Goal: Task Accomplishment & Management: Manage account settings

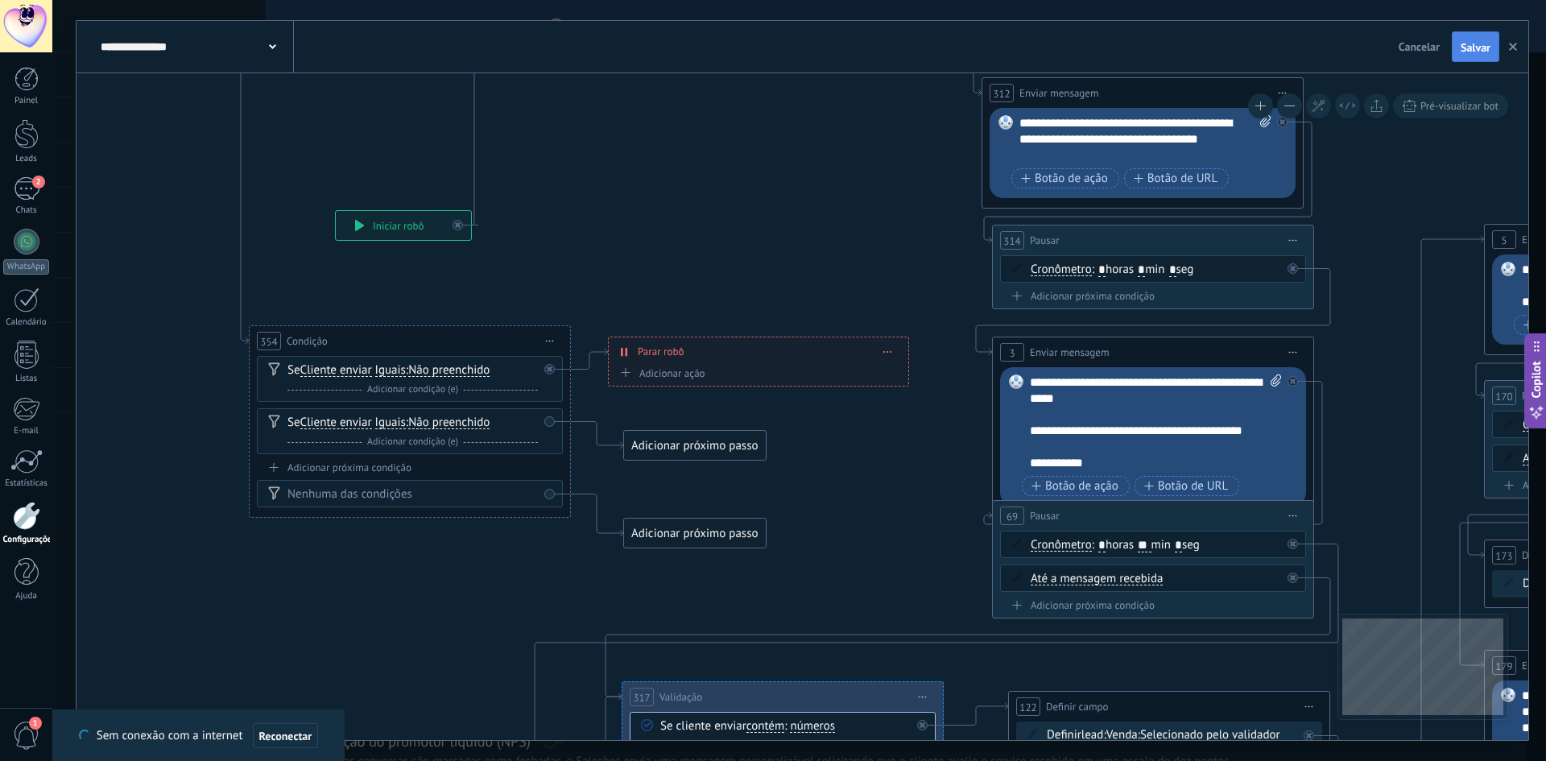
click at [1481, 46] on span "Salvar" at bounding box center [1476, 47] width 30 height 11
click at [1516, 47] on icon "button" at bounding box center [1513, 47] width 8 height 8
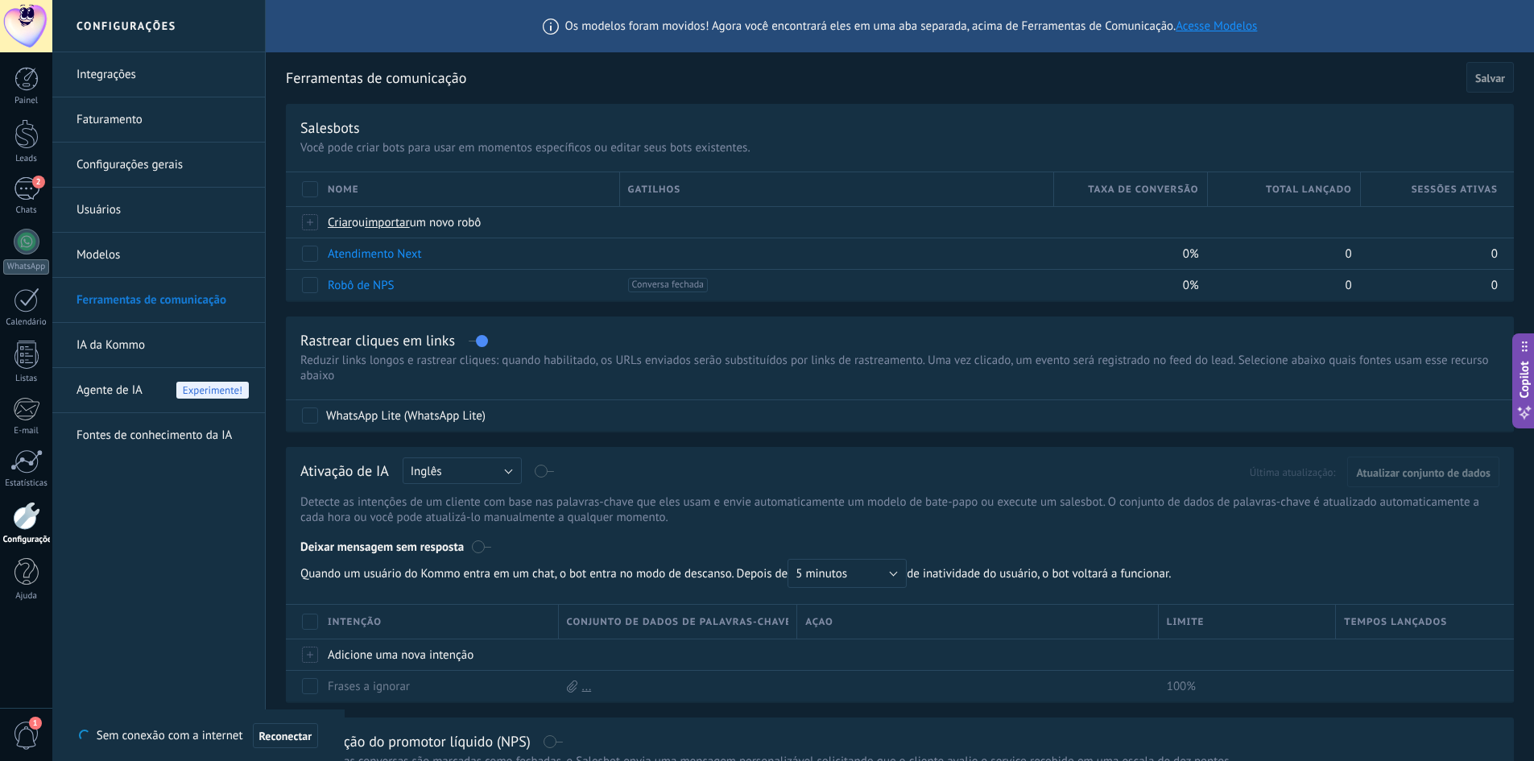
type textarea "**********"
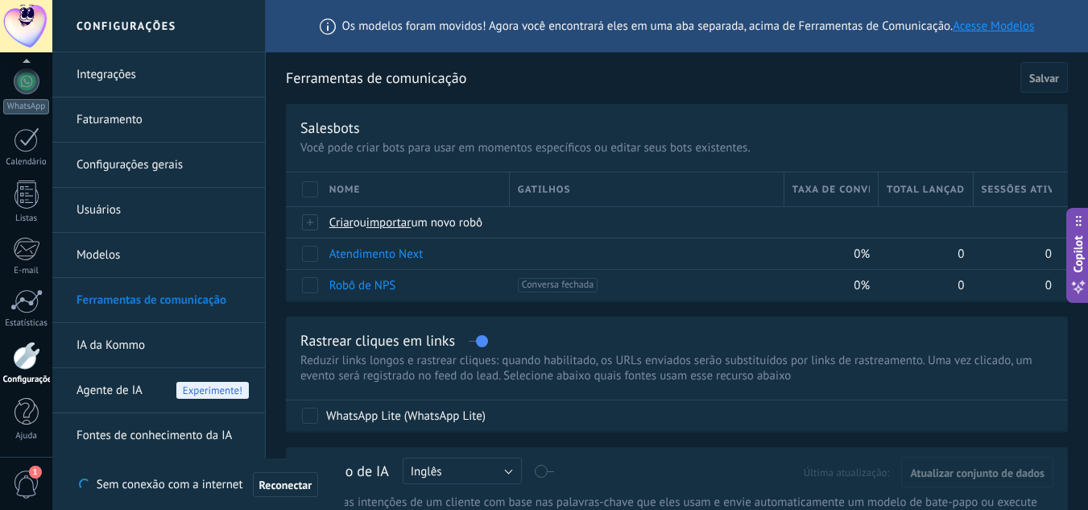
scroll to position [160, 0]
click at [126, 75] on link "Integrações" at bounding box center [162, 74] width 172 height 45
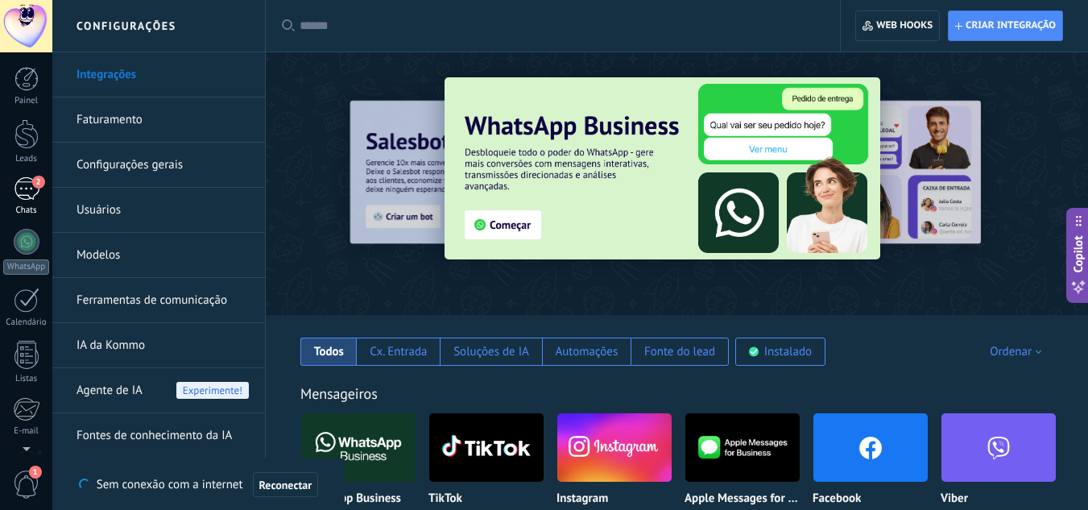
click at [28, 196] on div "2" at bounding box center [27, 188] width 26 height 23
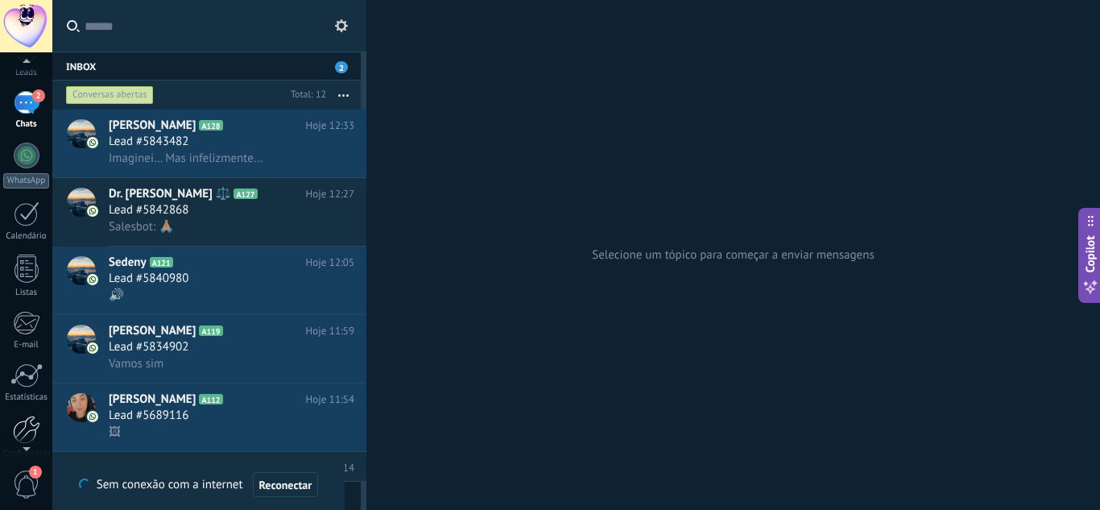
scroll to position [160, 0]
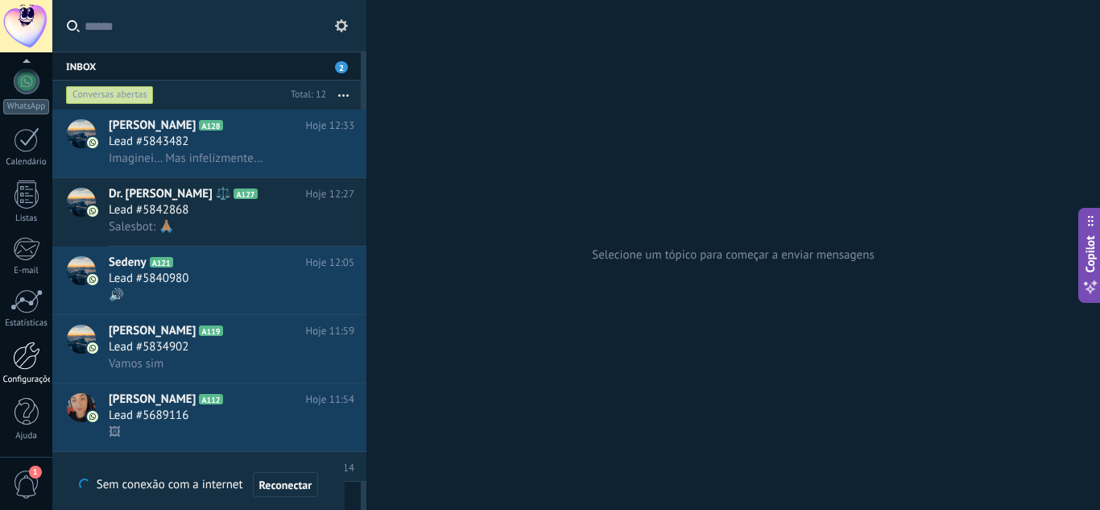
click at [29, 354] on div at bounding box center [26, 355] width 27 height 28
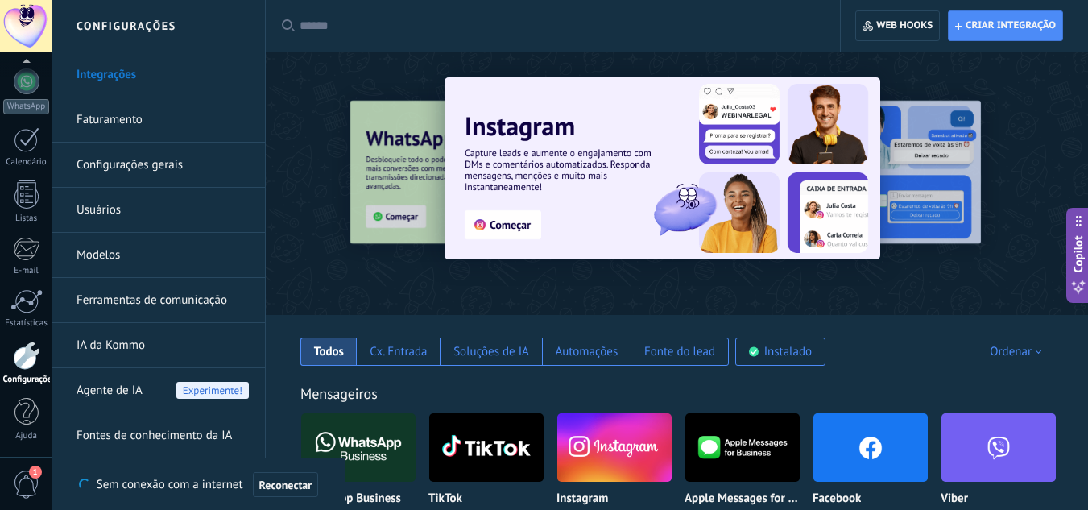
click at [168, 298] on link "Ferramentas de comunicação" at bounding box center [162, 300] width 172 height 45
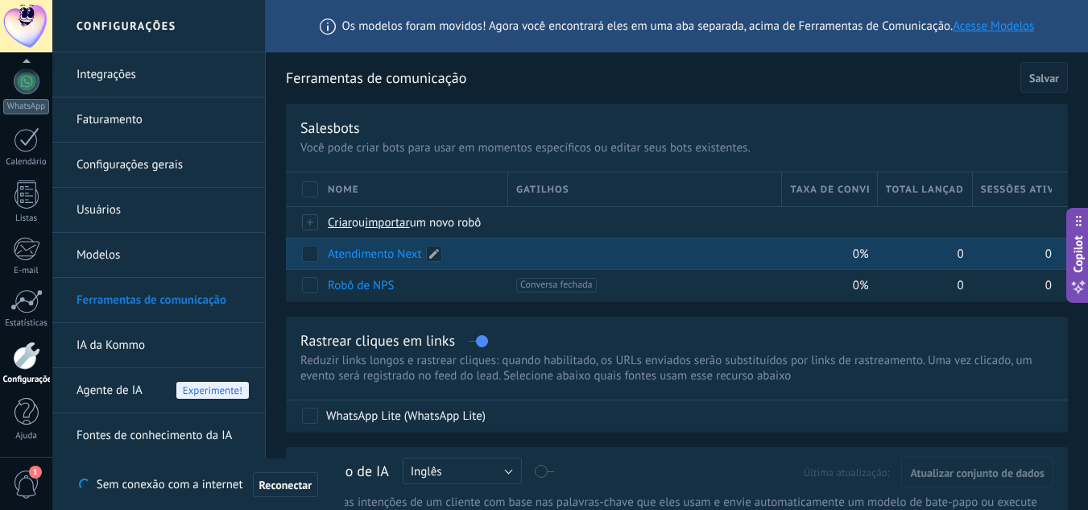
click at [362, 254] on link "Atendimento Next" at bounding box center [375, 253] width 94 height 15
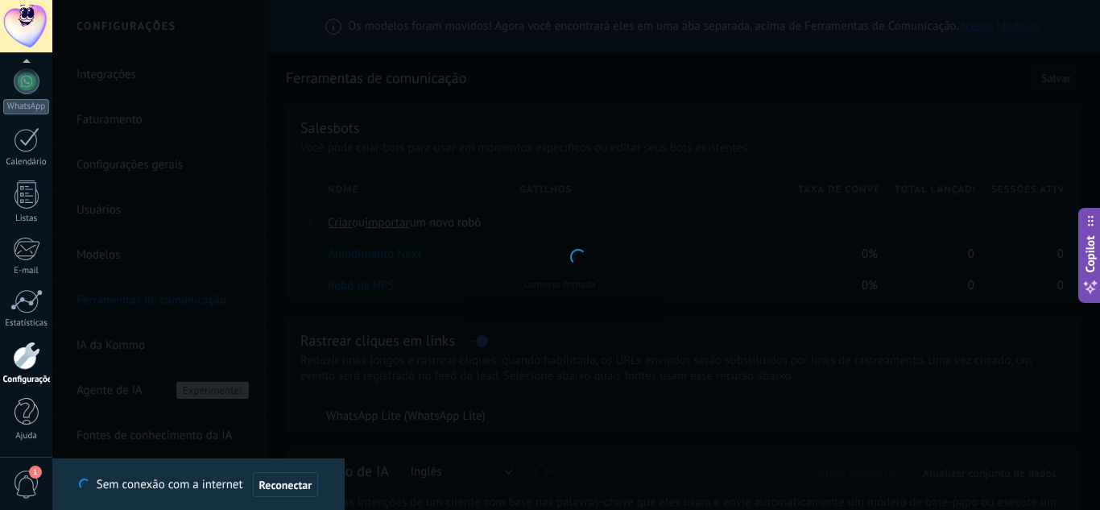
type input "**********"
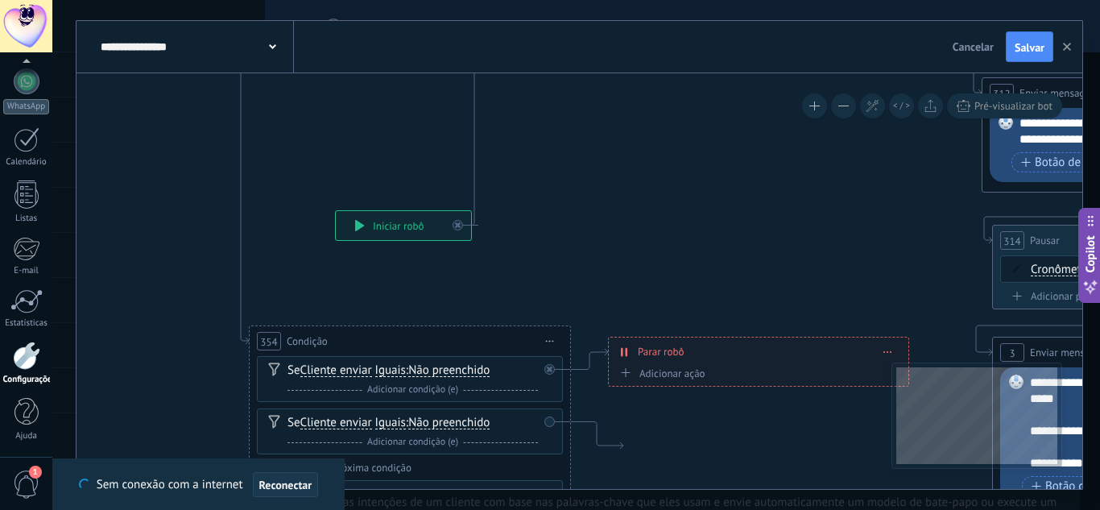
click at [285, 488] on span "Reconectar" at bounding box center [285, 484] width 53 height 11
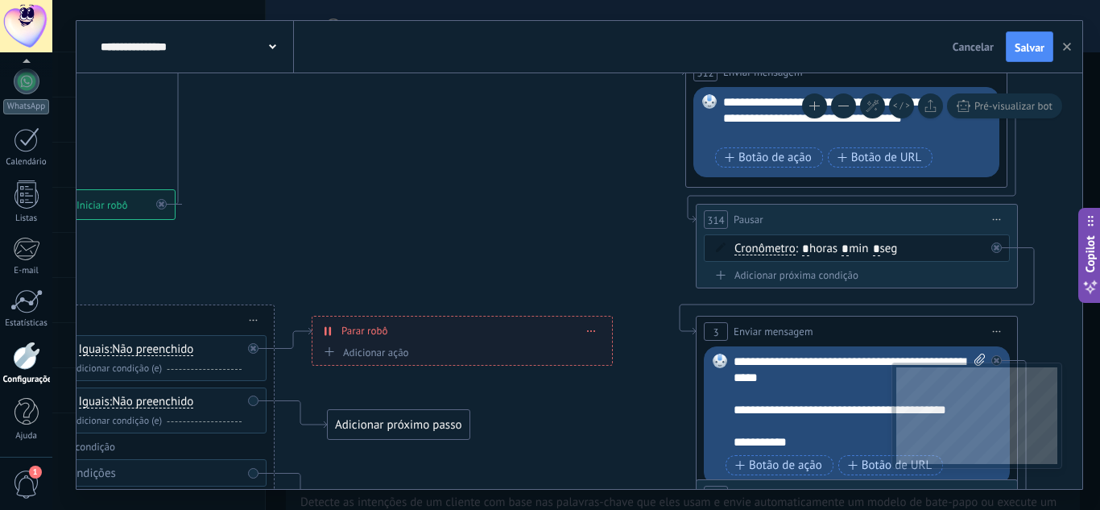
drag, startPoint x: 640, startPoint y: 233, endPoint x: 344, endPoint y: 213, distance: 297.0
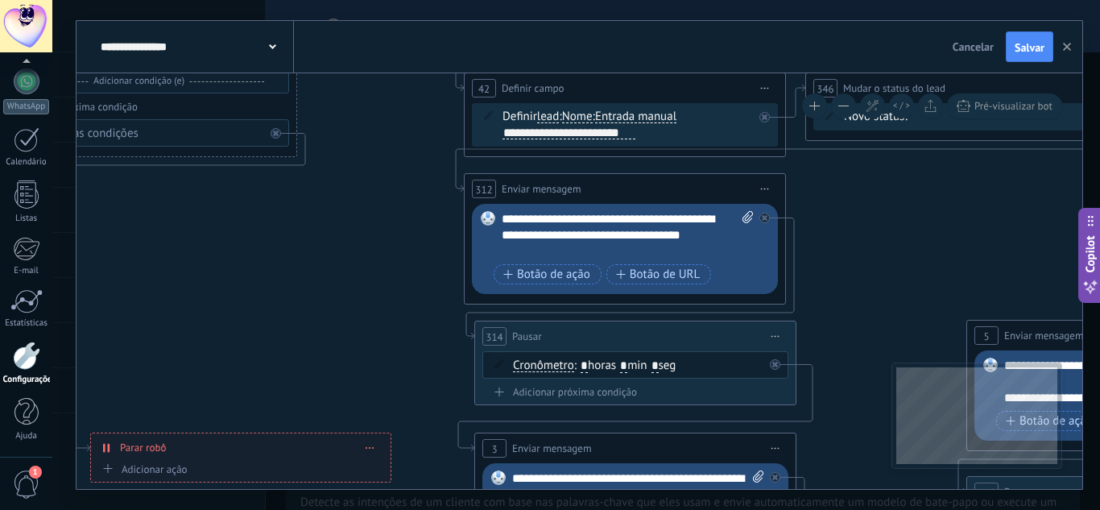
drag, startPoint x: 501, startPoint y: 197, endPoint x: 284, endPoint y: 308, distance: 243.1
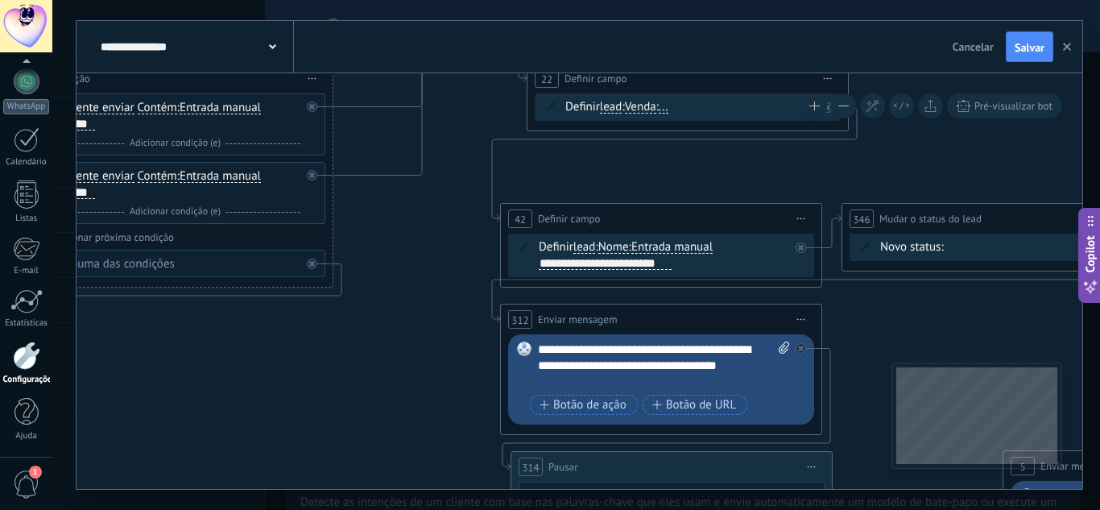
drag, startPoint x: 336, startPoint y: 289, endPoint x: 370, endPoint y: 407, distance: 123.3
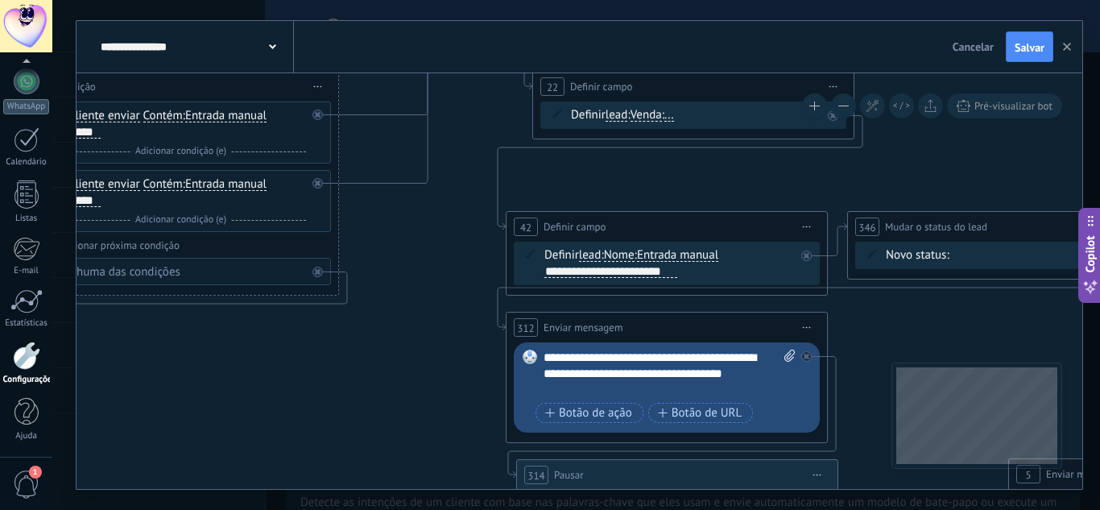
drag, startPoint x: 372, startPoint y: 337, endPoint x: 526, endPoint y: 440, distance: 185.1
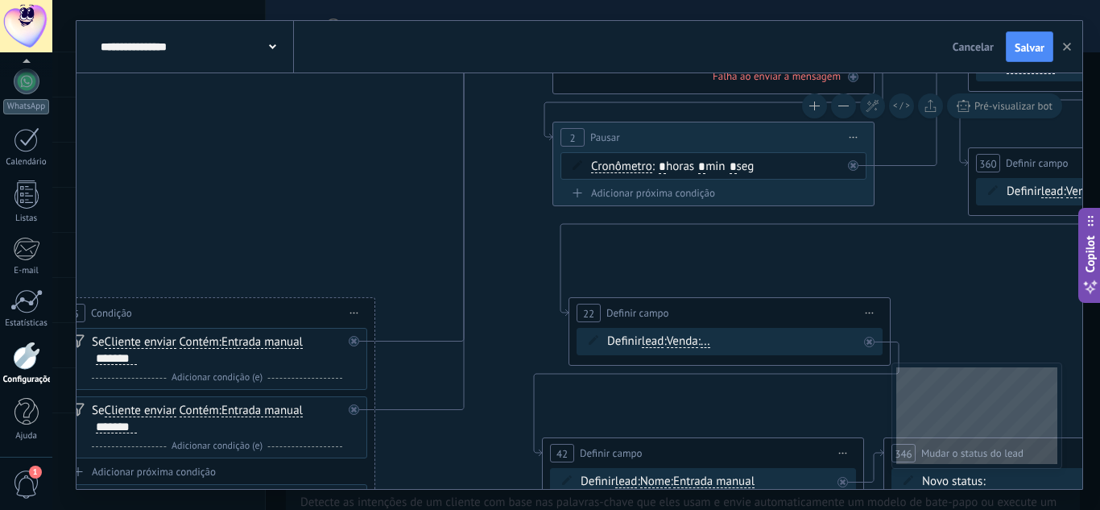
drag, startPoint x: 583, startPoint y: 330, endPoint x: 501, endPoint y: 395, distance: 104.9
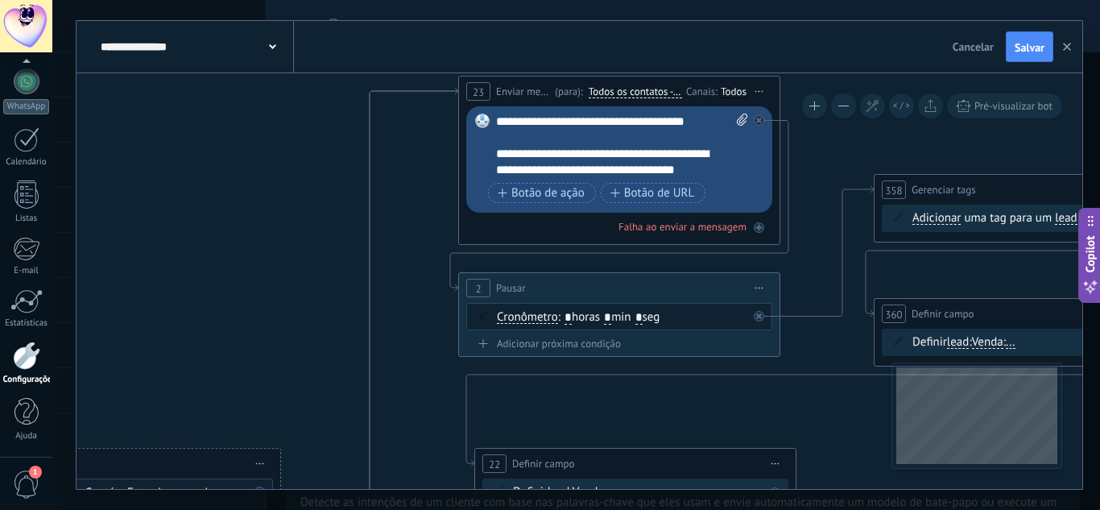
drag, startPoint x: 528, startPoint y: 293, endPoint x: 436, endPoint y: 434, distance: 168.2
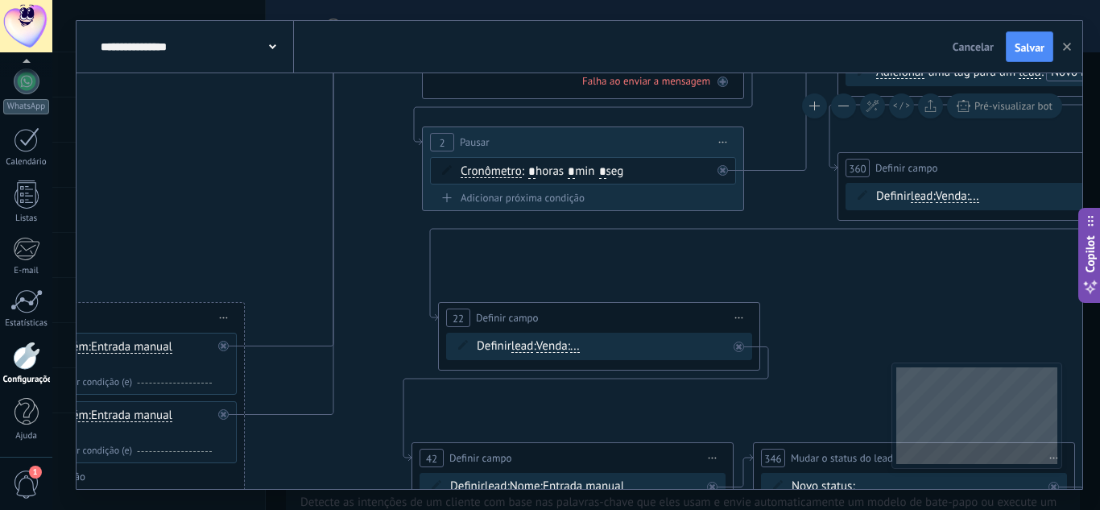
drag, startPoint x: 388, startPoint y: 316, endPoint x: 352, endPoint y: 168, distance: 151.7
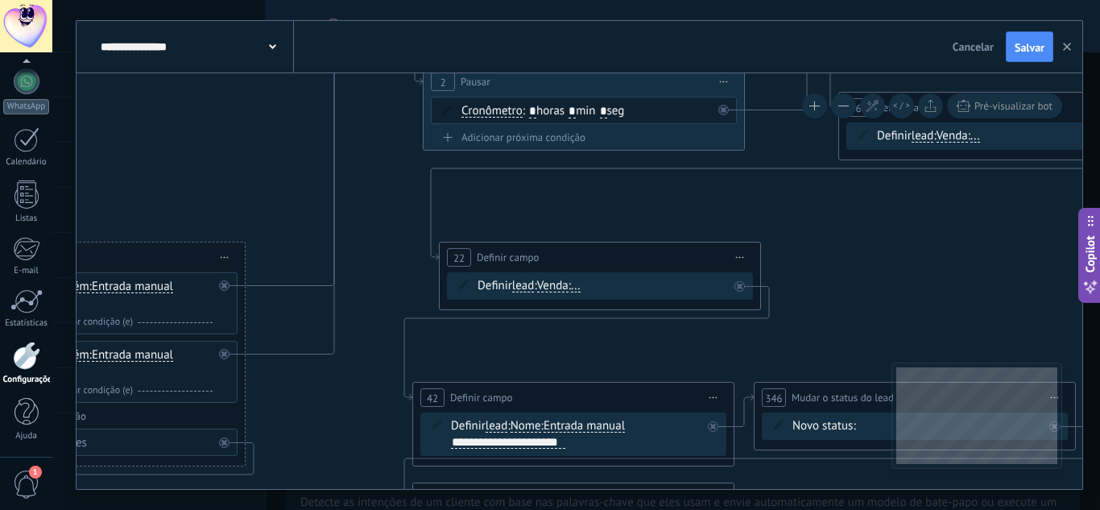
drag, startPoint x: 373, startPoint y: 269, endPoint x: 374, endPoint y: 140, distance: 128.8
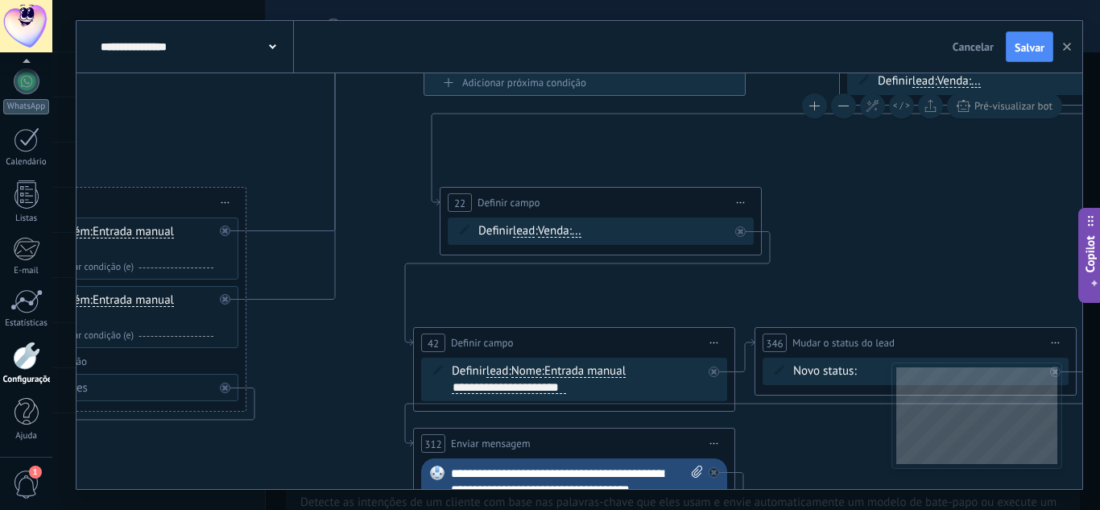
drag, startPoint x: 384, startPoint y: 222, endPoint x: 391, endPoint y: 351, distance: 129.0
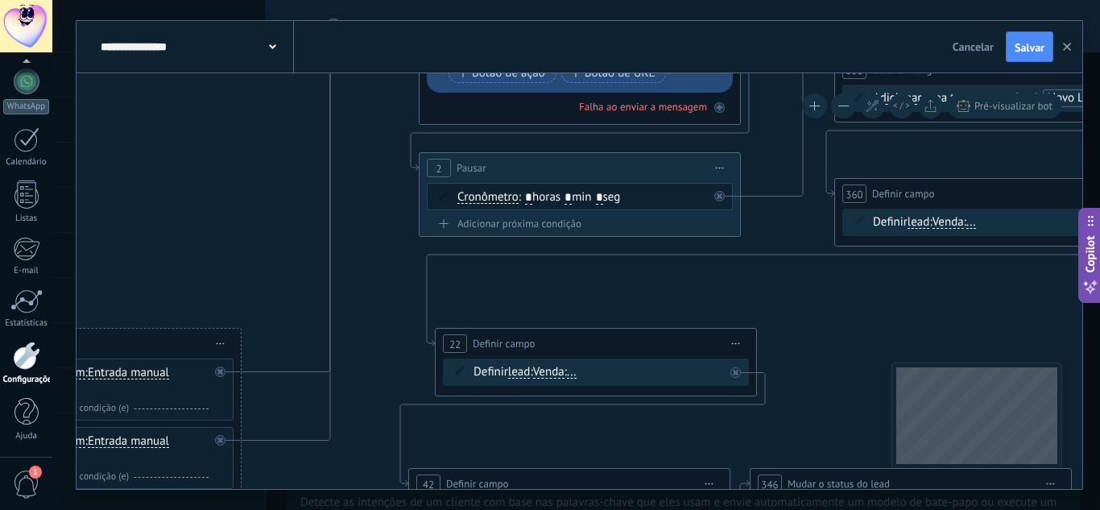
drag, startPoint x: 395, startPoint y: 276, endPoint x: 386, endPoint y: 196, distance: 80.2
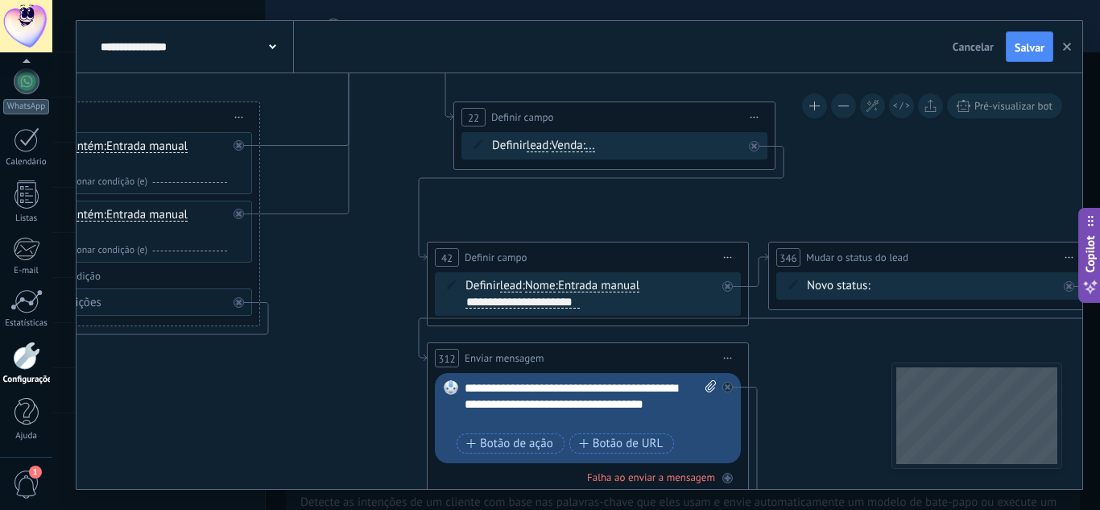
drag, startPoint x: 401, startPoint y: 158, endPoint x: 403, endPoint y: 145, distance: 13.1
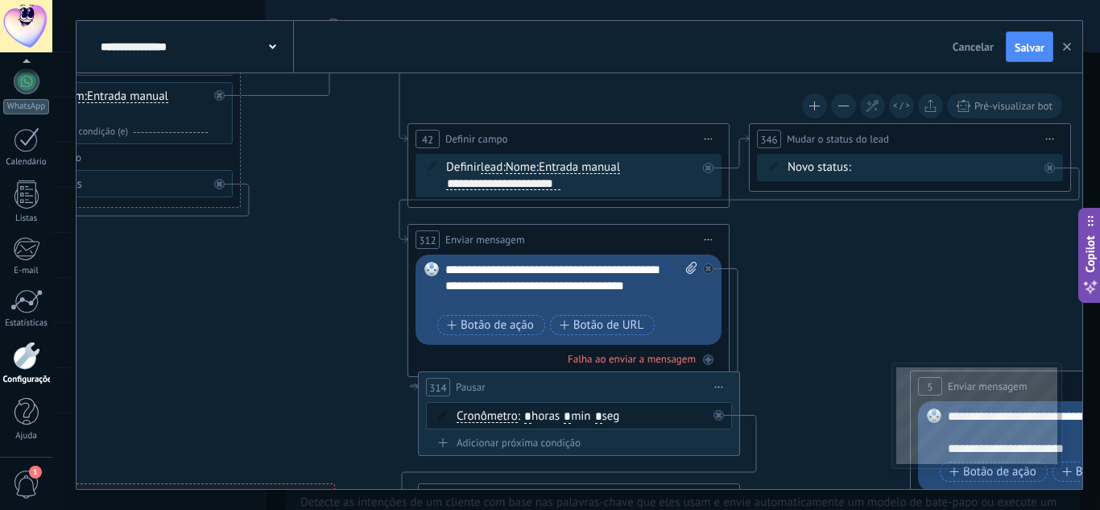
drag, startPoint x: 398, startPoint y: 271, endPoint x: 378, endPoint y: 152, distance: 119.9
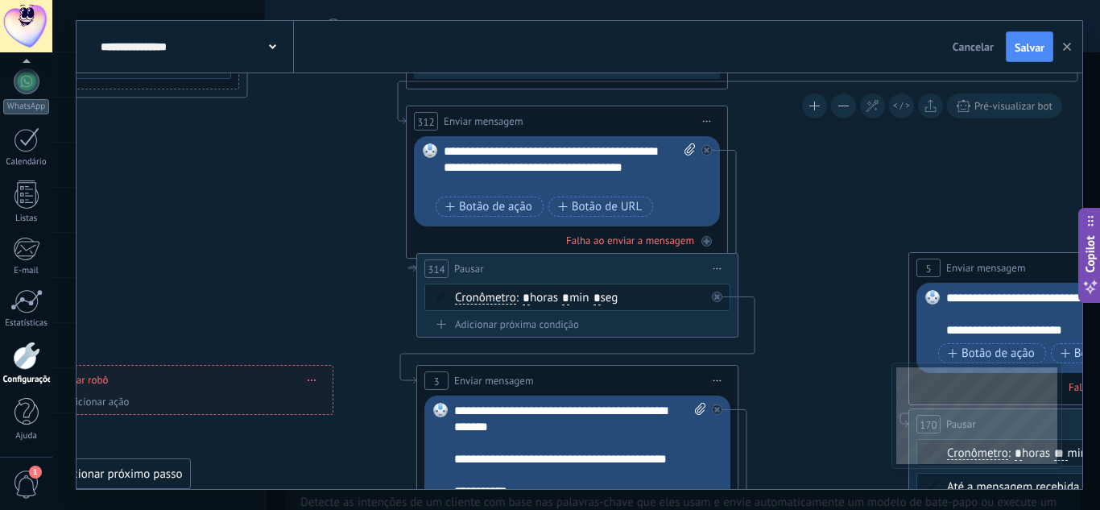
drag, startPoint x: 378, startPoint y: 267, endPoint x: 376, endPoint y: 150, distance: 117.6
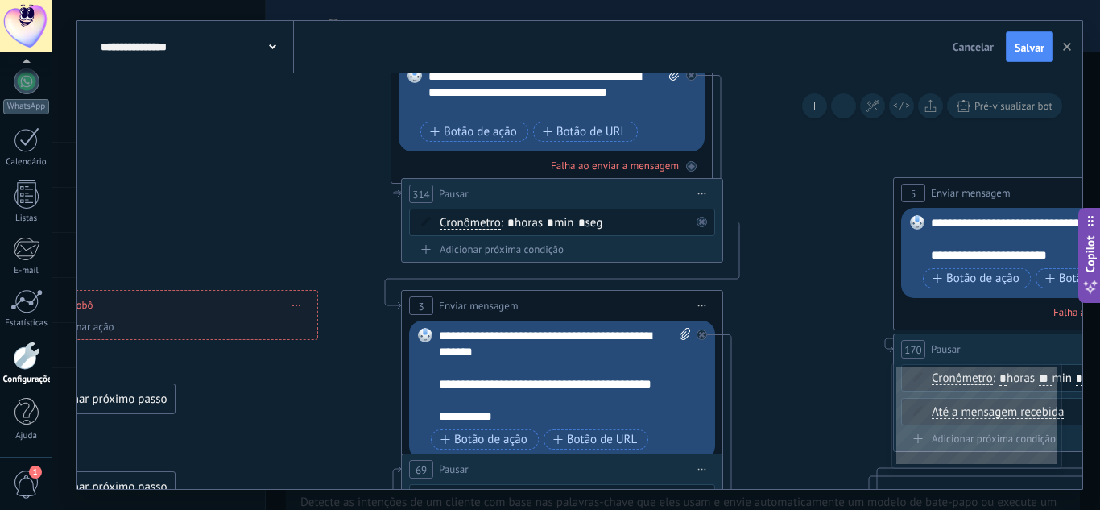
drag, startPoint x: 370, startPoint y: 241, endPoint x: 355, endPoint y: 166, distance: 76.4
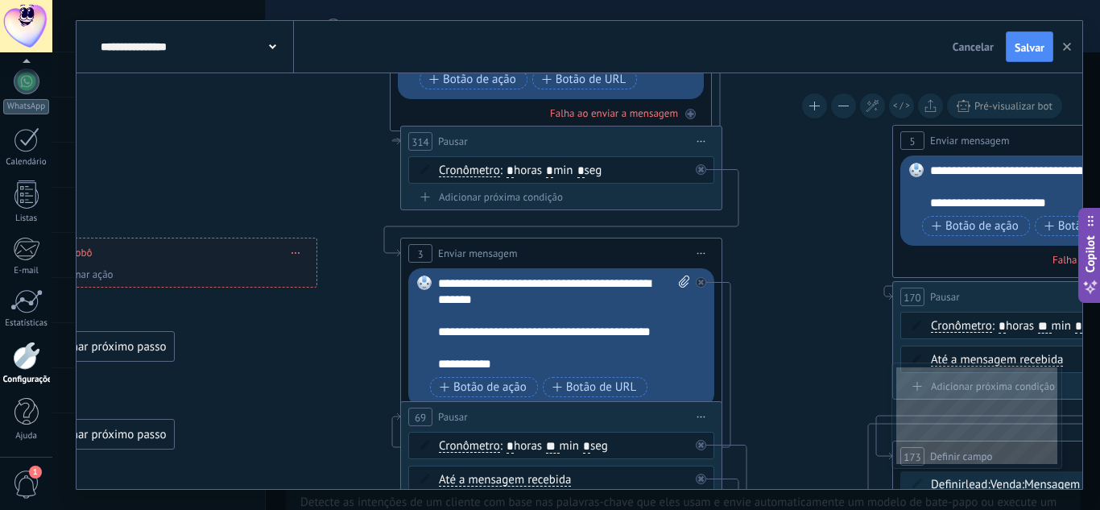
drag, startPoint x: 362, startPoint y: 235, endPoint x: 371, endPoint y: 116, distance: 119.6
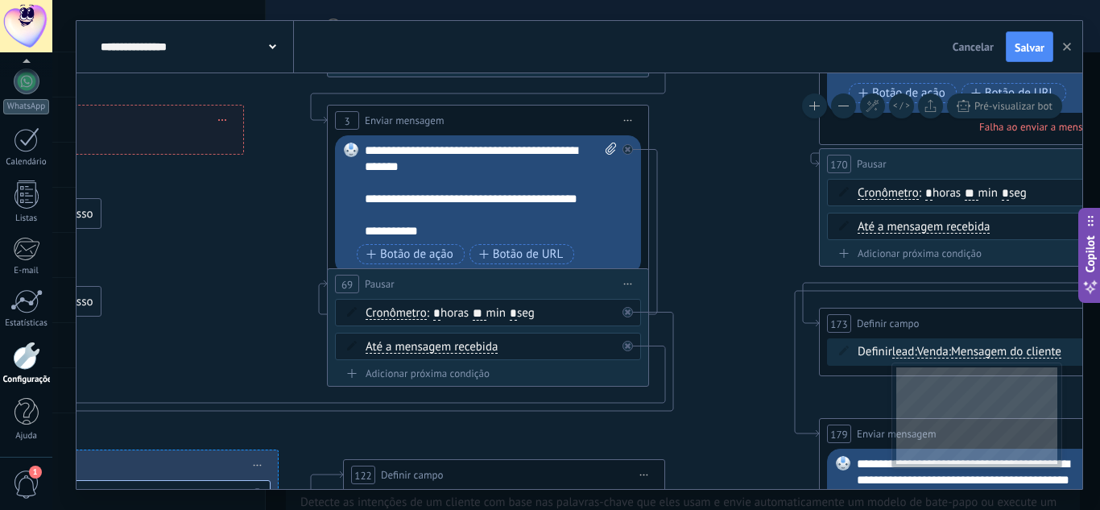
drag, startPoint x: 356, startPoint y: 262, endPoint x: 270, endPoint y: 197, distance: 108.1
drag, startPoint x: 720, startPoint y: 248, endPoint x: 711, endPoint y: 27, distance: 220.8
click at [713, 46] on div "**********" at bounding box center [579, 255] width 1006 height 468
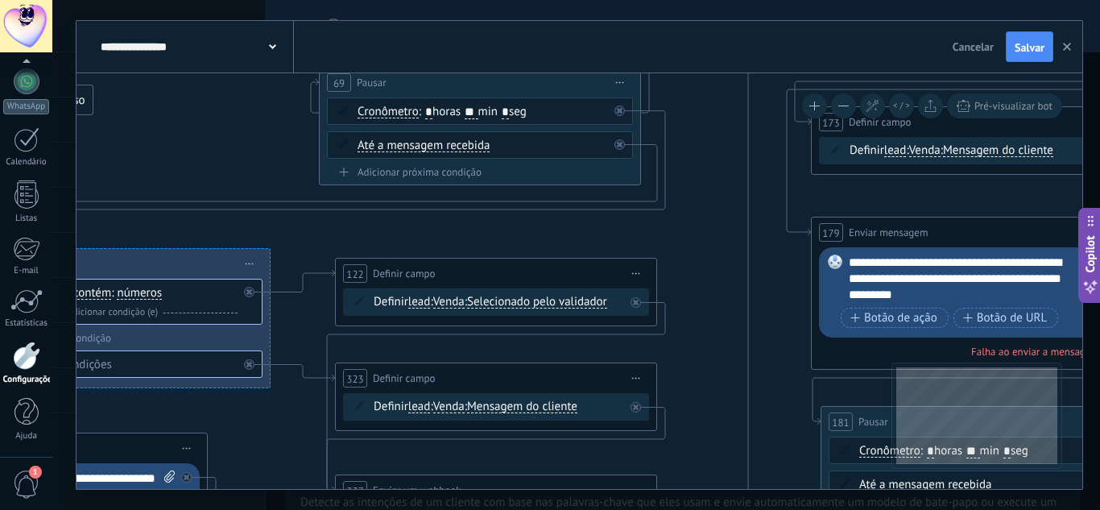
drag, startPoint x: 713, startPoint y: 231, endPoint x: 681, endPoint y: 110, distance: 125.6
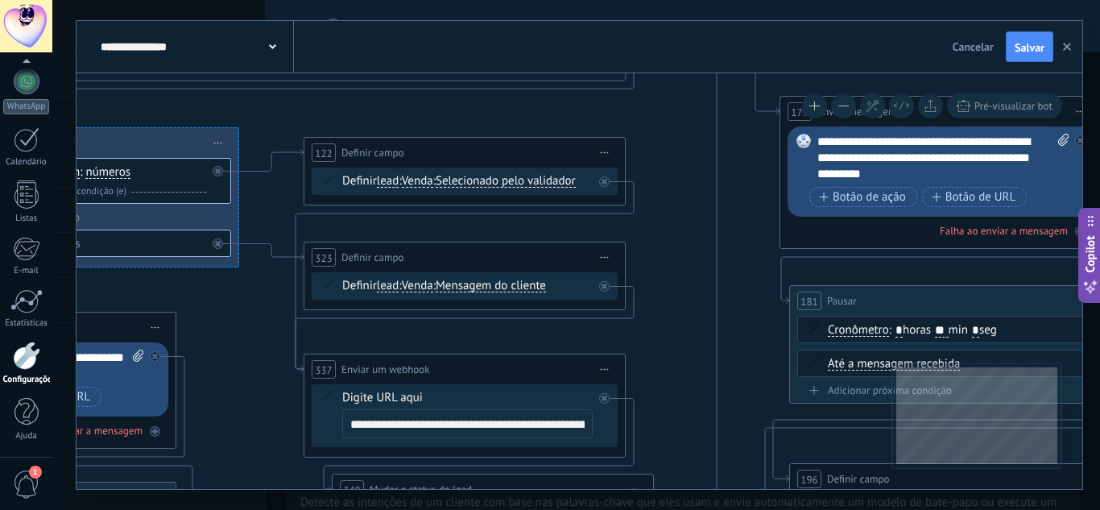
drag, startPoint x: 680, startPoint y: 169, endPoint x: 688, endPoint y: 117, distance: 53.0
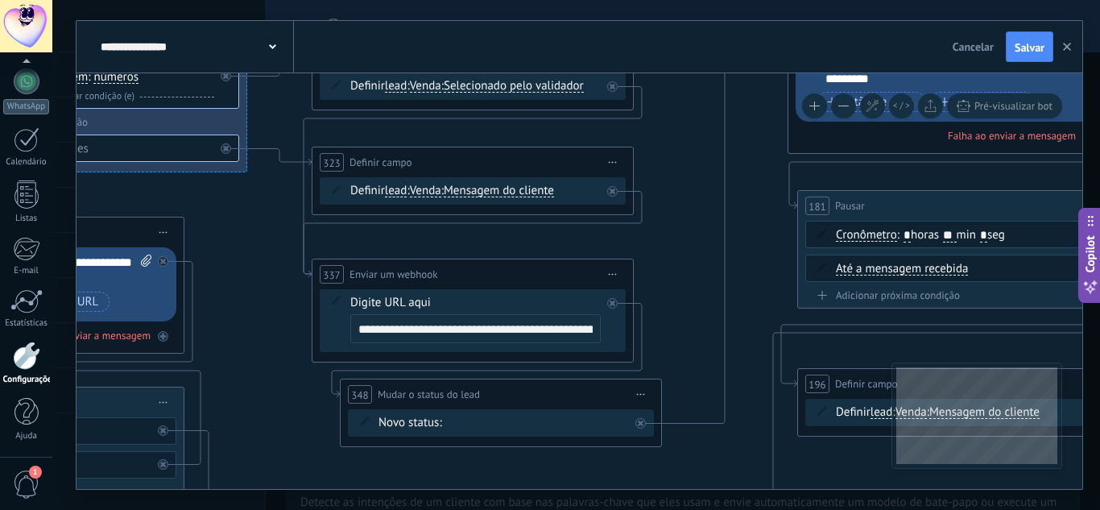
drag, startPoint x: 687, startPoint y: 207, endPoint x: 598, endPoint y: 401, distance: 213.3
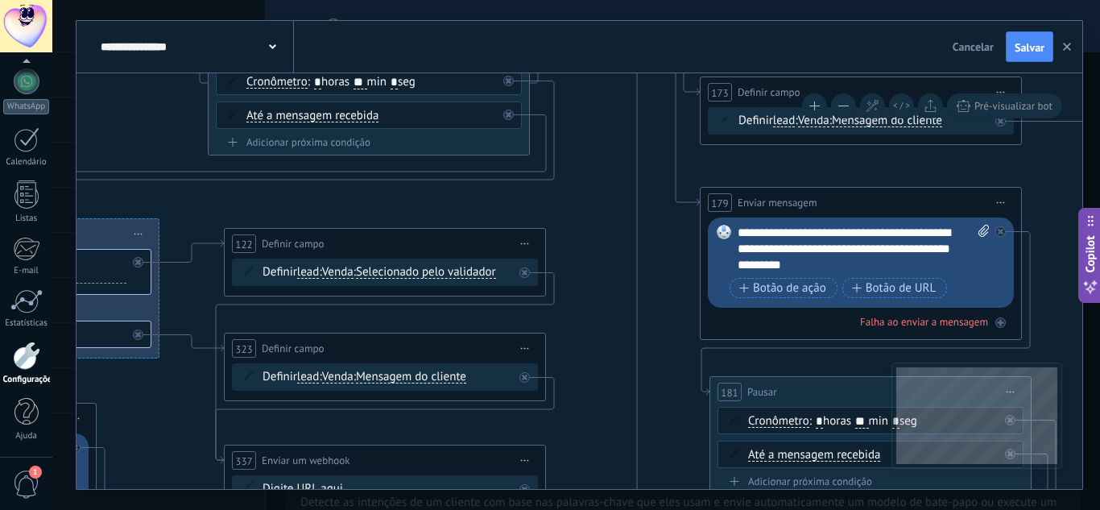
drag, startPoint x: 571, startPoint y: 366, endPoint x: 558, endPoint y: 365, distance: 12.9
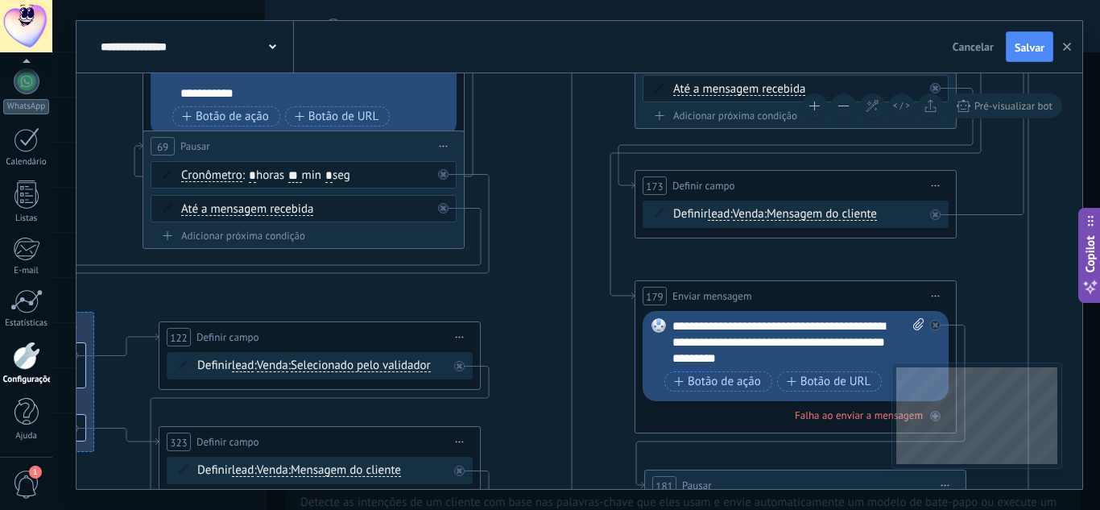
drag, startPoint x: 554, startPoint y: 378, endPoint x: 547, endPoint y: 350, distance: 29.1
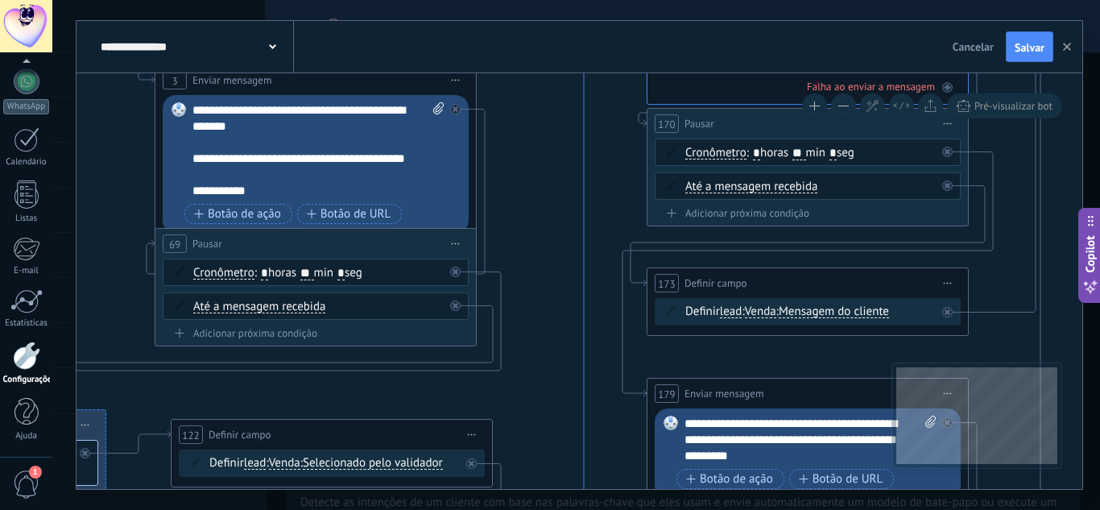
drag, startPoint x: 538, startPoint y: 283, endPoint x: 597, endPoint y: 296, distance: 61.1
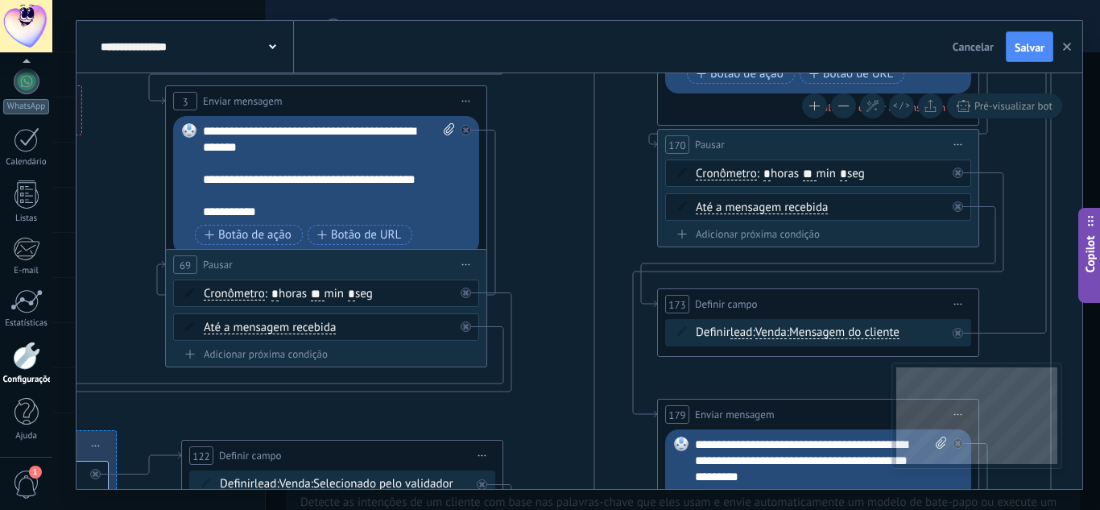
drag, startPoint x: 550, startPoint y: 263, endPoint x: 586, endPoint y: 316, distance: 64.3
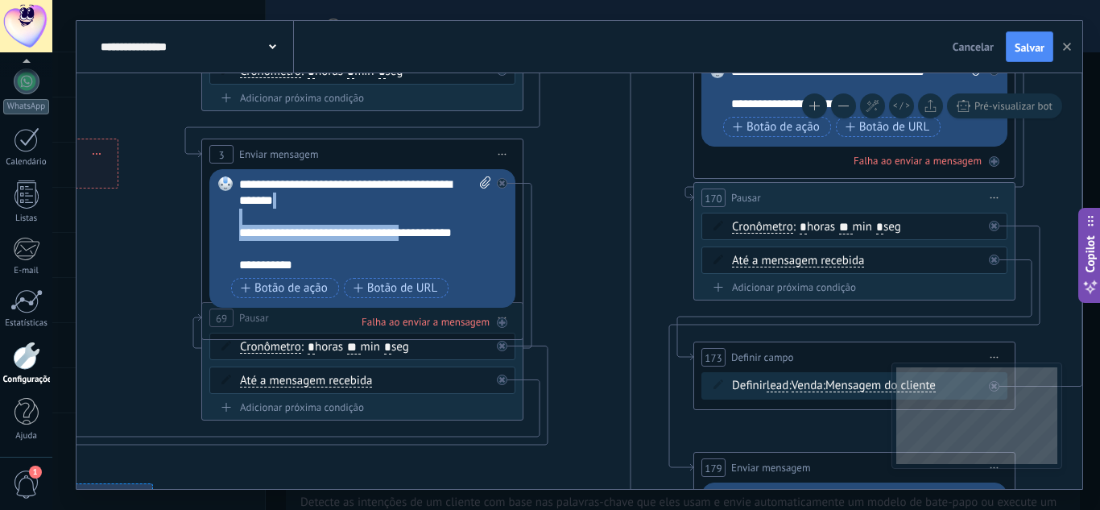
drag, startPoint x: 315, startPoint y: 214, endPoint x: 486, endPoint y: 229, distance: 171.4
click at [486, 230] on div "**********" at bounding box center [364, 224] width 251 height 97
drag, startPoint x: 180, startPoint y: 229, endPoint x: 652, endPoint y: 225, distance: 471.8
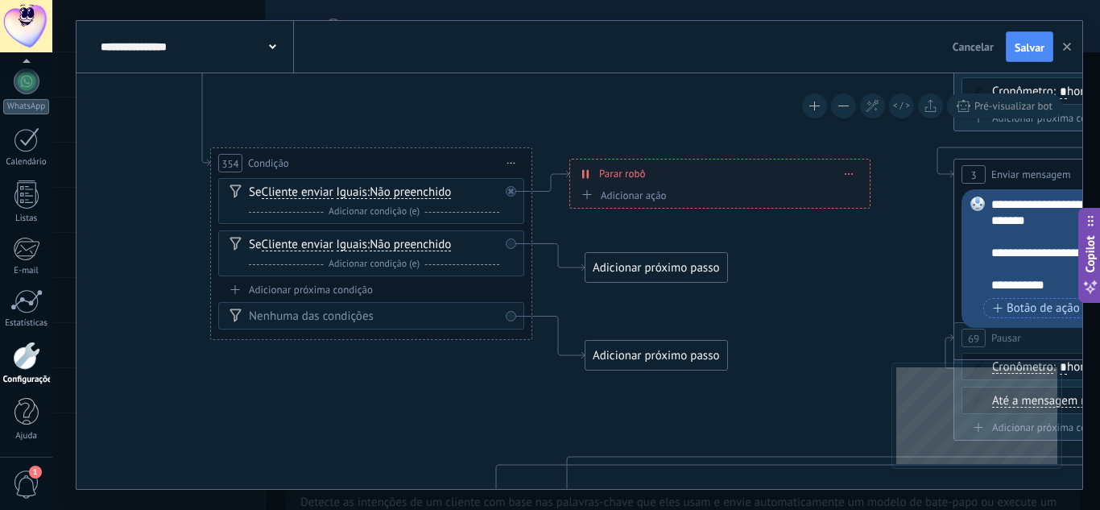
drag, startPoint x: 766, startPoint y: 254, endPoint x: 764, endPoint y: 285, distance: 30.6
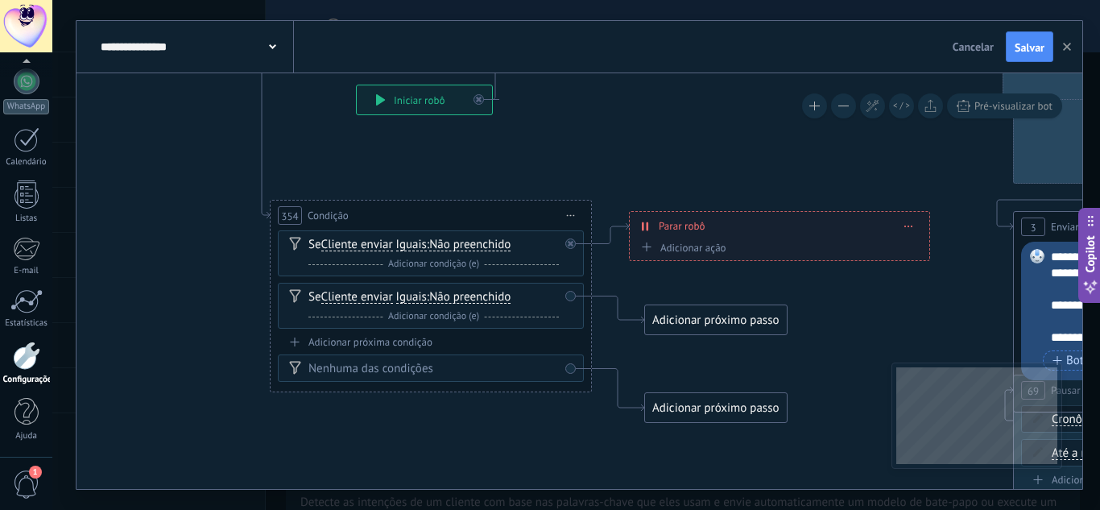
drag, startPoint x: 367, startPoint y: 386, endPoint x: 290, endPoint y: 417, distance: 83.1
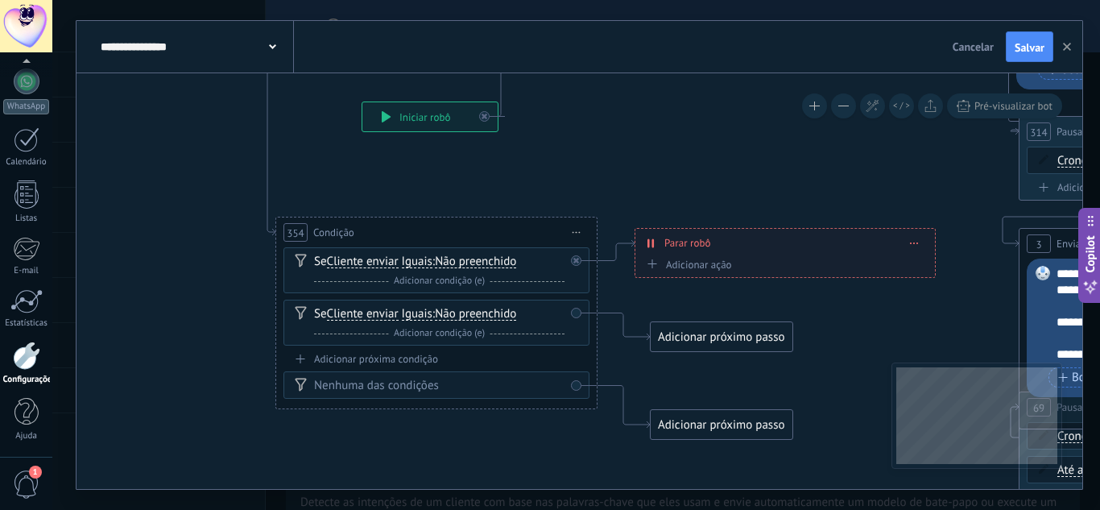
drag, startPoint x: 216, startPoint y: 250, endPoint x: 194, endPoint y: 469, distance: 220.1
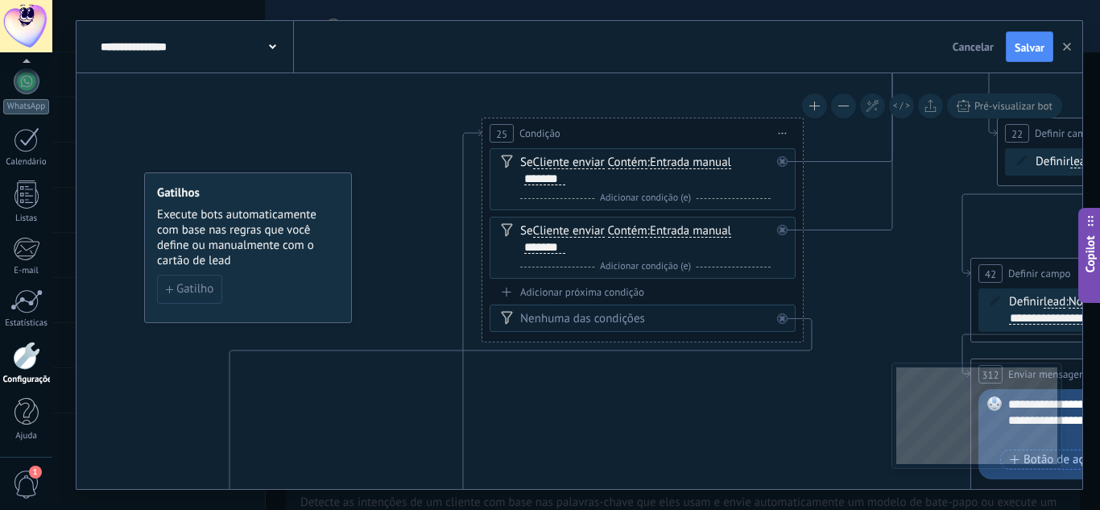
drag, startPoint x: 329, startPoint y: 399, endPoint x: 317, endPoint y: 447, distance: 49.8
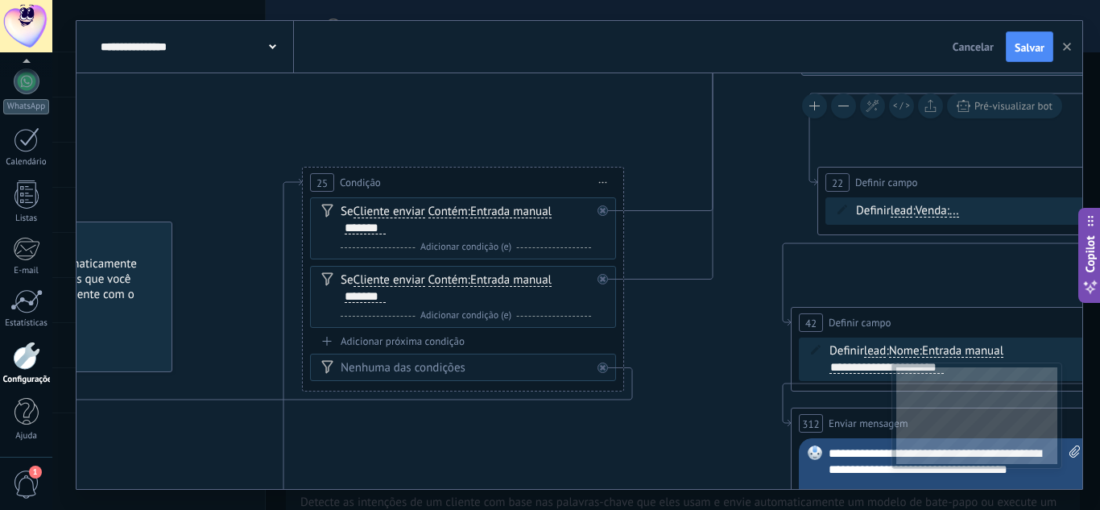
drag, startPoint x: 402, startPoint y: 316, endPoint x: 232, endPoint y: 309, distance: 170.0
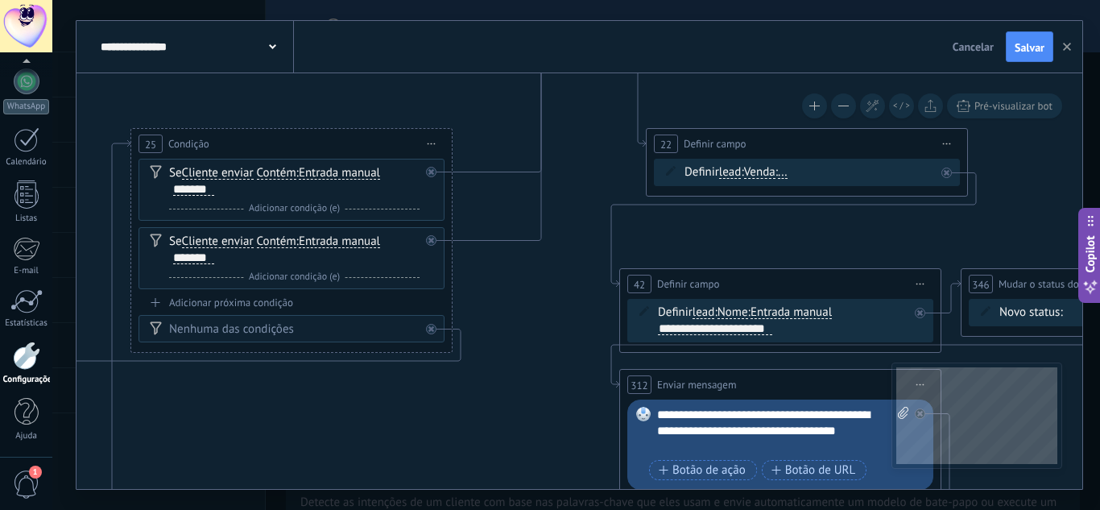
drag, startPoint x: 485, startPoint y: 432, endPoint x: 269, endPoint y: 395, distance: 218.9
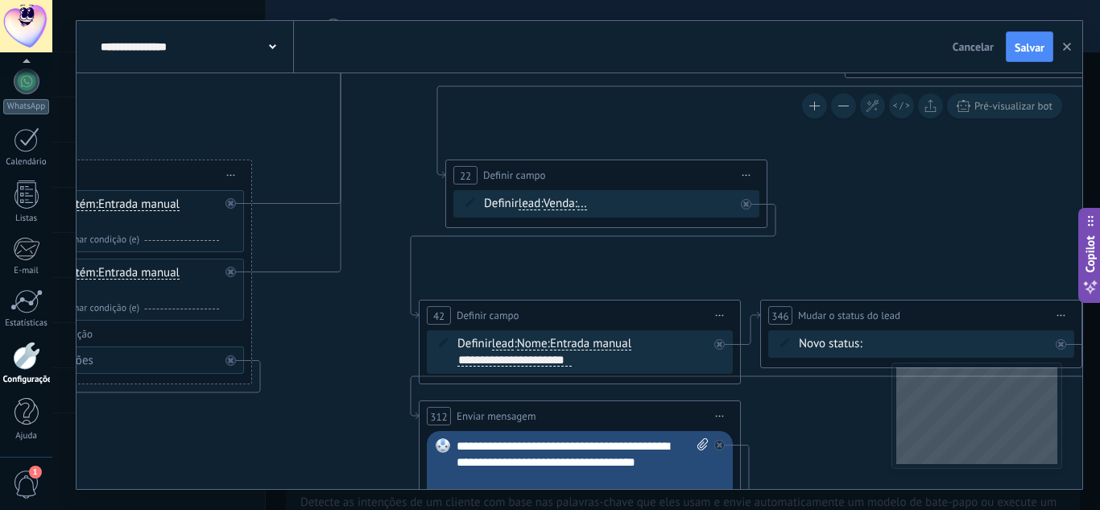
drag, startPoint x: 343, startPoint y: 337, endPoint x: 294, endPoint y: 430, distance: 105.5
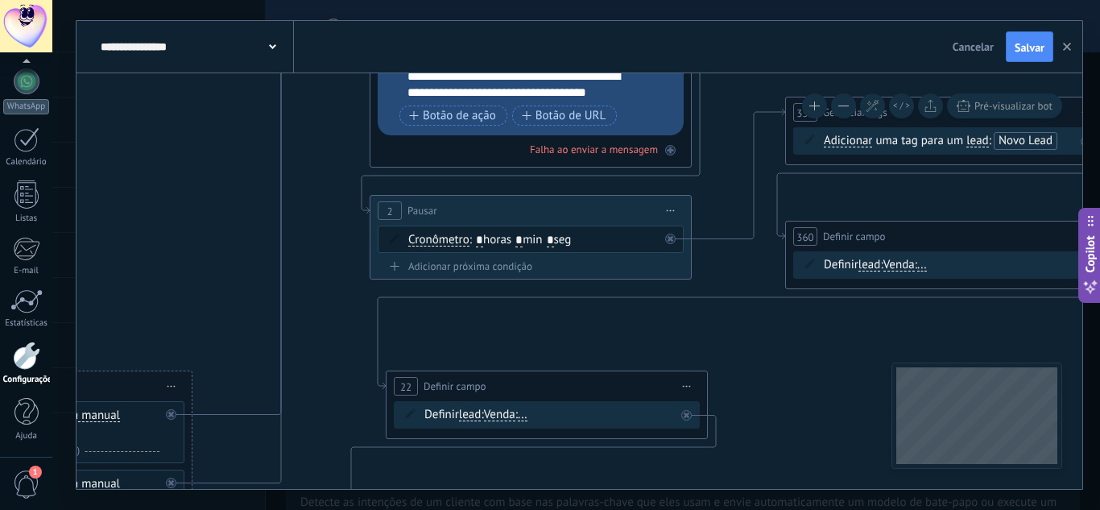
drag, startPoint x: 349, startPoint y: 274, endPoint x: 310, endPoint y: 429, distance: 160.3
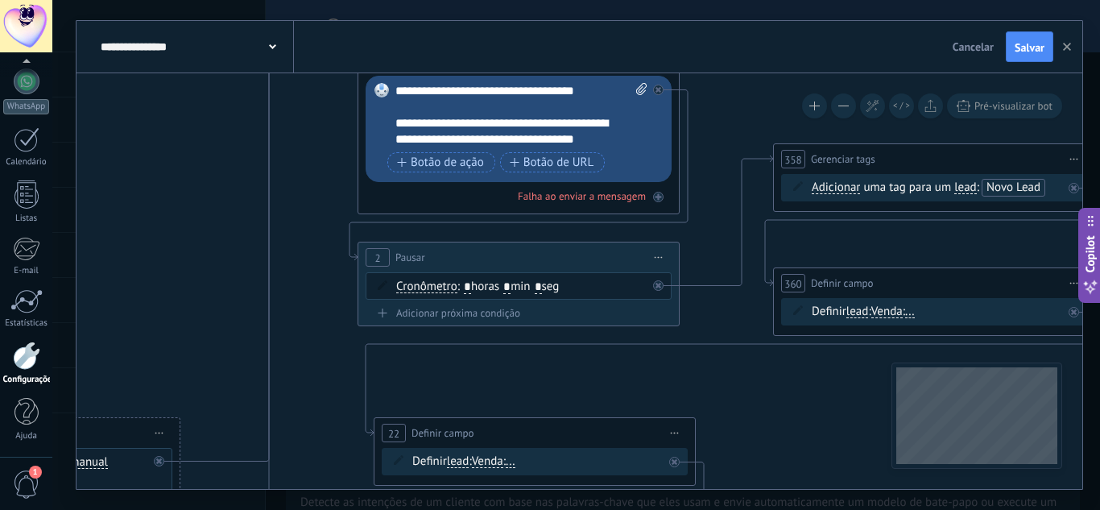
drag, startPoint x: 326, startPoint y: 305, endPoint x: 308, endPoint y: 349, distance: 47.7
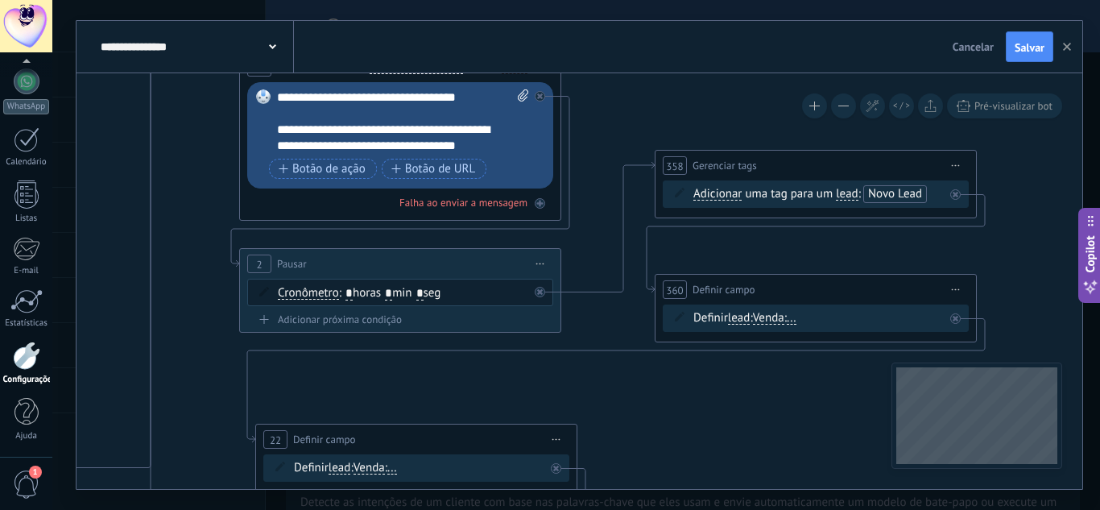
drag, startPoint x: 303, startPoint y: 291, endPoint x: 205, endPoint y: 192, distance: 140.1
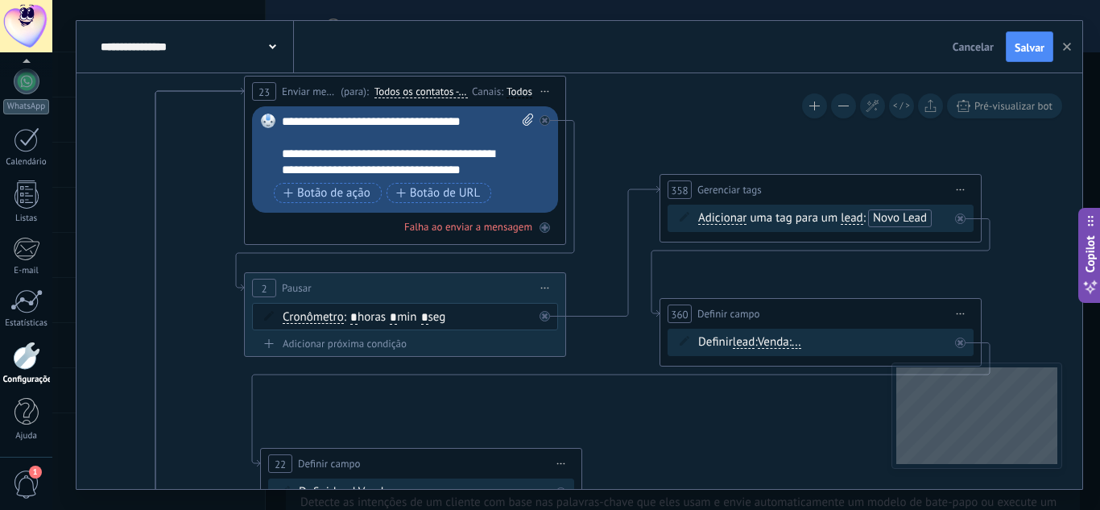
drag, startPoint x: 204, startPoint y: 192, endPoint x: 209, endPoint y: 216, distance: 24.6
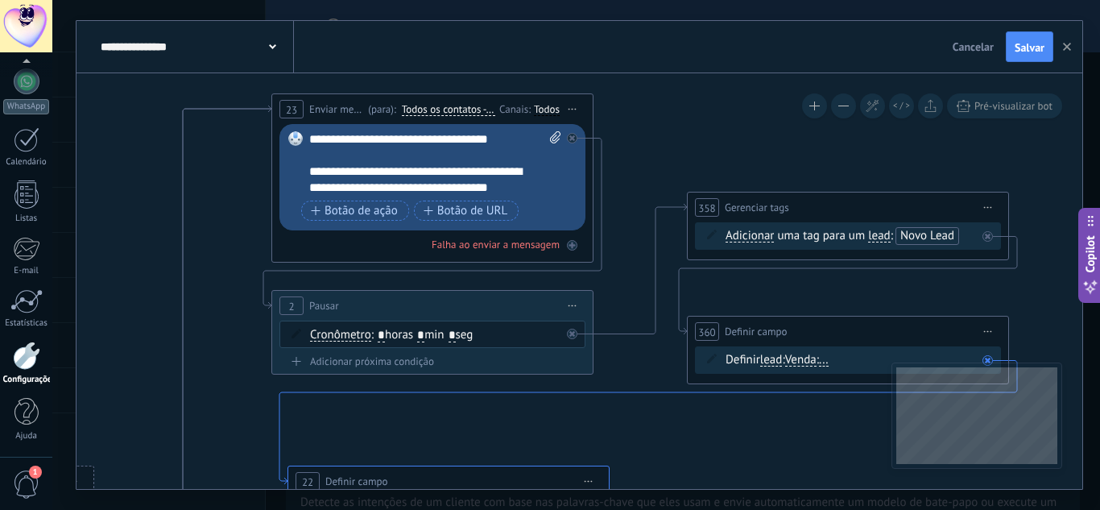
drag, startPoint x: 605, startPoint y: 374, endPoint x: 633, endPoint y: 392, distance: 32.6
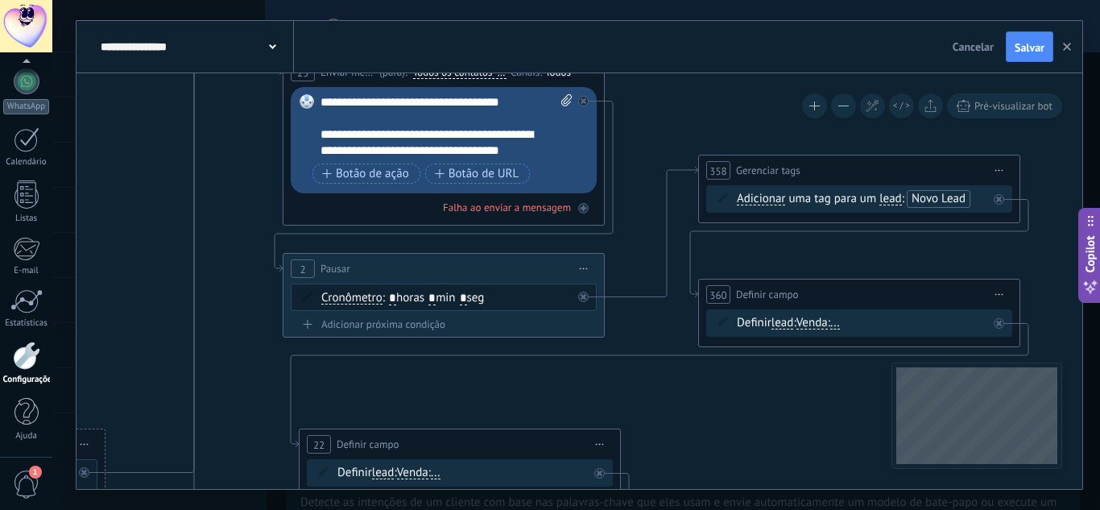
drag, startPoint x: 648, startPoint y: 407, endPoint x: 659, endPoint y: 370, distance: 38.7
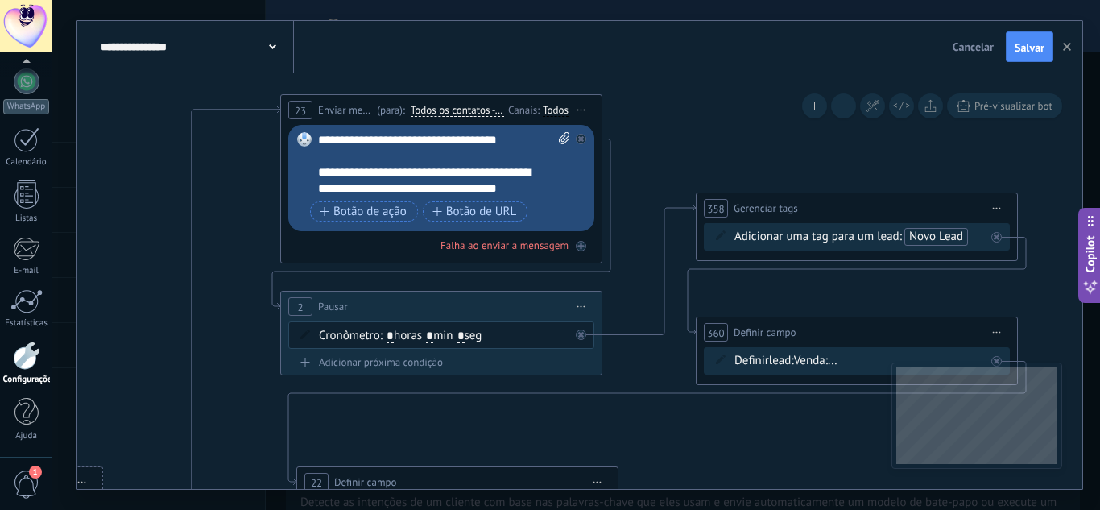
drag, startPoint x: 659, startPoint y: 370, endPoint x: 657, endPoint y: 408, distance: 37.9
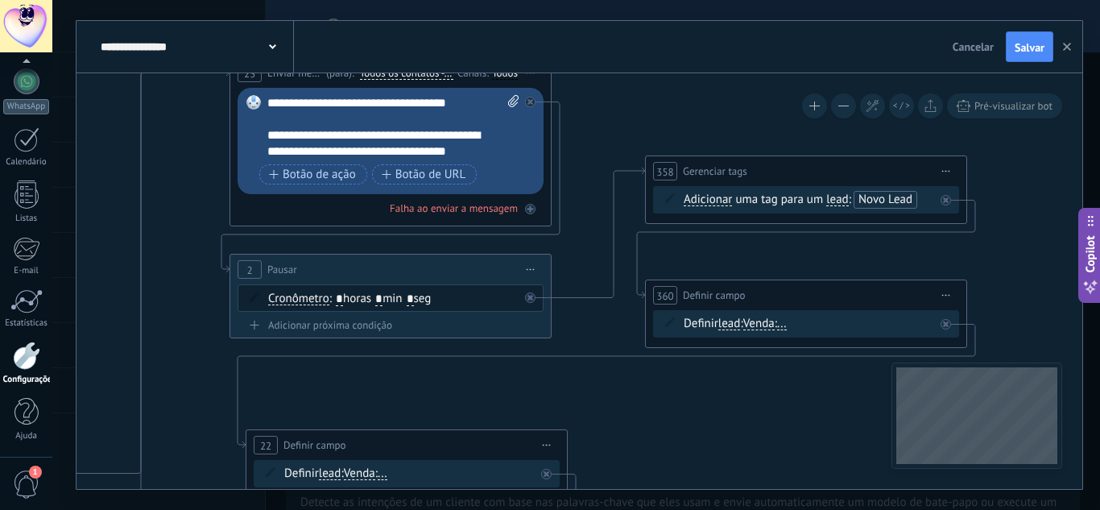
drag, startPoint x: 454, startPoint y: 398, endPoint x: 415, endPoint y: 387, distance: 40.0
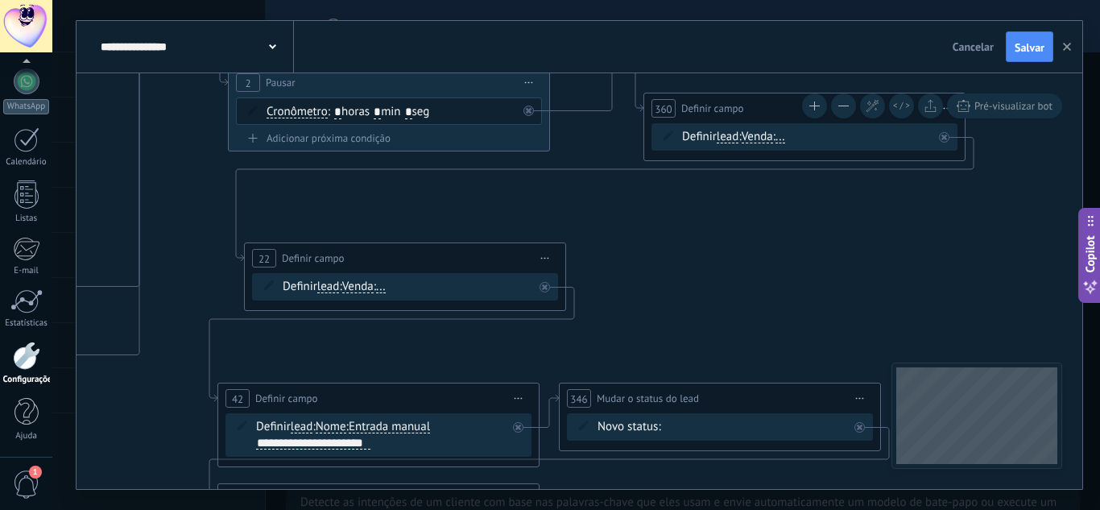
drag, startPoint x: 547, startPoint y: 402, endPoint x: 545, endPoint y: 207, distance: 194.9
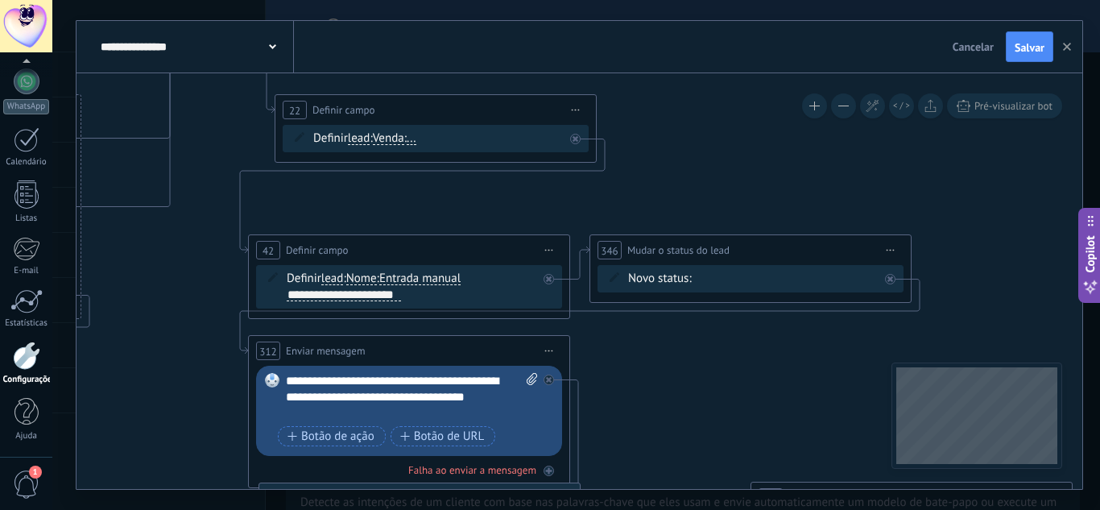
drag, startPoint x: 637, startPoint y: 279, endPoint x: 667, endPoint y: 139, distance: 143.4
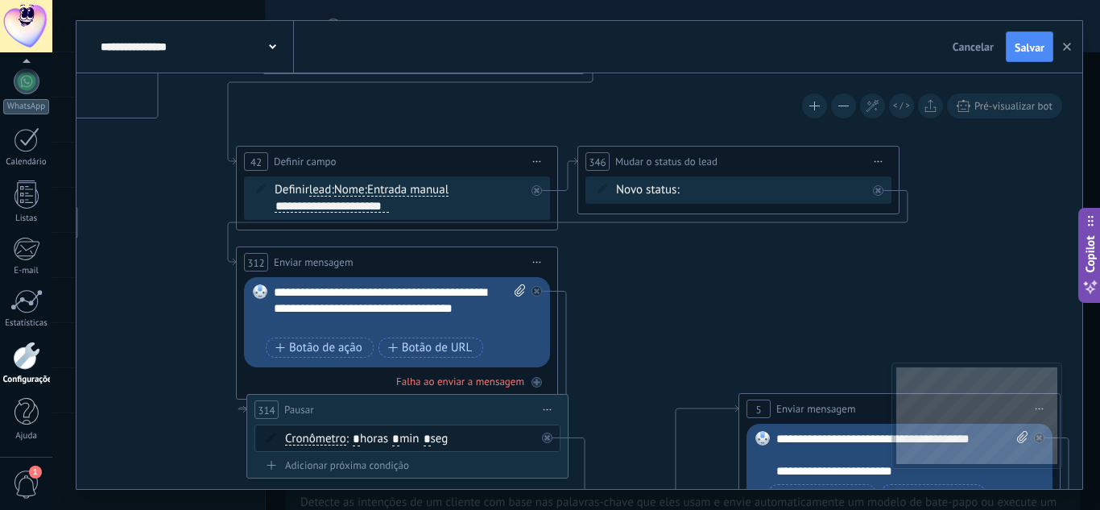
drag, startPoint x: 641, startPoint y: 379, endPoint x: 630, endPoint y: 292, distance: 87.7
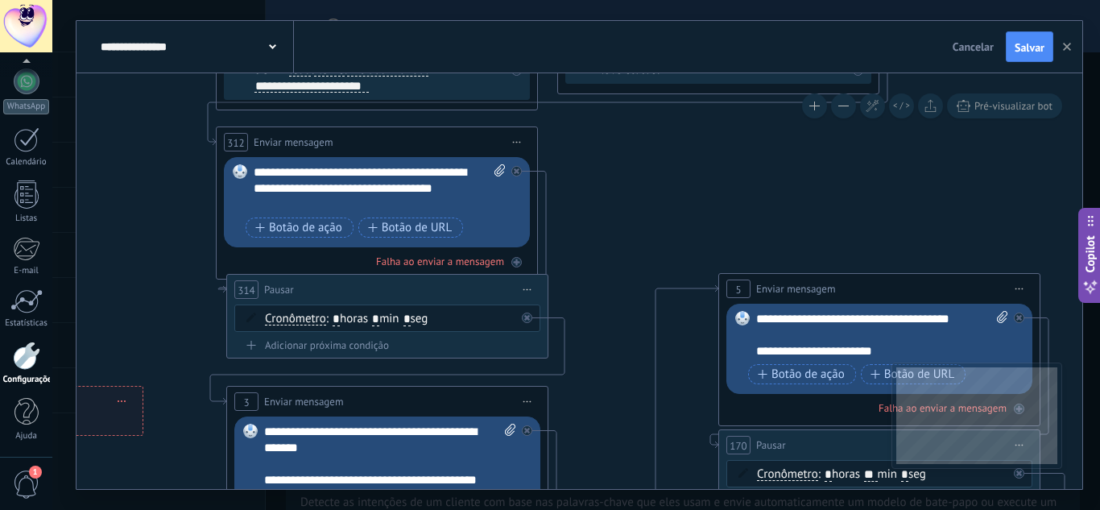
drag, startPoint x: 634, startPoint y: 276, endPoint x: 614, endPoint y: 156, distance: 121.6
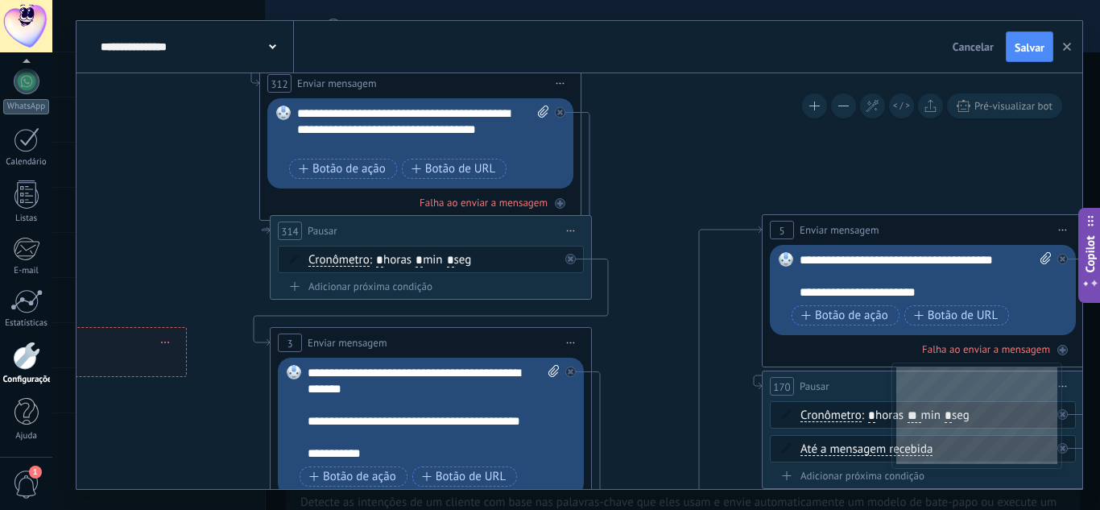
drag, startPoint x: 607, startPoint y: 221, endPoint x: 651, endPoint y: 162, distance: 73.1
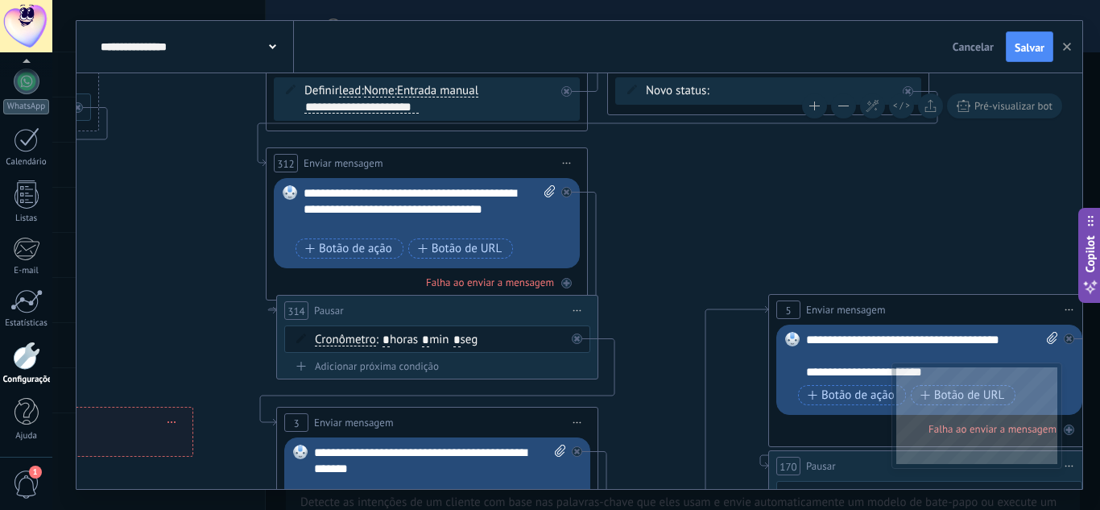
drag, startPoint x: 654, startPoint y: 246, endPoint x: 672, endPoint y: 424, distance: 178.9
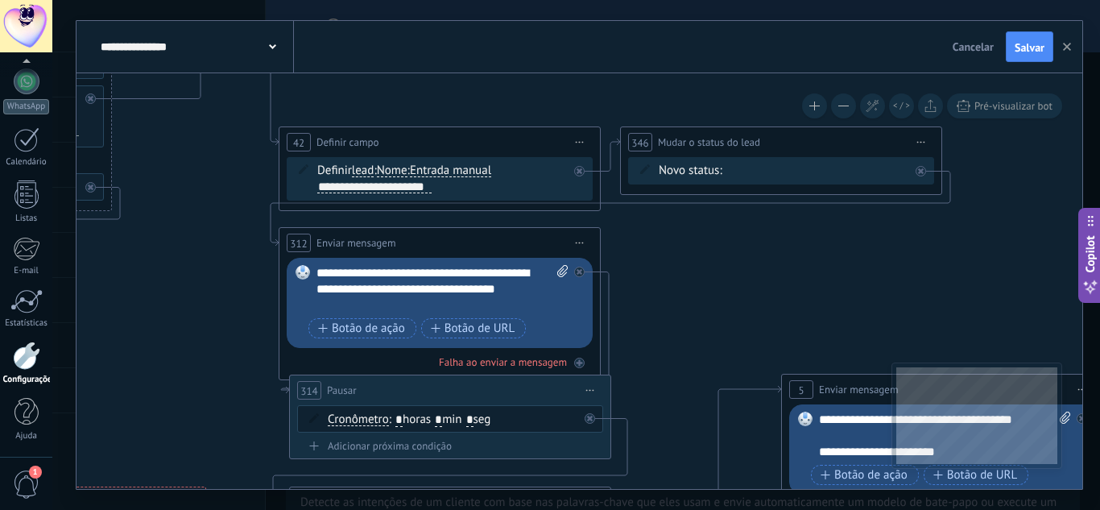
drag, startPoint x: 667, startPoint y: 385, endPoint x: 665, endPoint y: 360, distance: 25.1
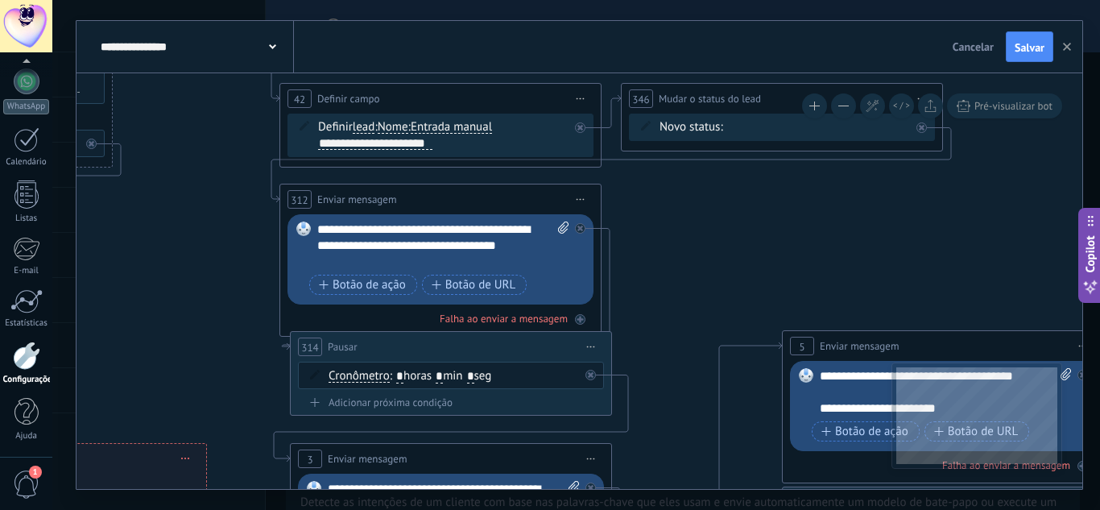
drag, startPoint x: 669, startPoint y: 352, endPoint x: 670, endPoint y: 308, distance: 43.5
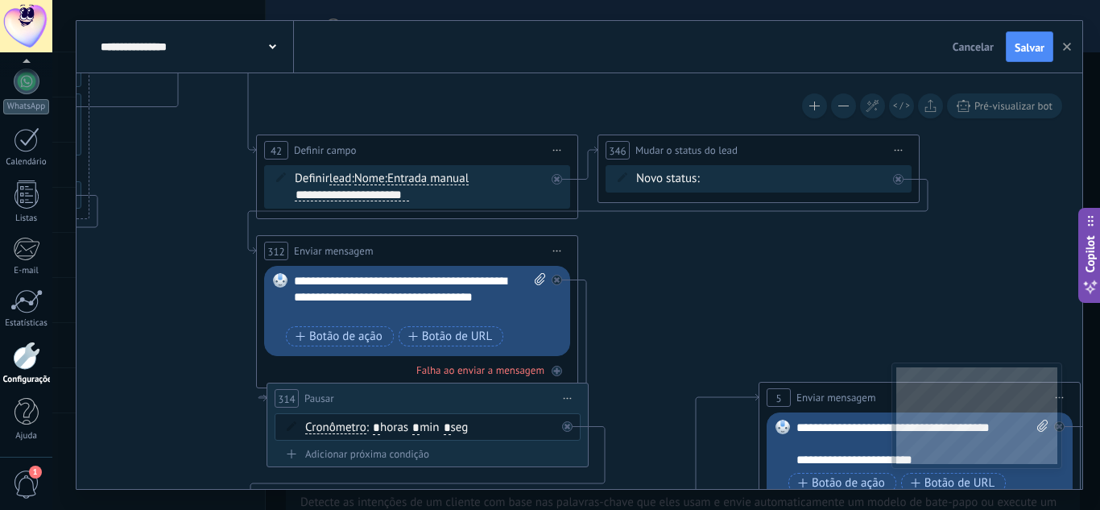
drag, startPoint x: 730, startPoint y: 251, endPoint x: 707, endPoint y: 303, distance: 56.6
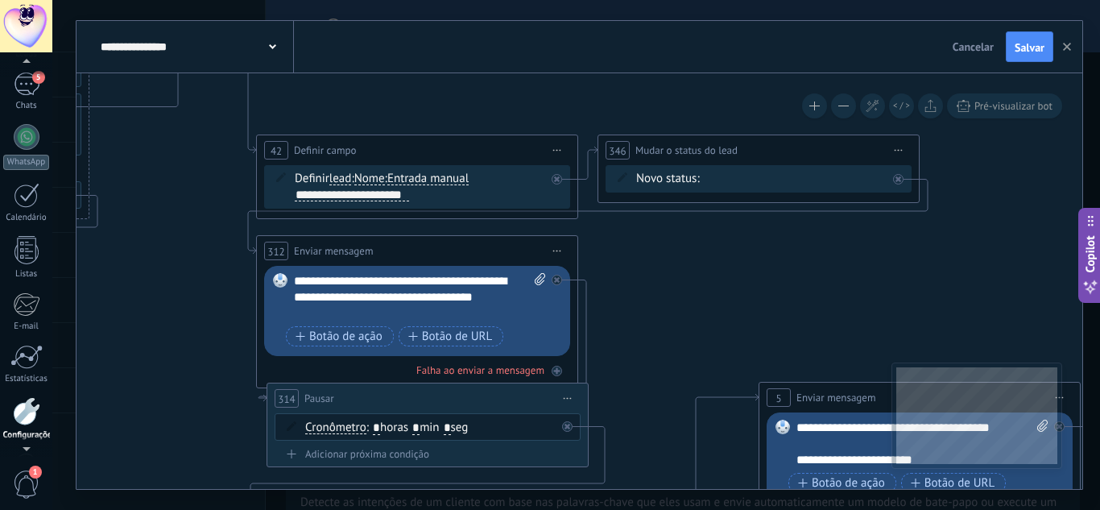
click at [23, 30] on div at bounding box center [26, 26] width 52 height 52
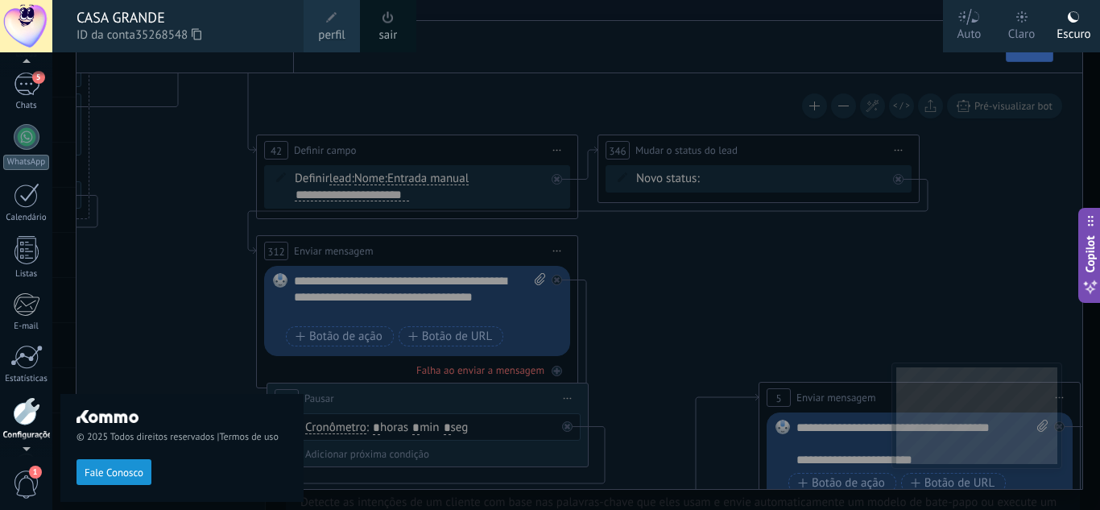
click at [312, 37] on link "perfil" at bounding box center [332, 26] width 56 height 52
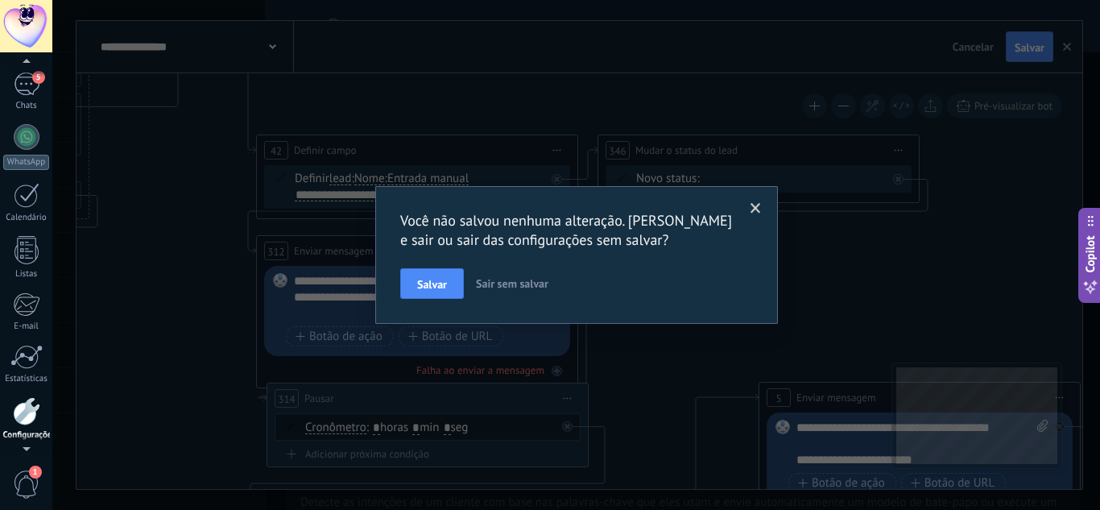
scroll to position [160, 0]
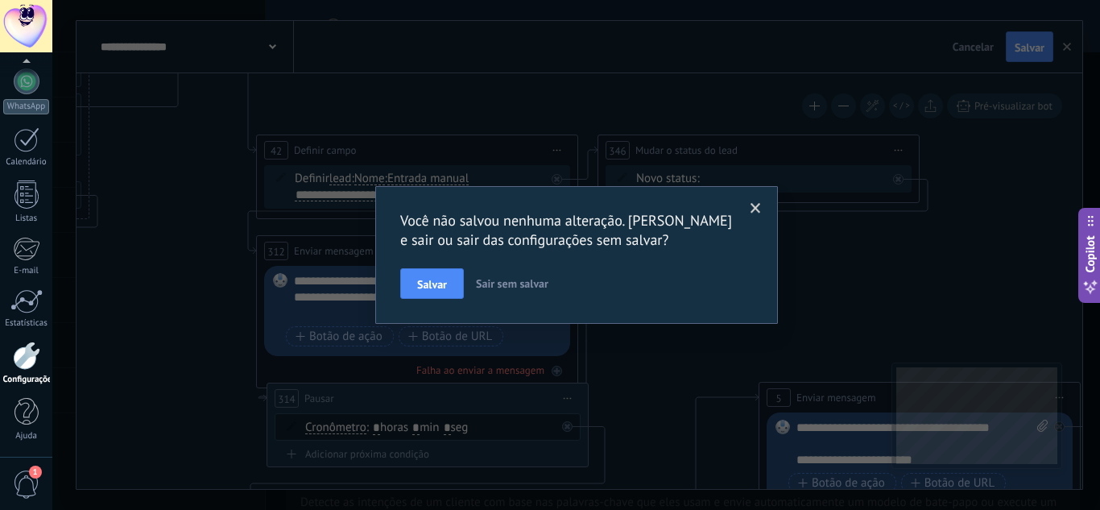
click at [761, 210] on span at bounding box center [755, 208] width 27 height 27
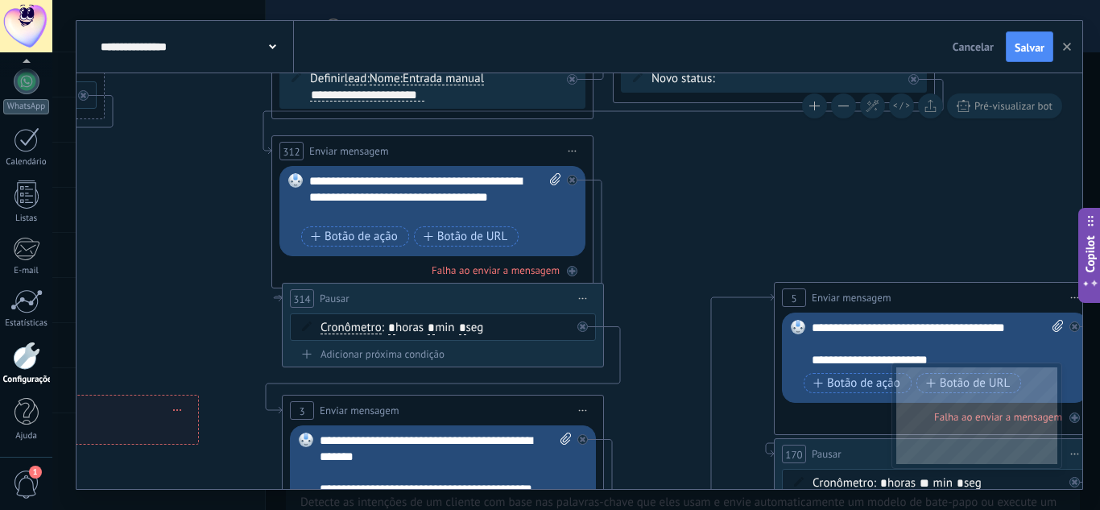
drag, startPoint x: 667, startPoint y: 260, endPoint x: 681, endPoint y: 169, distance: 92.1
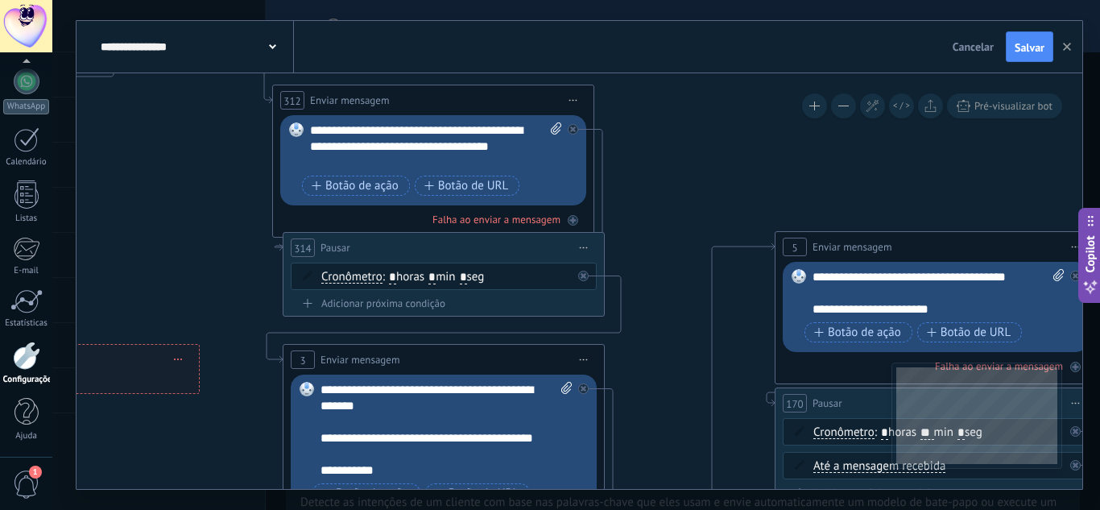
drag, startPoint x: 661, startPoint y: 216, endPoint x: 663, endPoint y: 167, distance: 48.3
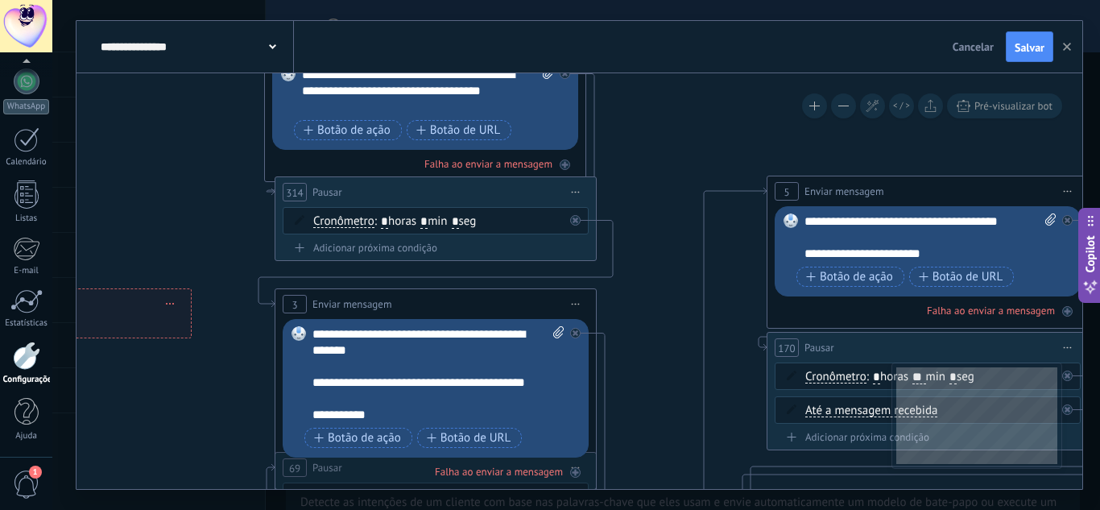
drag, startPoint x: 685, startPoint y: 253, endPoint x: 677, endPoint y: 197, distance: 56.1
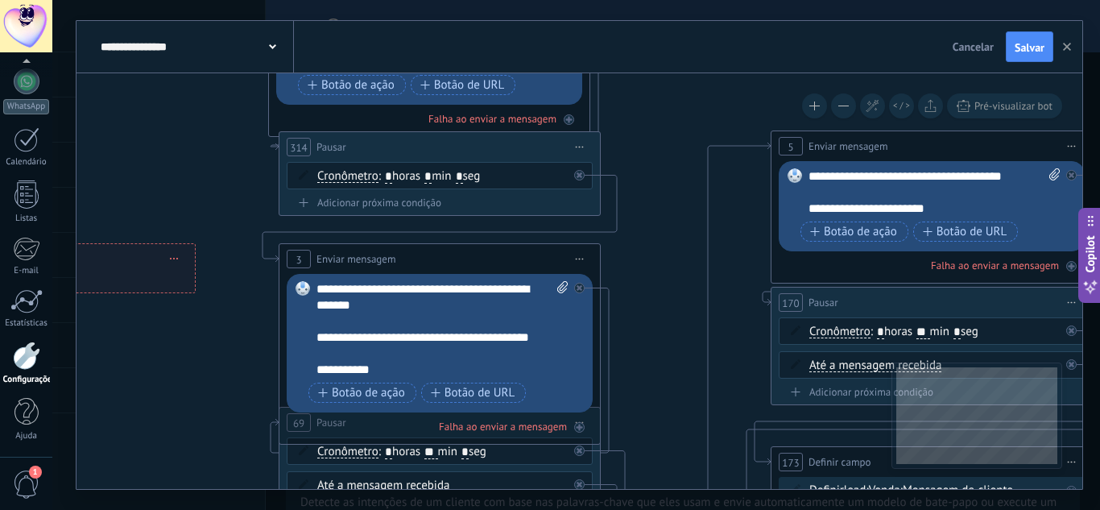
drag, startPoint x: 655, startPoint y: 282, endPoint x: 659, endPoint y: 237, distance: 45.3
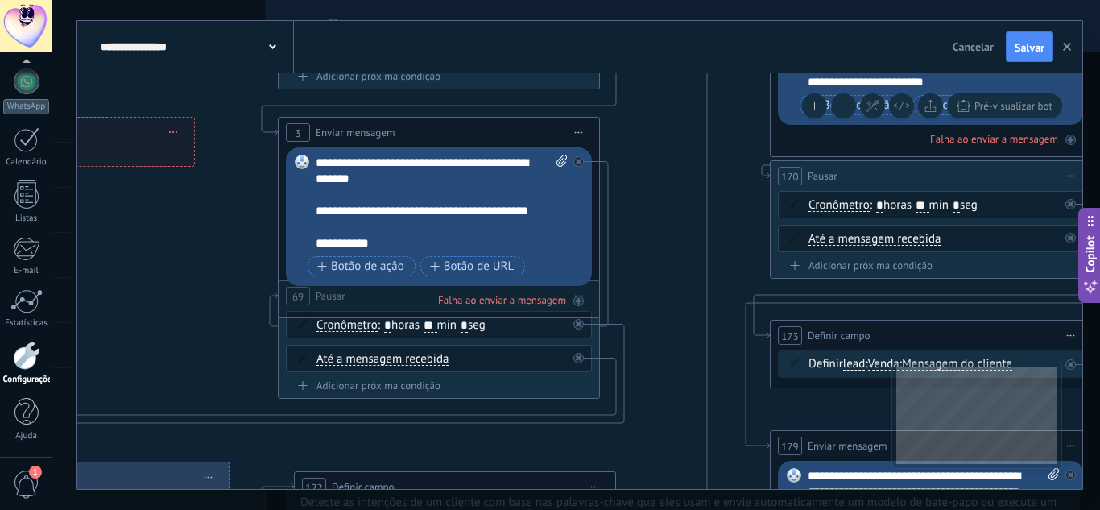
drag, startPoint x: 660, startPoint y: 299, endPoint x: 659, endPoint y: 170, distance: 128.8
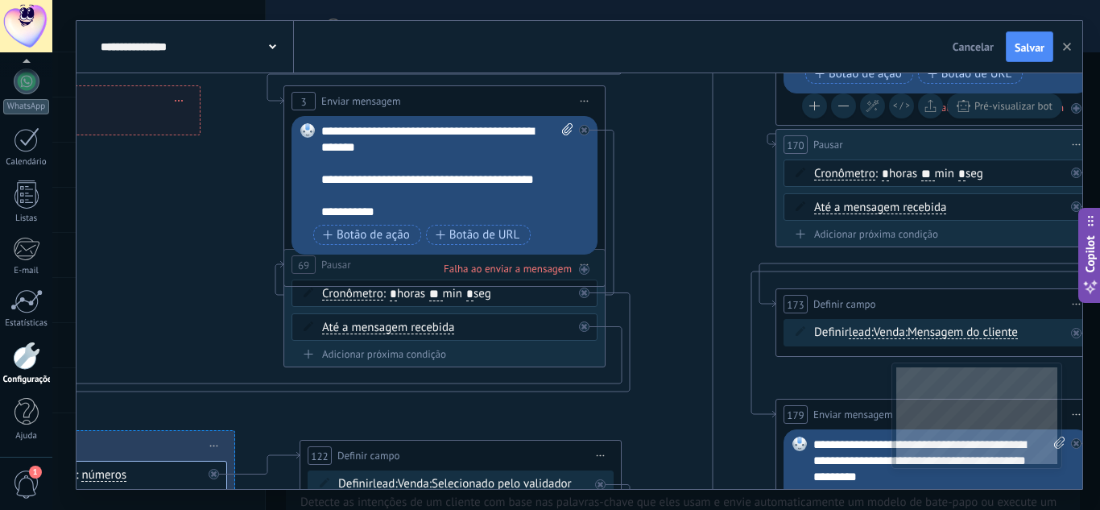
drag, startPoint x: 648, startPoint y: 229, endPoint x: 655, endPoint y: 200, distance: 29.7
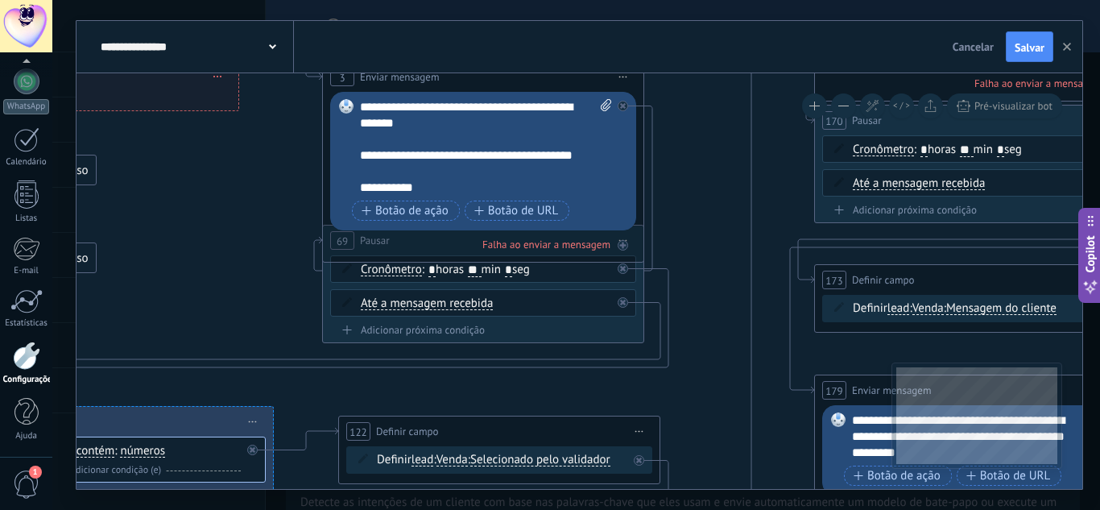
drag, startPoint x: 692, startPoint y: 275, endPoint x: 737, endPoint y: 244, distance: 53.8
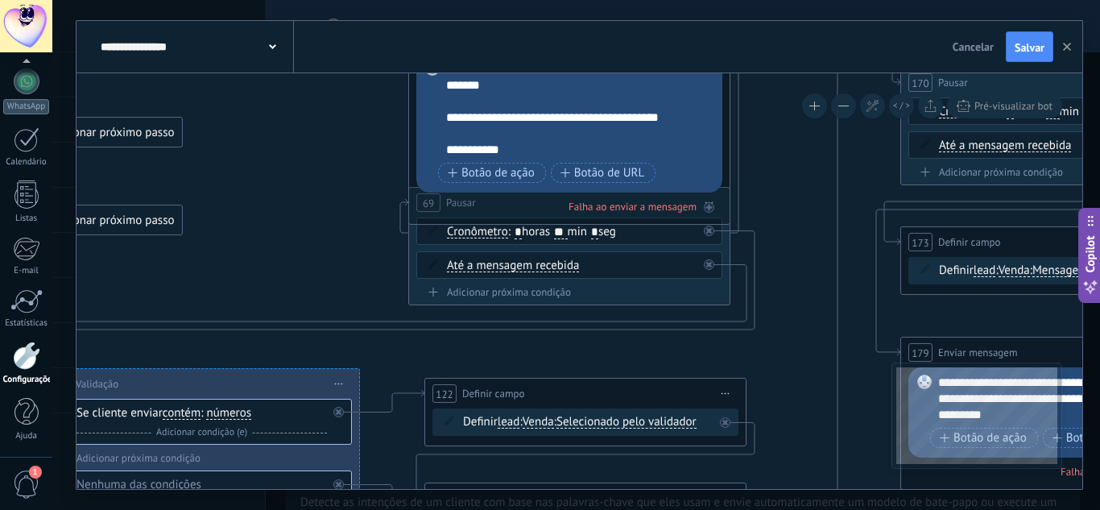
drag, startPoint x: 691, startPoint y: 373, endPoint x: 824, endPoint y: 299, distance: 152.1
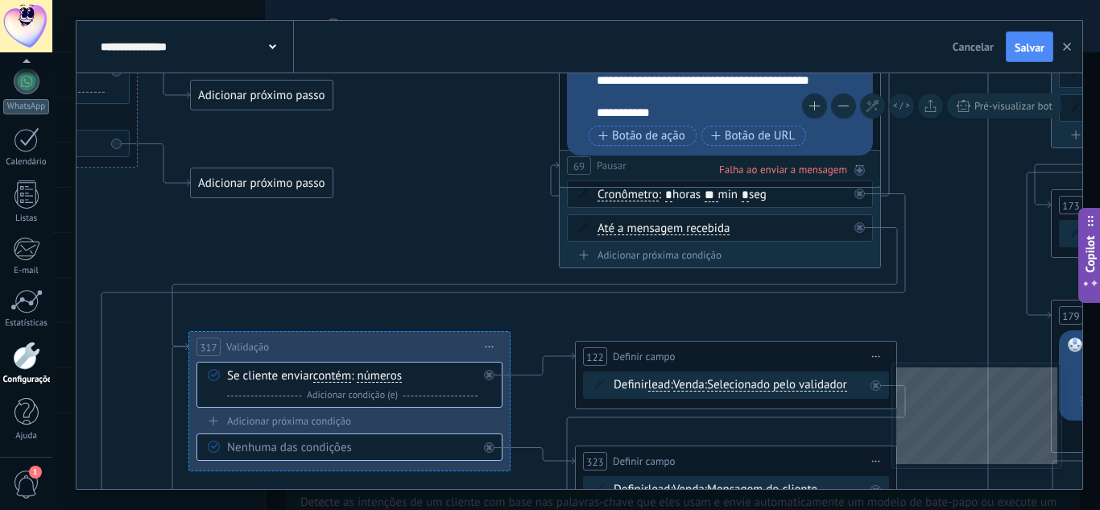
drag, startPoint x: 700, startPoint y: 297, endPoint x: 643, endPoint y: 330, distance: 65.3
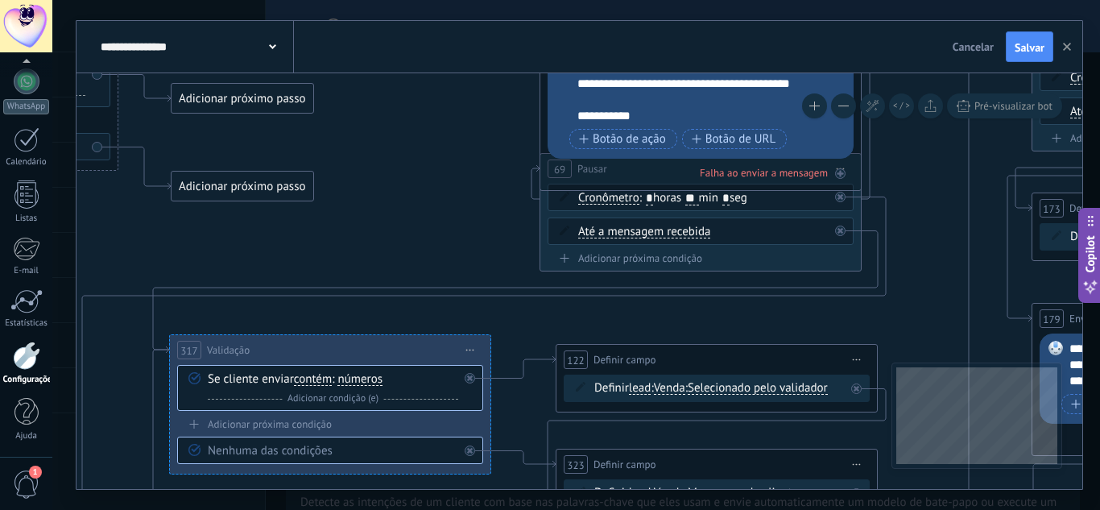
drag, startPoint x: 643, startPoint y: 321, endPoint x: 629, endPoint y: 320, distance: 14.5
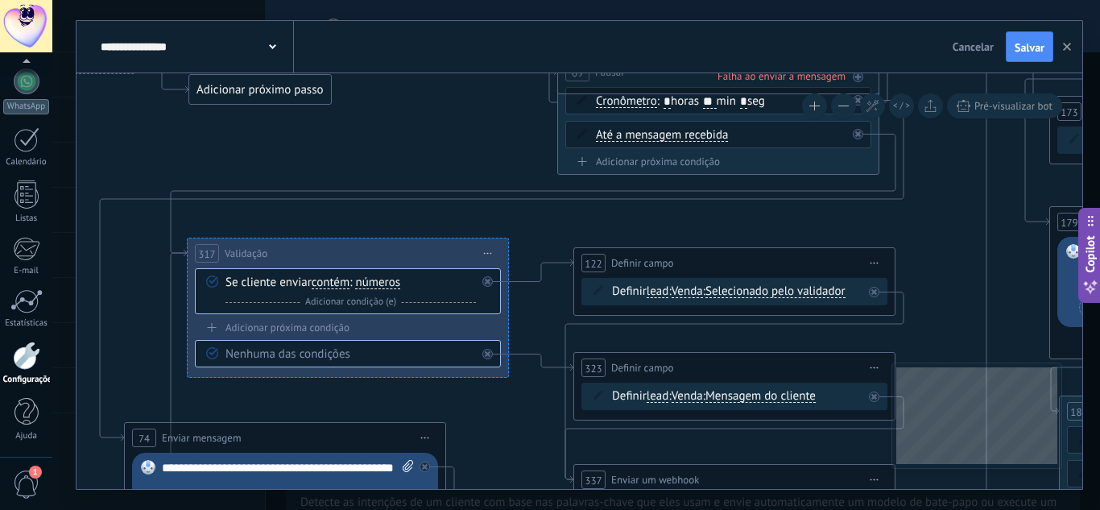
drag, startPoint x: 620, startPoint y: 323, endPoint x: 638, endPoint y: 226, distance: 98.2
click at [382, 282] on span "números" at bounding box center [377, 282] width 45 height 13
click at [382, 282] on button "números" at bounding box center [447, 282] width 201 height 29
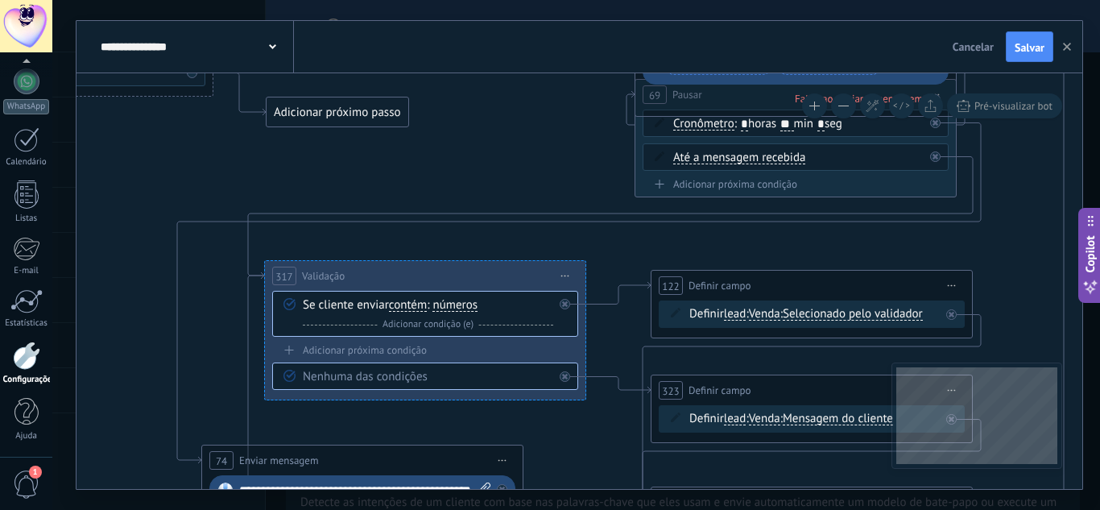
drag, startPoint x: 378, startPoint y: 138, endPoint x: 415, endPoint y: 160, distance: 42.9
click at [458, 305] on span "números" at bounding box center [454, 305] width 45 height 13
click at [458, 305] on button "números" at bounding box center [524, 305] width 201 height 29
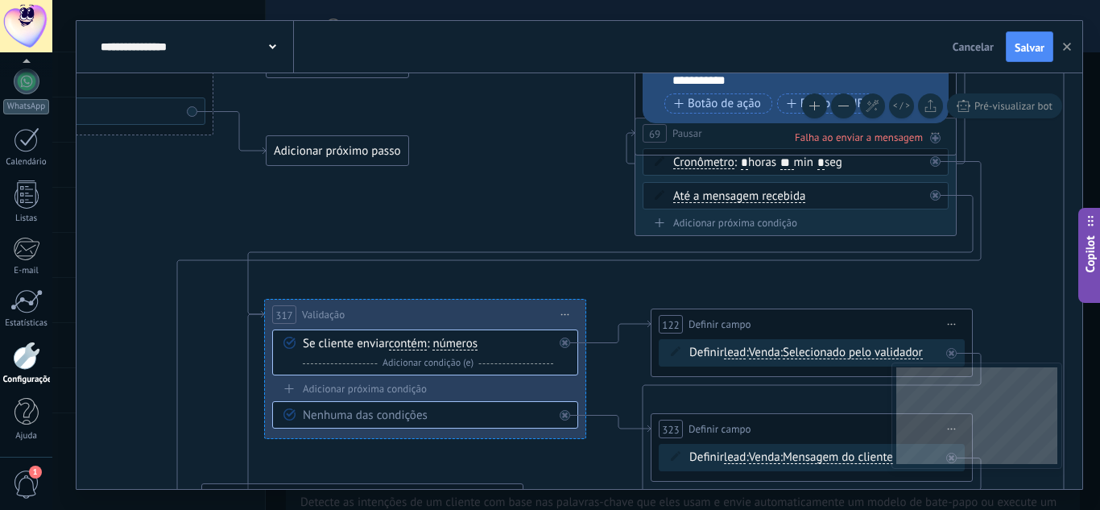
click at [457, 345] on span "números" at bounding box center [454, 343] width 45 height 13
click at [457, 345] on button "números" at bounding box center [524, 343] width 201 height 29
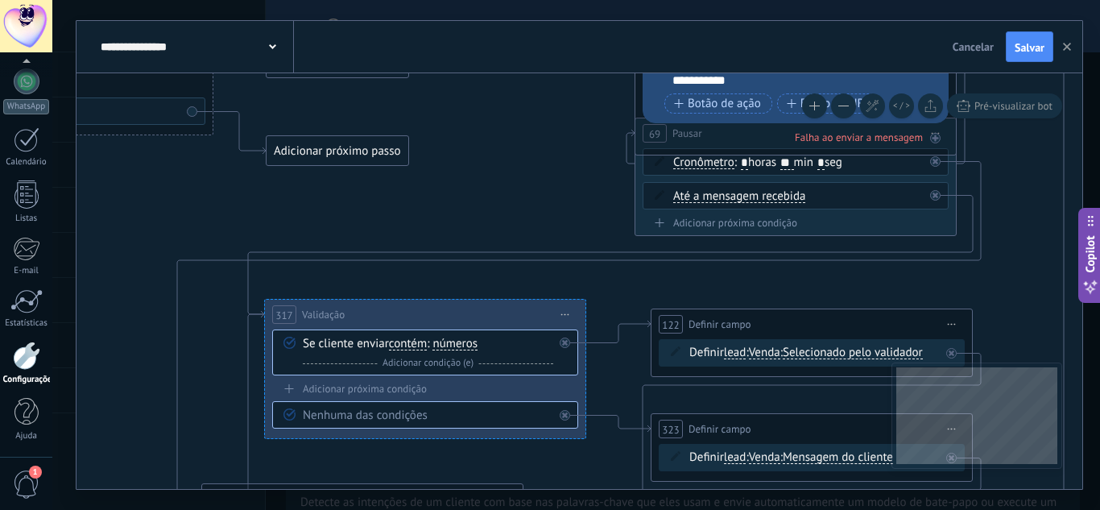
click at [461, 343] on span "números" at bounding box center [454, 343] width 45 height 13
click at [461, 343] on button "números" at bounding box center [524, 343] width 201 height 29
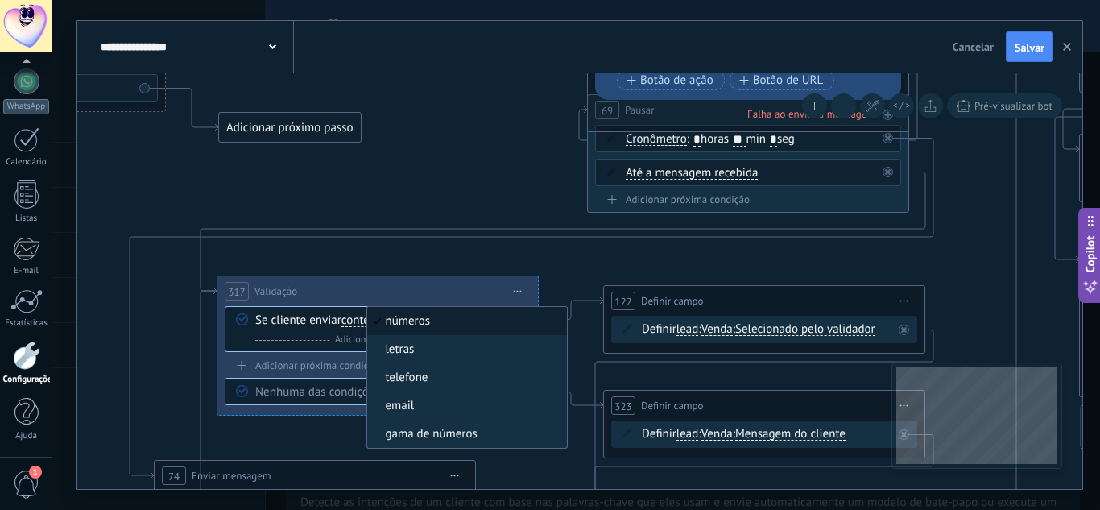
drag, startPoint x: 510, startPoint y: 192, endPoint x: 462, endPoint y: 163, distance: 55.2
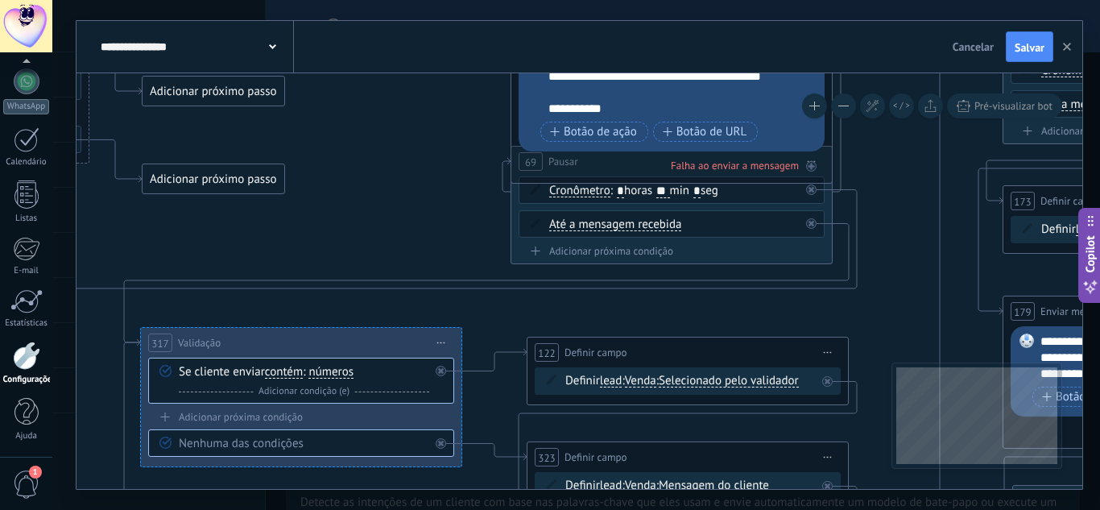
drag, startPoint x: 407, startPoint y: 155, endPoint x: 331, endPoint y: 212, distance: 95.0
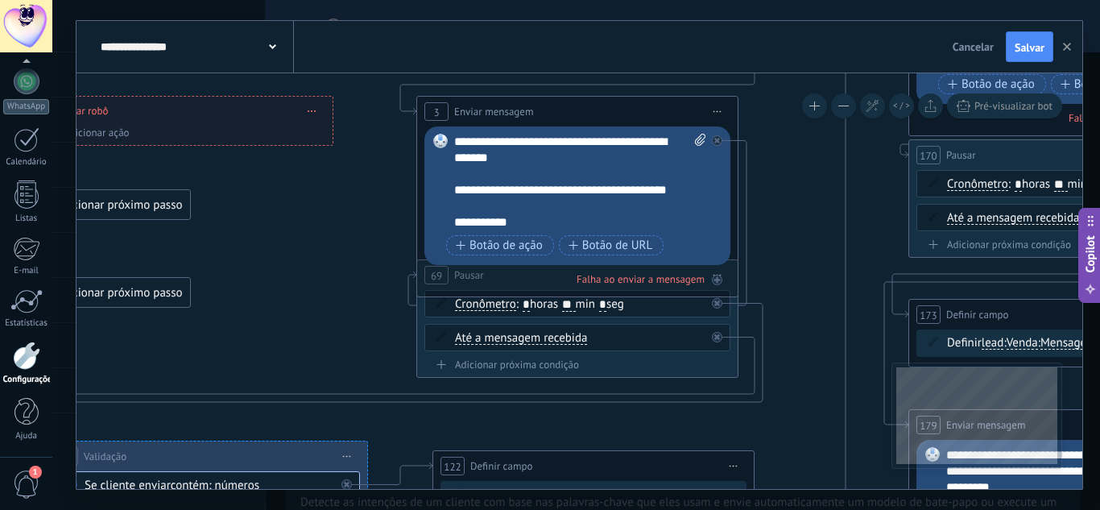
drag, startPoint x: 404, startPoint y: 151, endPoint x: 310, endPoint y: 260, distance: 144.4
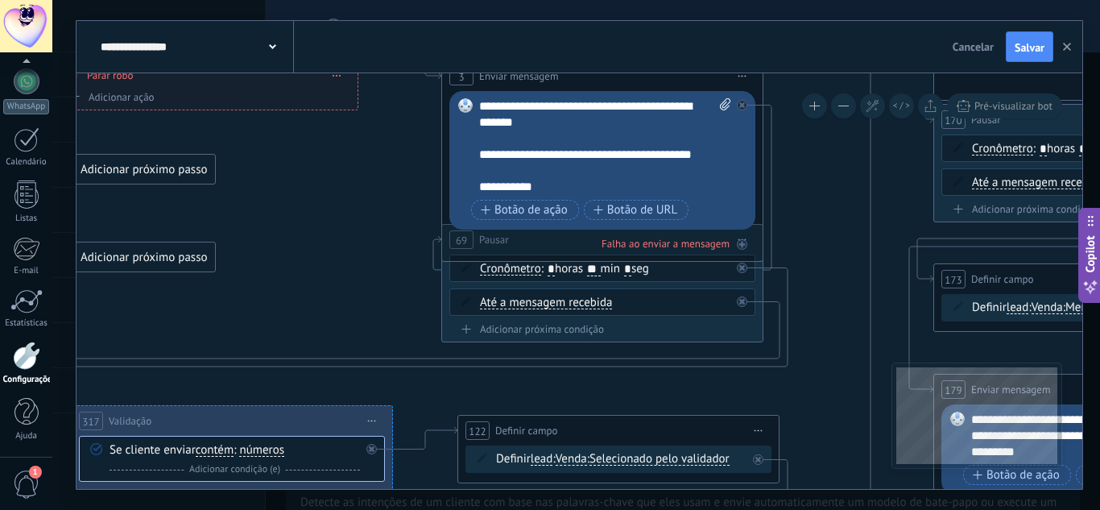
drag, startPoint x: 325, startPoint y: 233, endPoint x: 349, endPoint y: 197, distance: 42.4
click at [497, 188] on div "**********" at bounding box center [605, 146] width 252 height 97
click at [550, 188] on div "**********" at bounding box center [605, 146] width 252 height 97
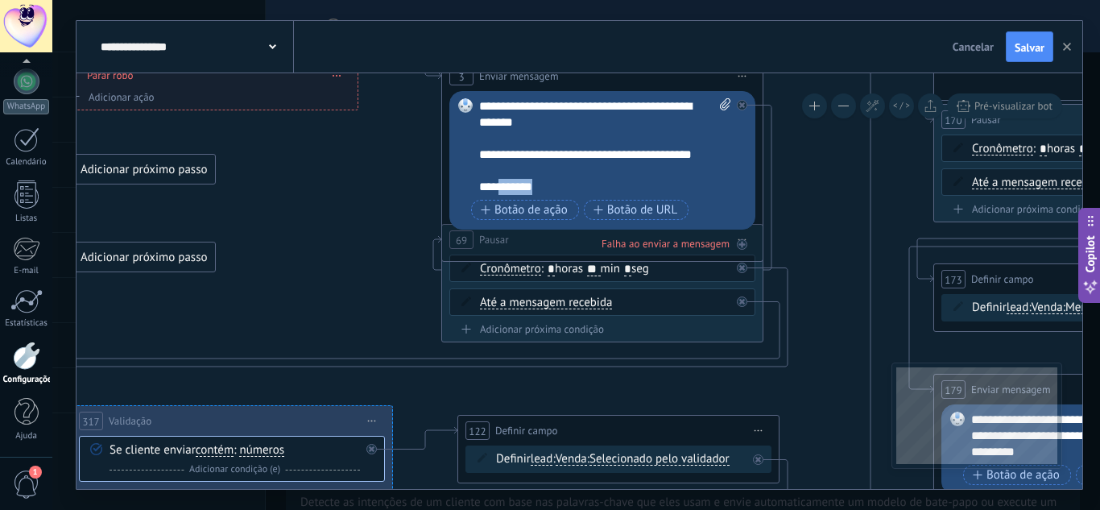
click at [546, 186] on div "**********" at bounding box center [605, 146] width 252 height 97
drag, startPoint x: 545, startPoint y: 186, endPoint x: 471, endPoint y: 189, distance: 74.1
click at [471, 189] on div "Substituir Remover Converter para mensagem de voz Arraste a imagem aqui para an…" at bounding box center [602, 160] width 306 height 138
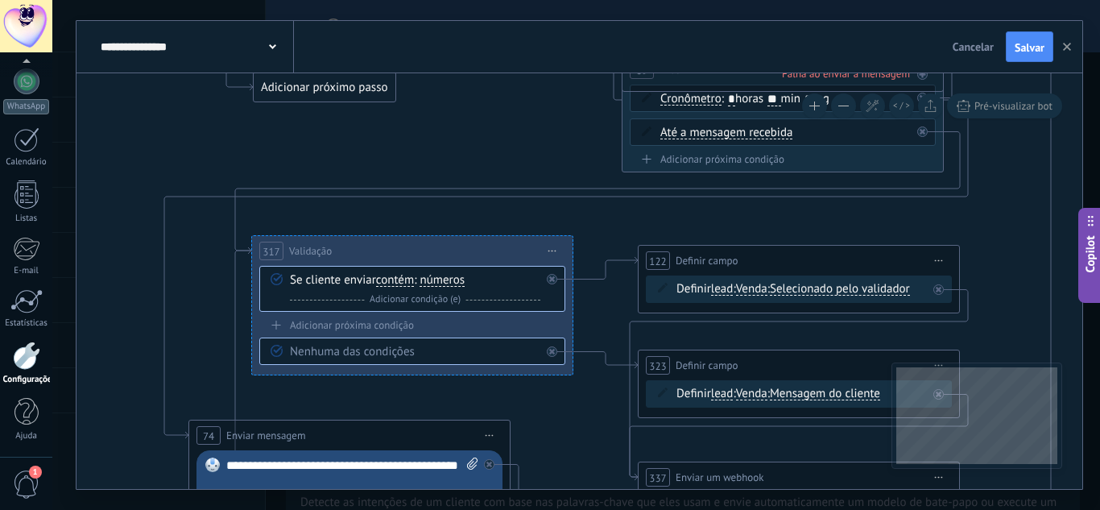
drag, startPoint x: 184, startPoint y: 324, endPoint x: 362, endPoint y: 144, distance: 252.8
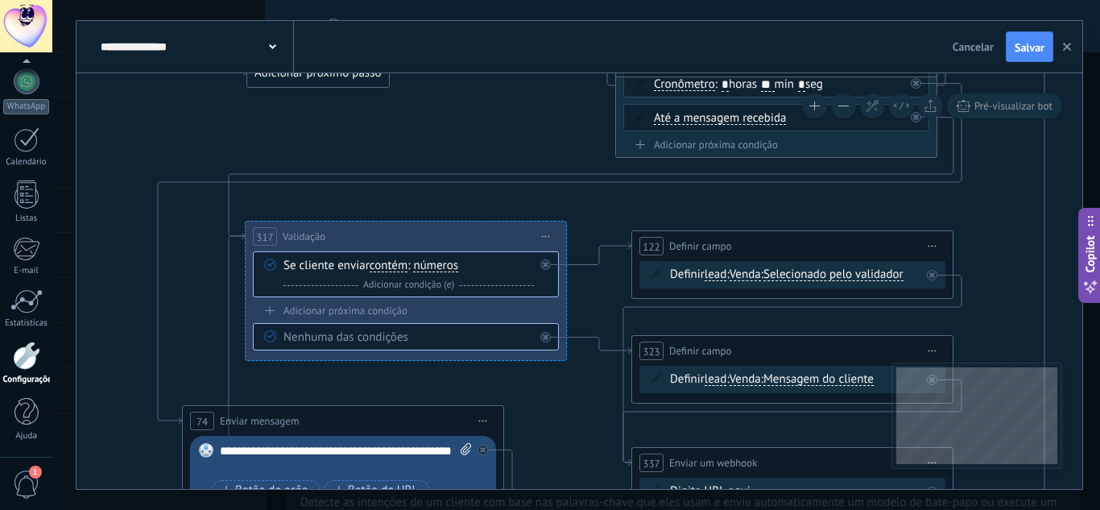
click at [448, 266] on span "números" at bounding box center [435, 265] width 45 height 13
click at [448, 266] on button "números" at bounding box center [505, 265] width 201 height 29
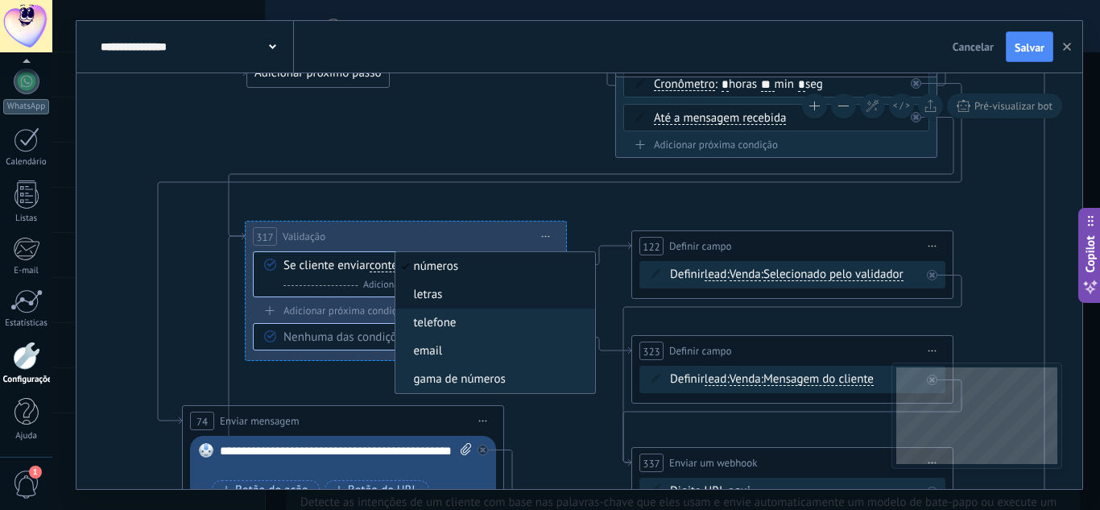
click at [448, 299] on span "letras" at bounding box center [492, 295] width 195 height 16
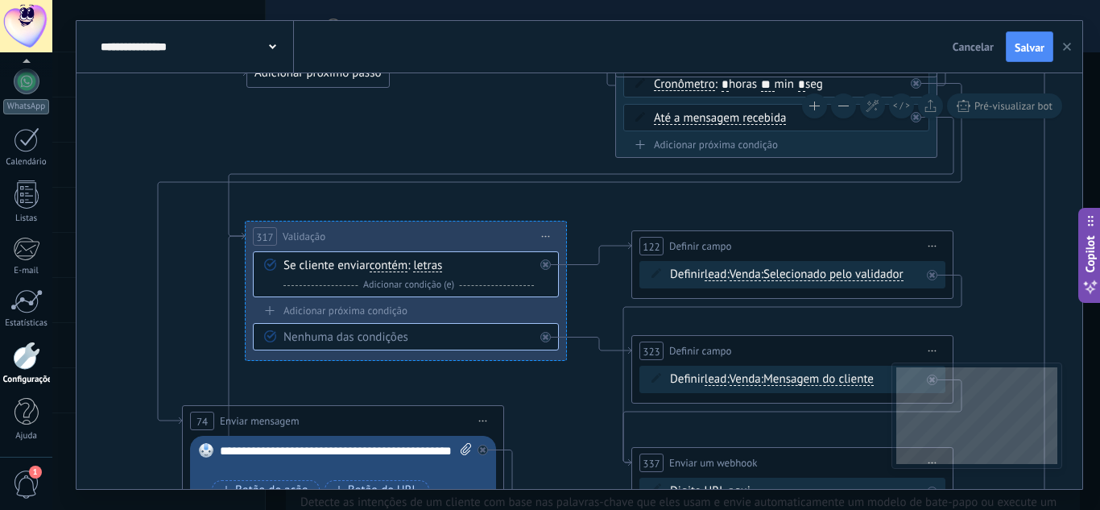
click at [1066, 50] on icon "button" at bounding box center [1067, 47] width 8 height 8
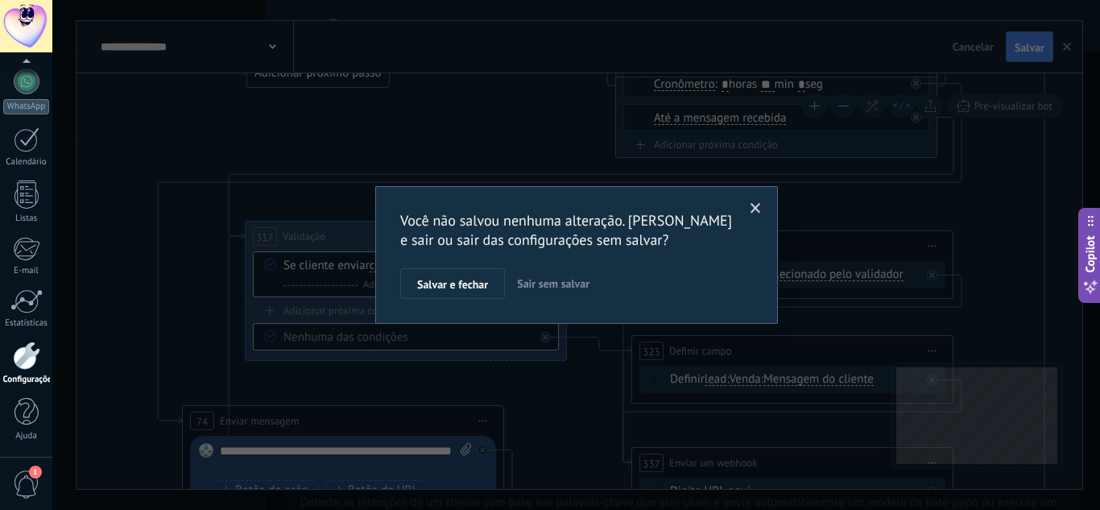
click at [559, 284] on span "Sair sem salvar" at bounding box center [553, 283] width 72 height 14
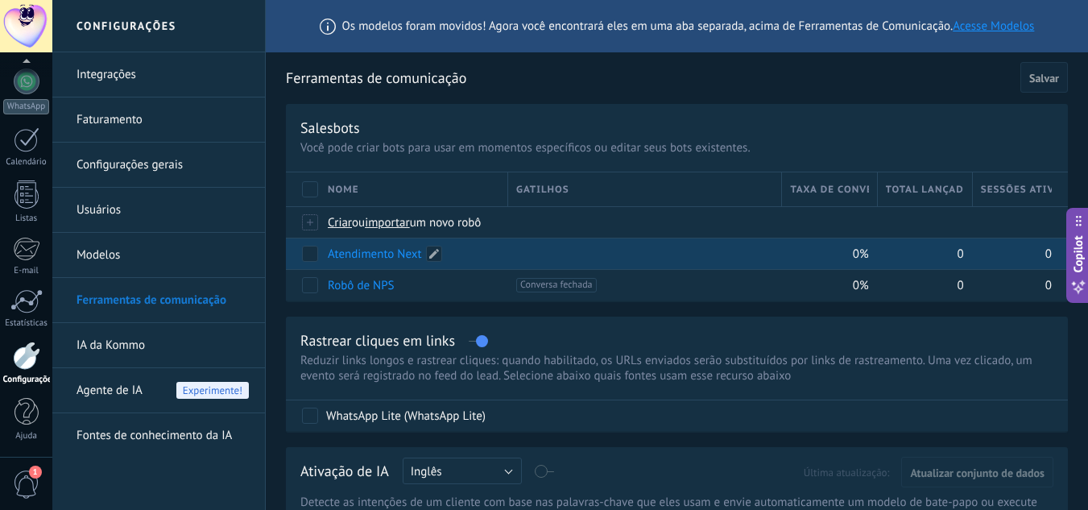
click at [332, 252] on link "Atendimento Next" at bounding box center [375, 253] width 94 height 15
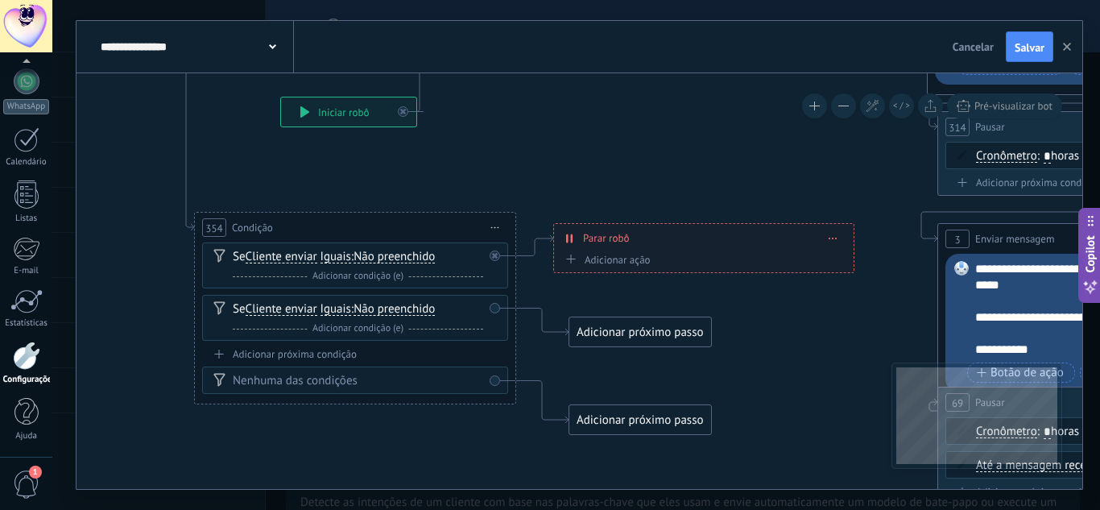
drag, startPoint x: 562, startPoint y: 183, endPoint x: 543, endPoint y: 73, distance: 111.1
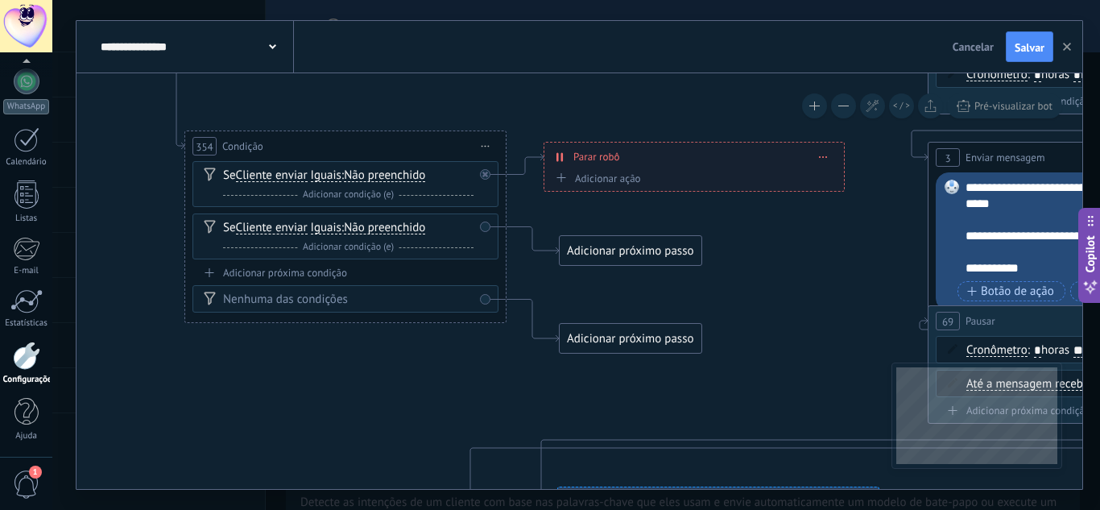
drag, startPoint x: 751, startPoint y: 354, endPoint x: 150, endPoint y: 292, distance: 604.6
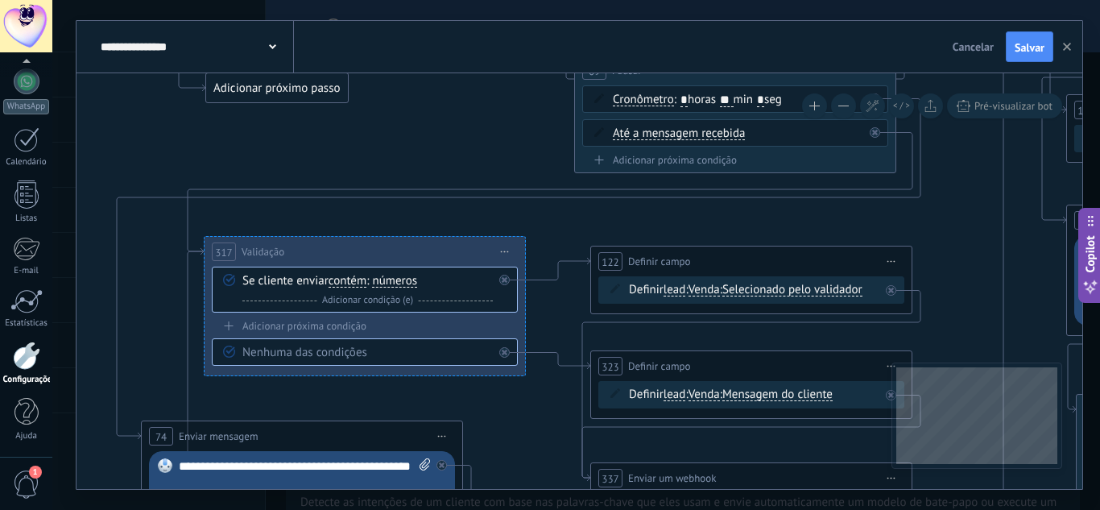
drag, startPoint x: 346, startPoint y: 227, endPoint x: 502, endPoint y: 43, distance: 241.1
click at [502, 43] on div "**********" at bounding box center [579, 255] width 1006 height 468
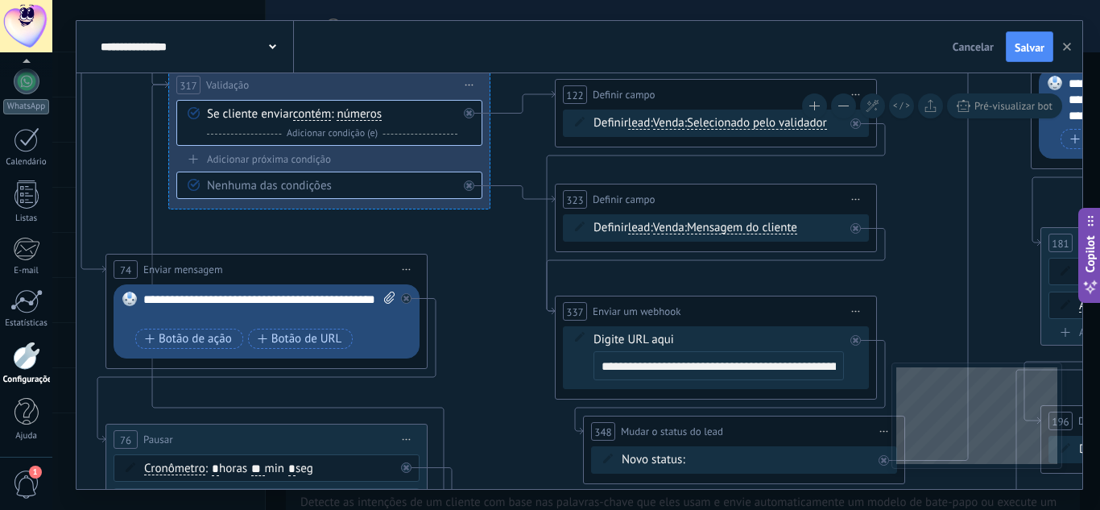
drag, startPoint x: 510, startPoint y: 389, endPoint x: 498, endPoint y: 203, distance: 186.3
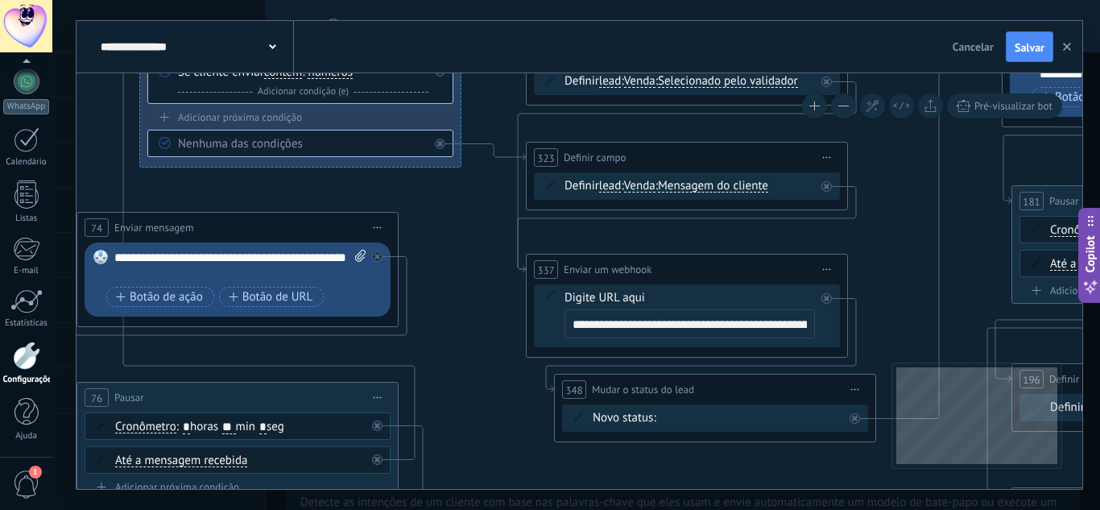
drag, startPoint x: 510, startPoint y: 312, endPoint x: 458, endPoint y: 229, distance: 97.0
click at [1071, 52] on button "button" at bounding box center [1067, 46] width 24 height 31
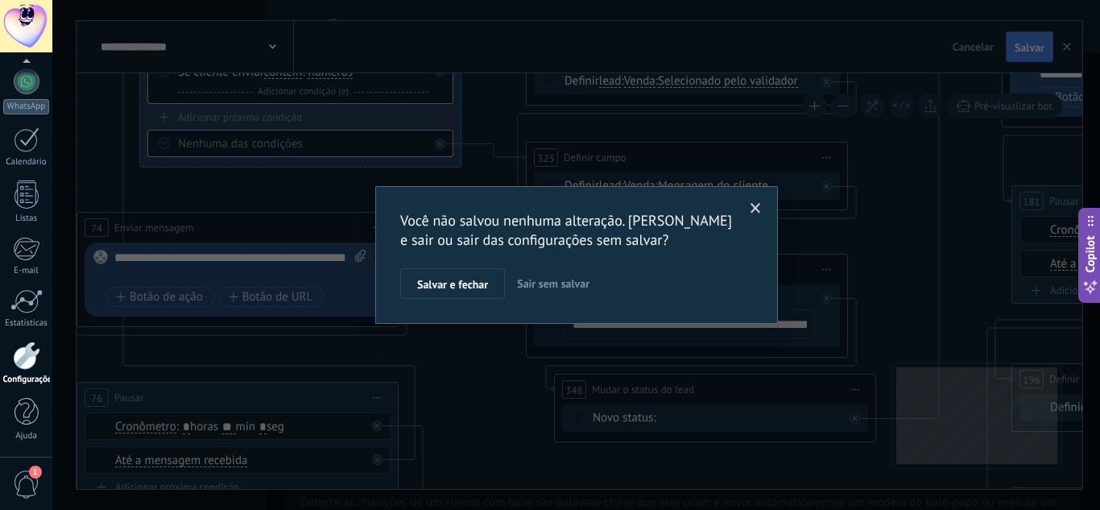
click at [893, 213] on div "Você não salvou nenhuma alteração. [PERSON_NAME] e sair ou sair das configuraçõ…" at bounding box center [576, 255] width 1048 height 510
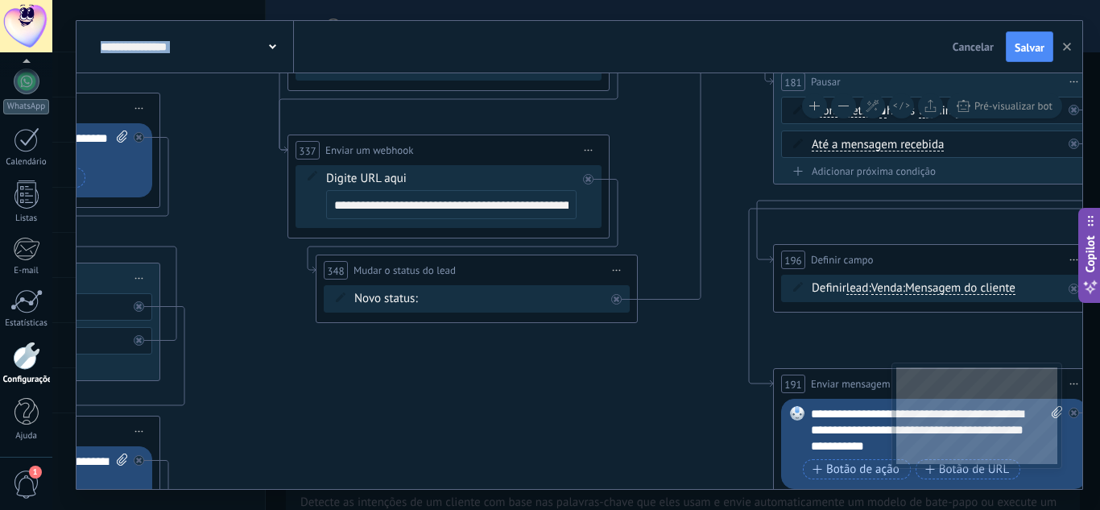
drag, startPoint x: 893, startPoint y: 213, endPoint x: 653, endPoint y: 93, distance: 268.3
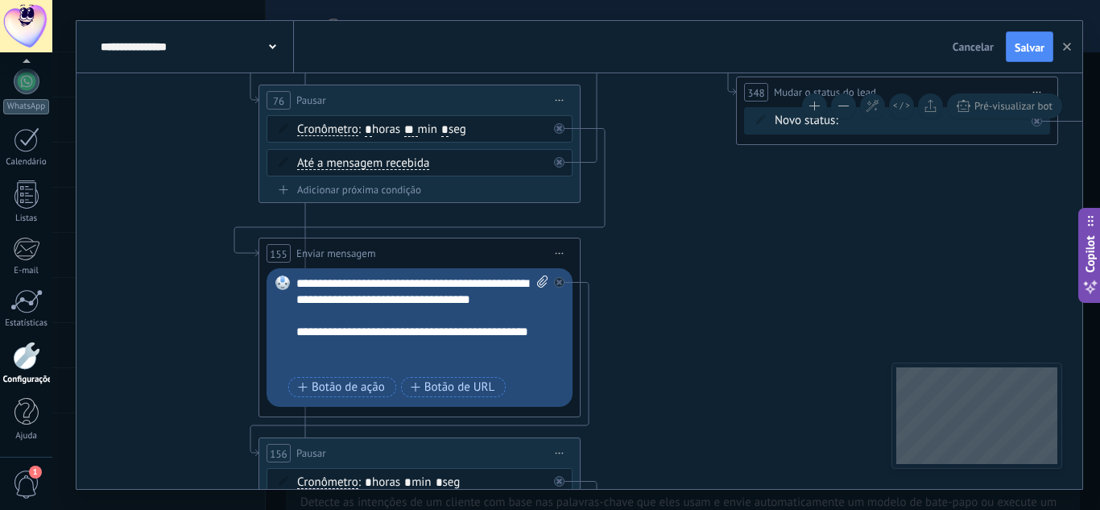
drag, startPoint x: 721, startPoint y: 312, endPoint x: 745, endPoint y: 297, distance: 27.5
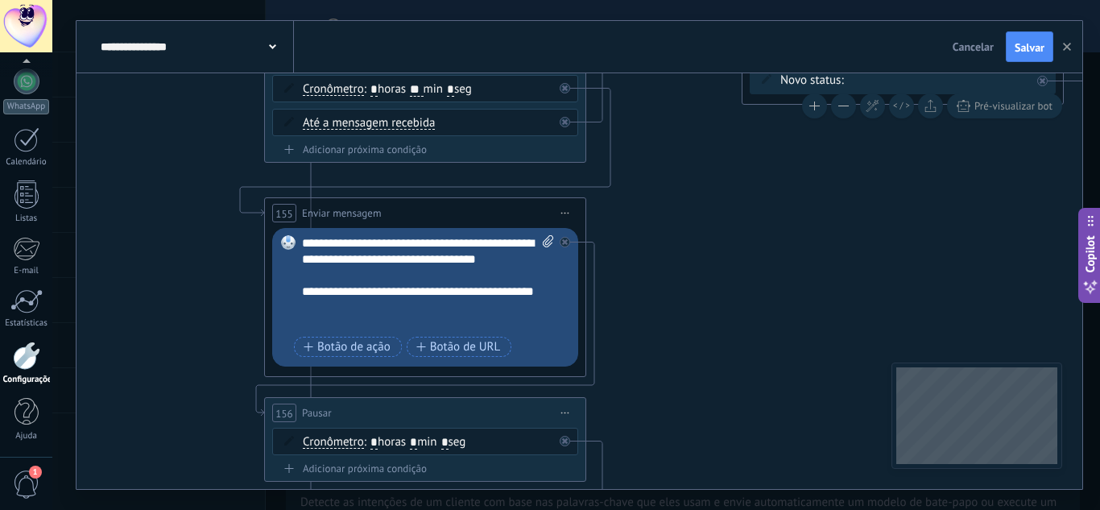
drag, startPoint x: 671, startPoint y: 279, endPoint x: 642, endPoint y: 145, distance: 136.8
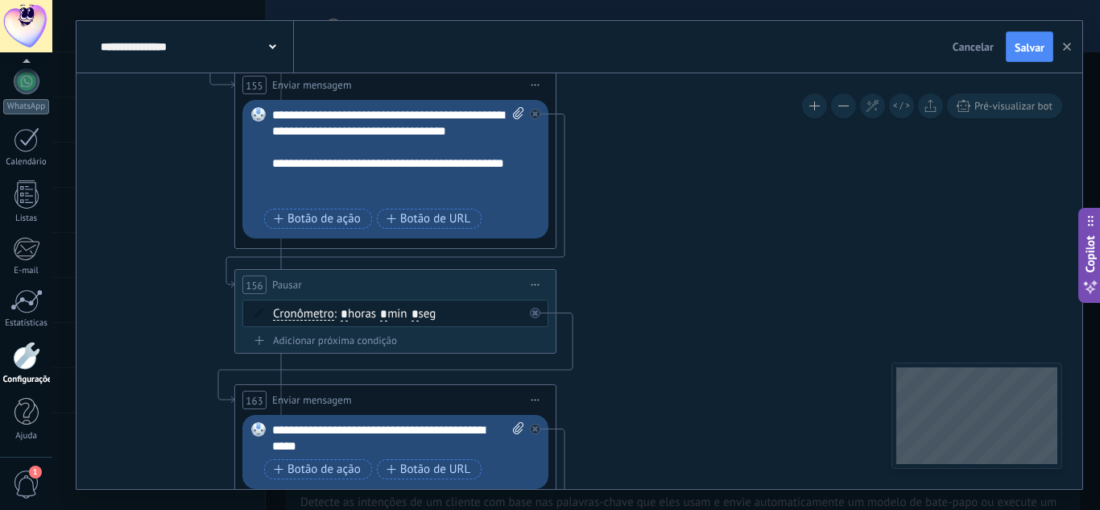
drag, startPoint x: 655, startPoint y: 262, endPoint x: 655, endPoint y: 79, distance: 182.8
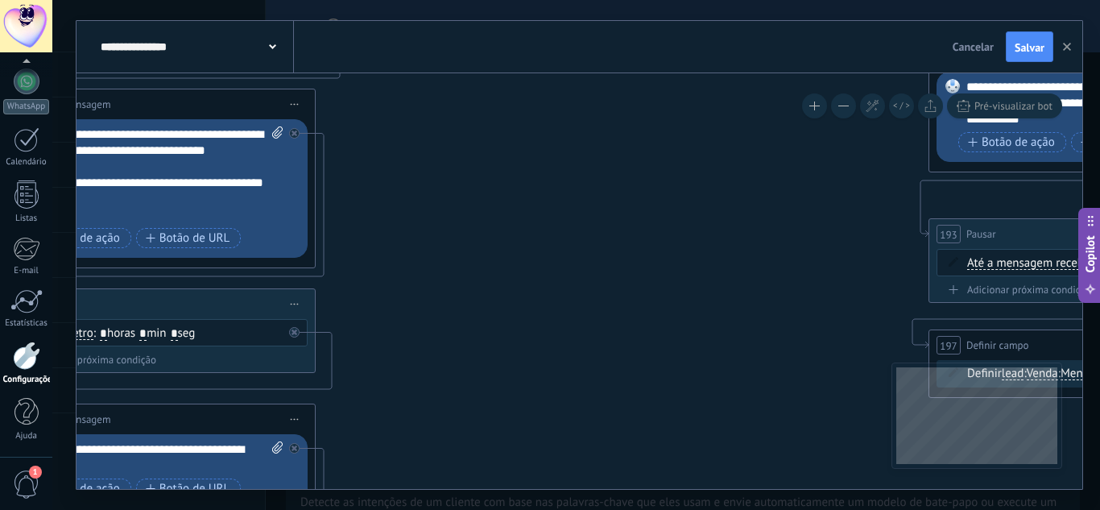
drag, startPoint x: 673, startPoint y: 250, endPoint x: 457, endPoint y: 456, distance: 298.4
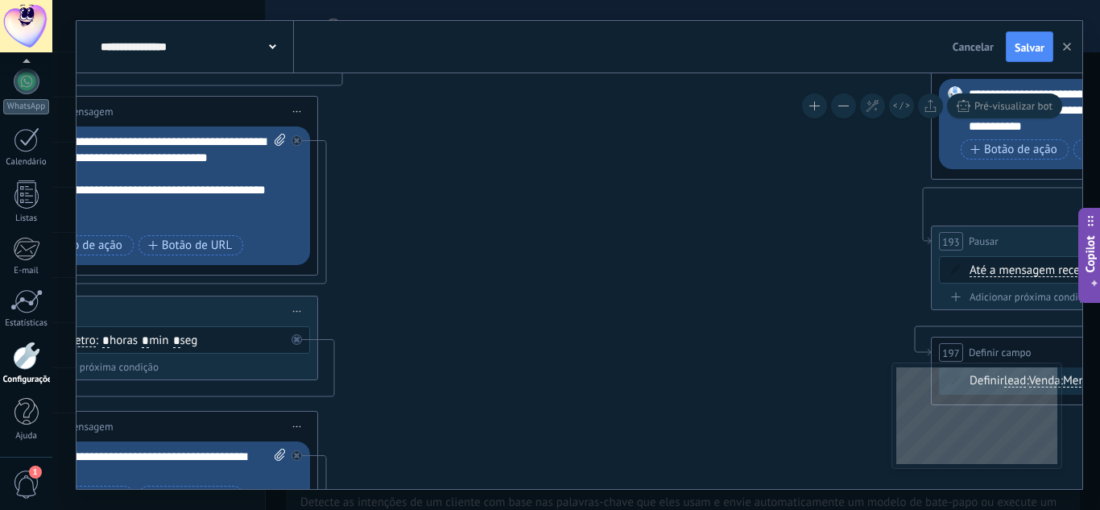
drag, startPoint x: 524, startPoint y: 444, endPoint x: 542, endPoint y: 434, distance: 20.6
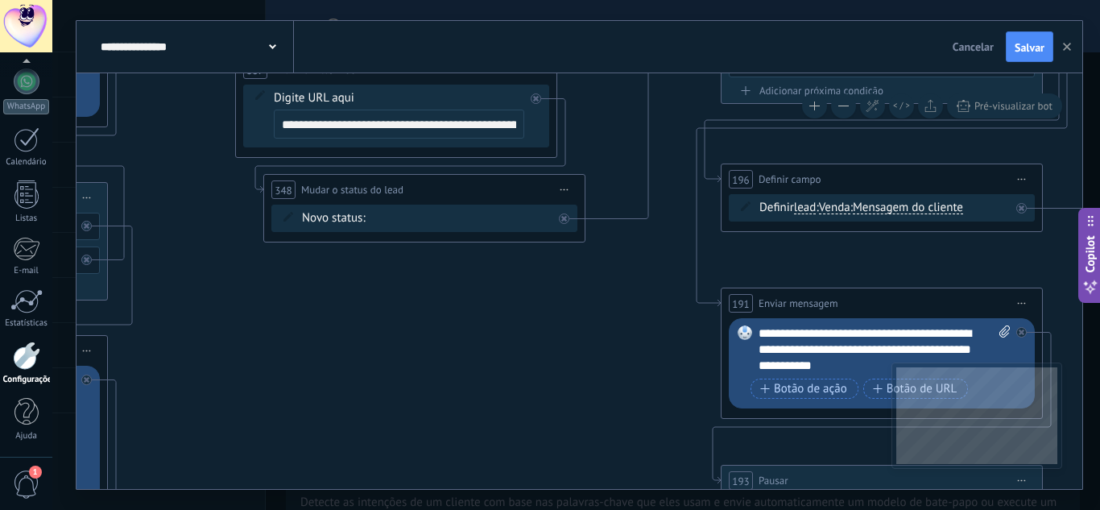
drag, startPoint x: 581, startPoint y: 428, endPoint x: 613, endPoint y: 278, distance: 153.2
click at [531, 499] on div "**********" at bounding box center [576, 255] width 1048 height 510
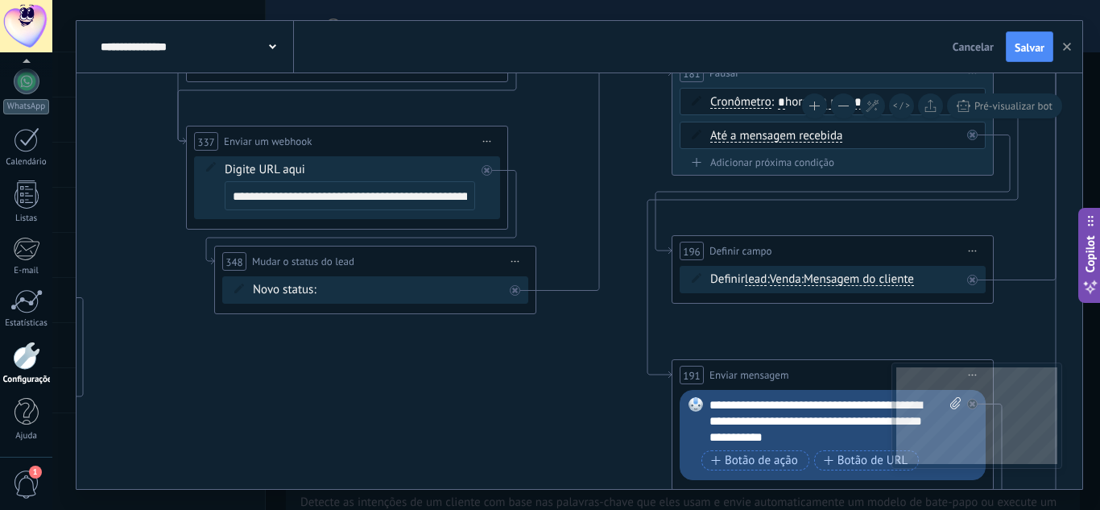
drag, startPoint x: 538, startPoint y: 461, endPoint x: 533, endPoint y: 436, distance: 26.2
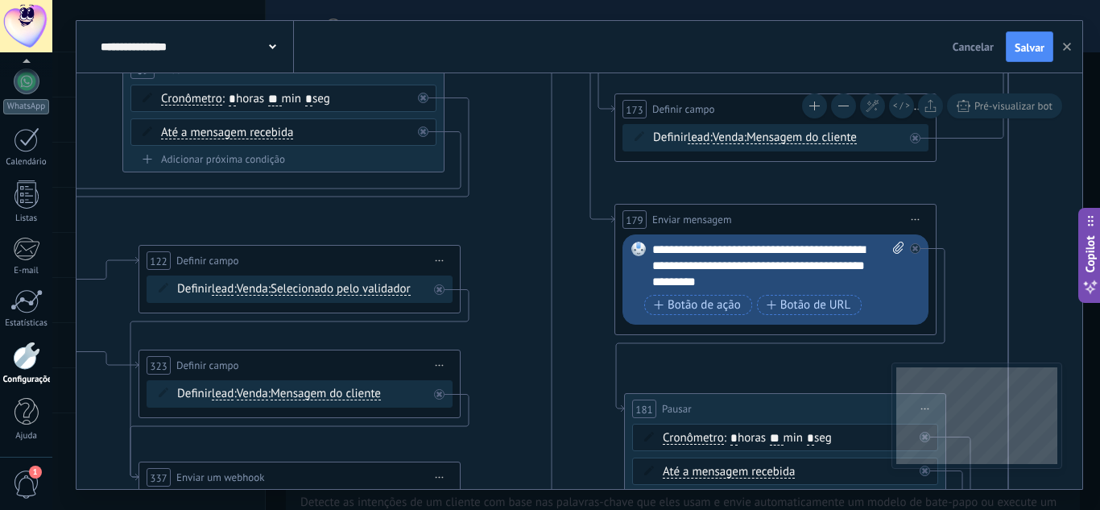
drag, startPoint x: 568, startPoint y: 258, endPoint x: 564, endPoint y: 356, distance: 97.5
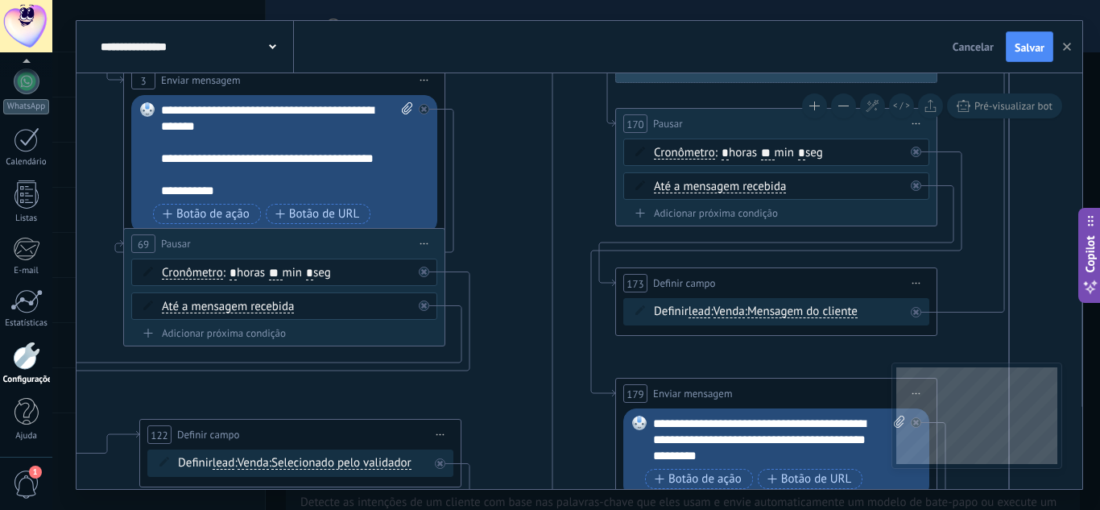
drag, startPoint x: 575, startPoint y: 481, endPoint x: 558, endPoint y: 410, distance: 73.6
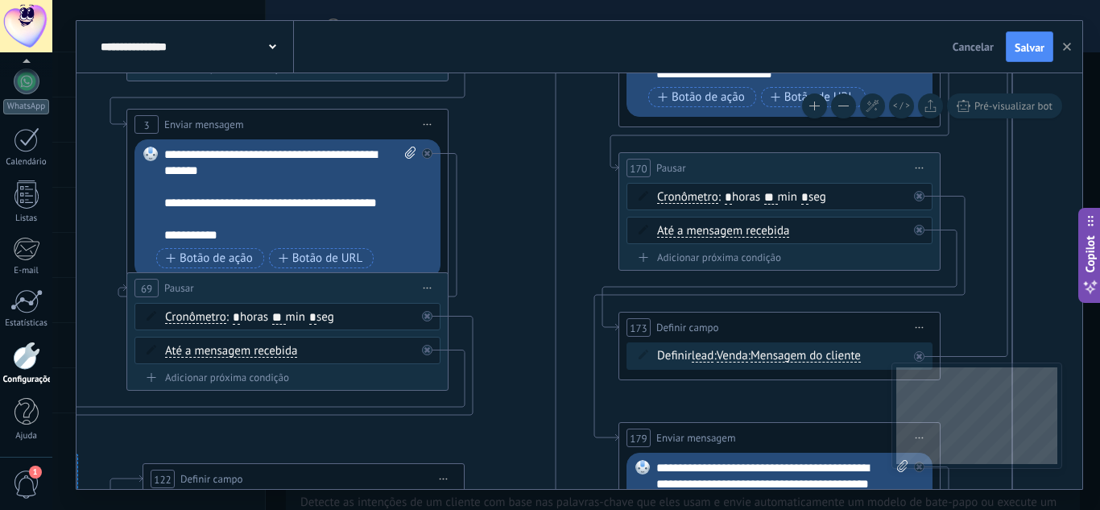
drag, startPoint x: 593, startPoint y: 281, endPoint x: 615, endPoint y: 471, distance: 191.3
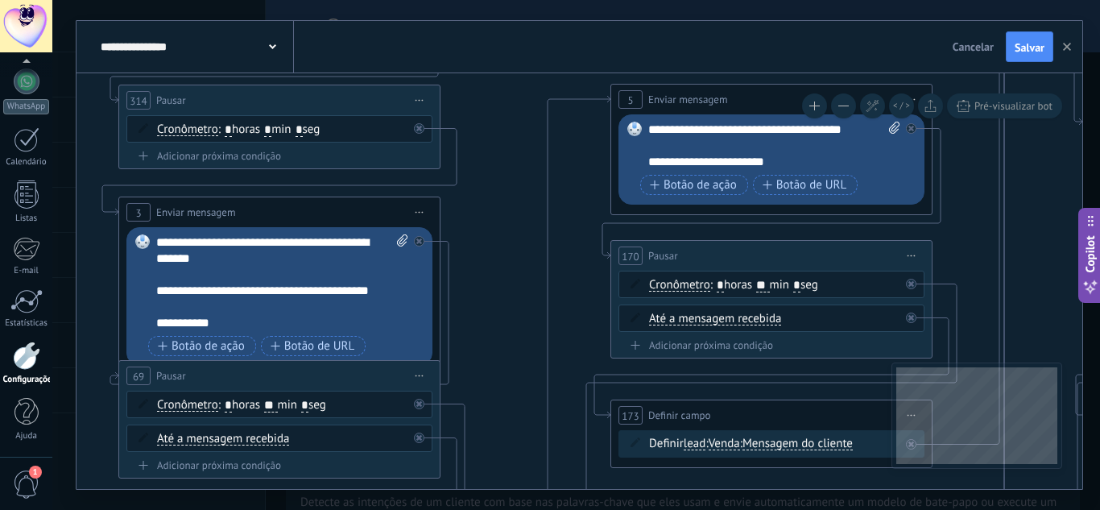
drag, startPoint x: 617, startPoint y: 316, endPoint x: 580, endPoint y: 202, distance: 120.2
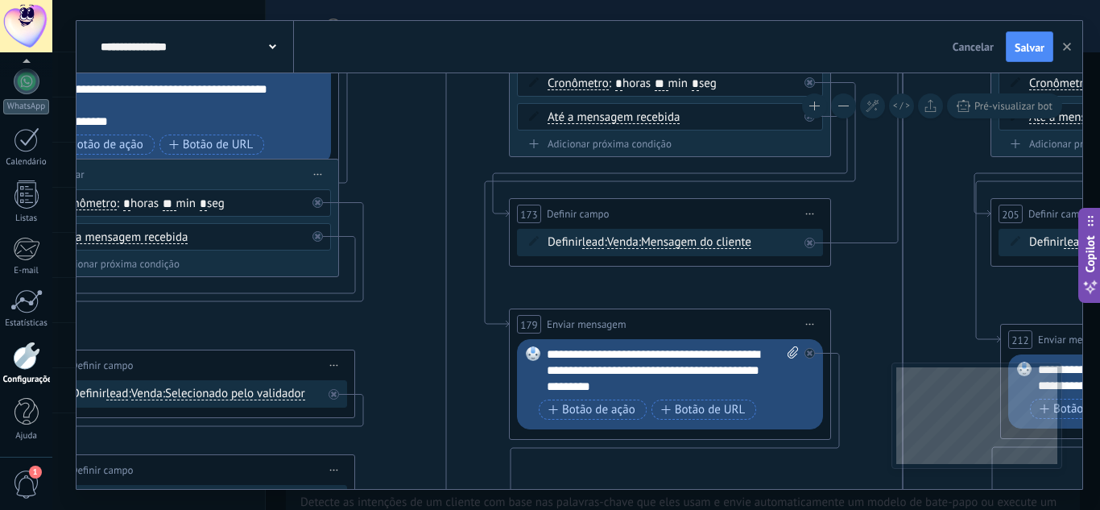
drag, startPoint x: 972, startPoint y: 209, endPoint x: 931, endPoint y: 141, distance: 79.8
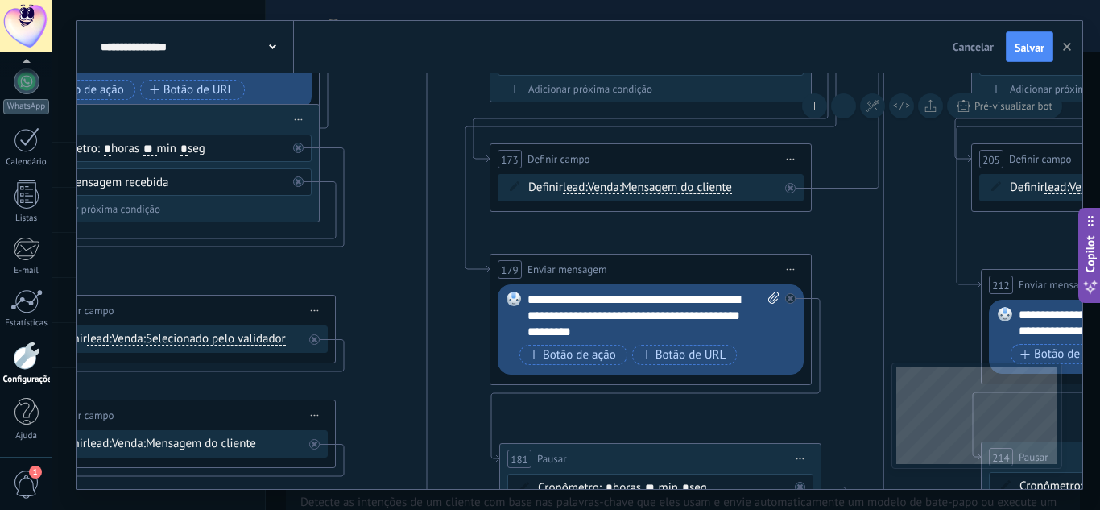
drag, startPoint x: 940, startPoint y: 188, endPoint x: 920, endPoint y: 133, distance: 58.1
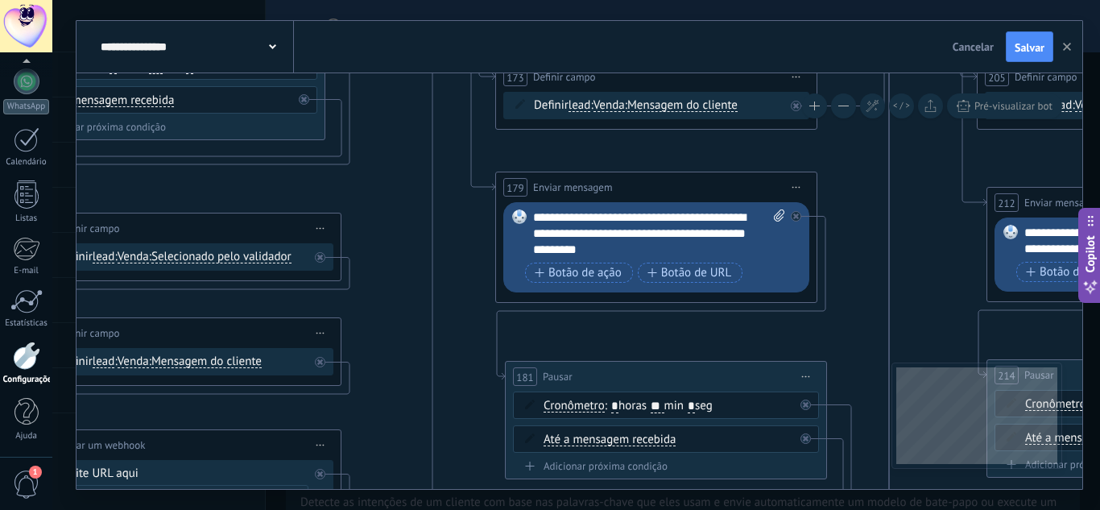
drag, startPoint x: 922, startPoint y: 239, endPoint x: 930, endPoint y: 138, distance: 101.0
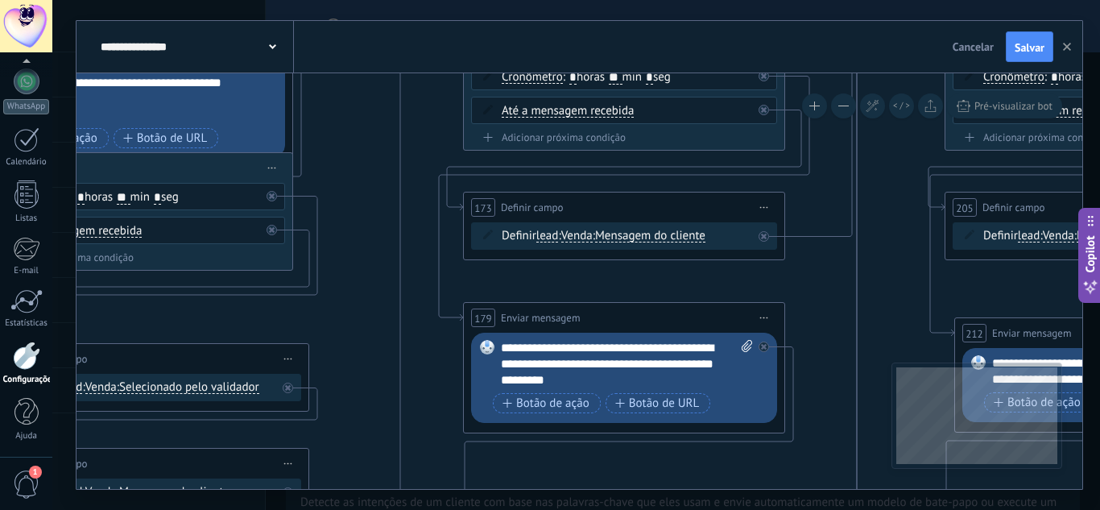
drag, startPoint x: 932, startPoint y: 196, endPoint x: 897, endPoint y: 353, distance: 160.8
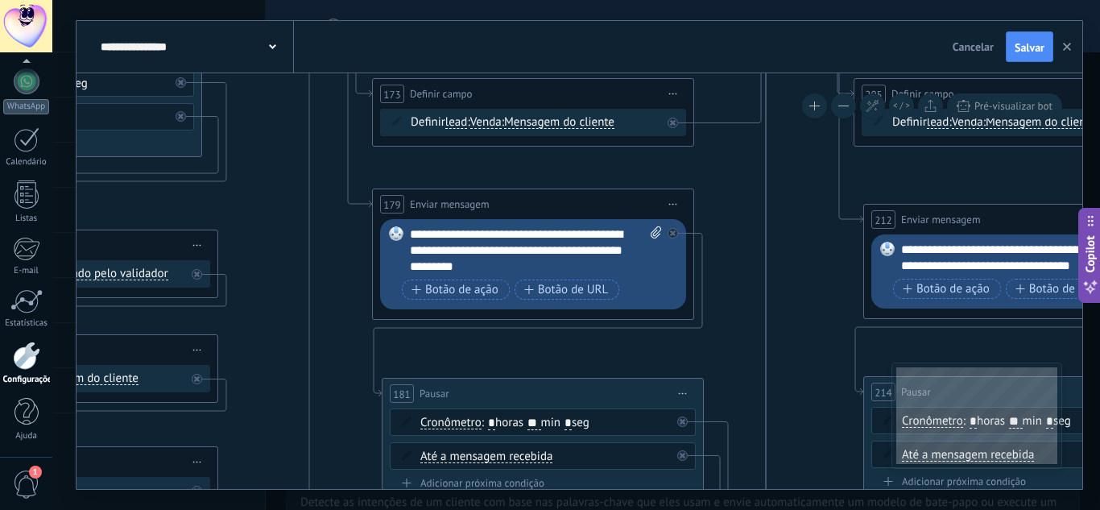
drag, startPoint x: 891, startPoint y: 344, endPoint x: 800, endPoint y: 199, distance: 171.6
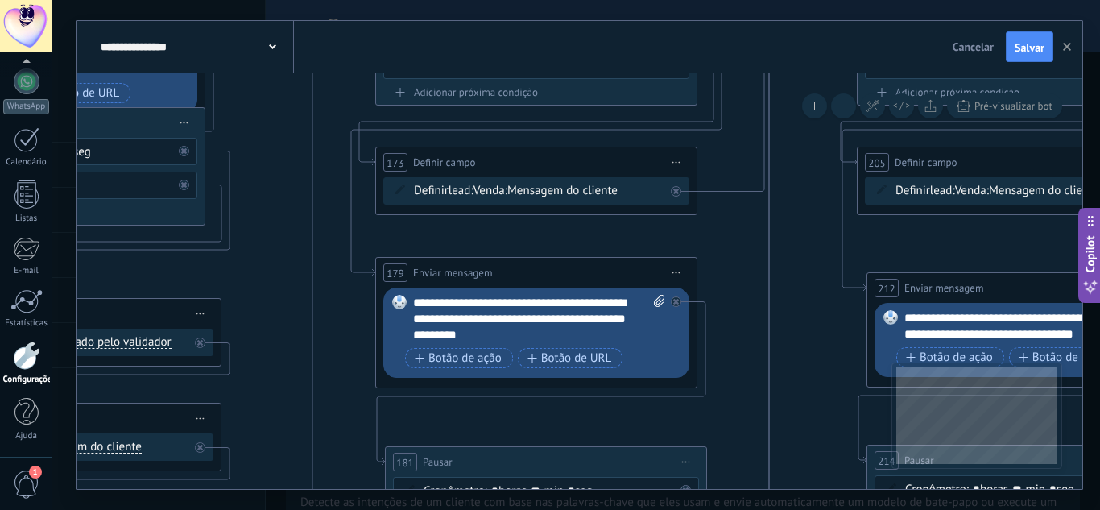
drag, startPoint x: 795, startPoint y: 267, endPoint x: 652, endPoint y: 457, distance: 237.4
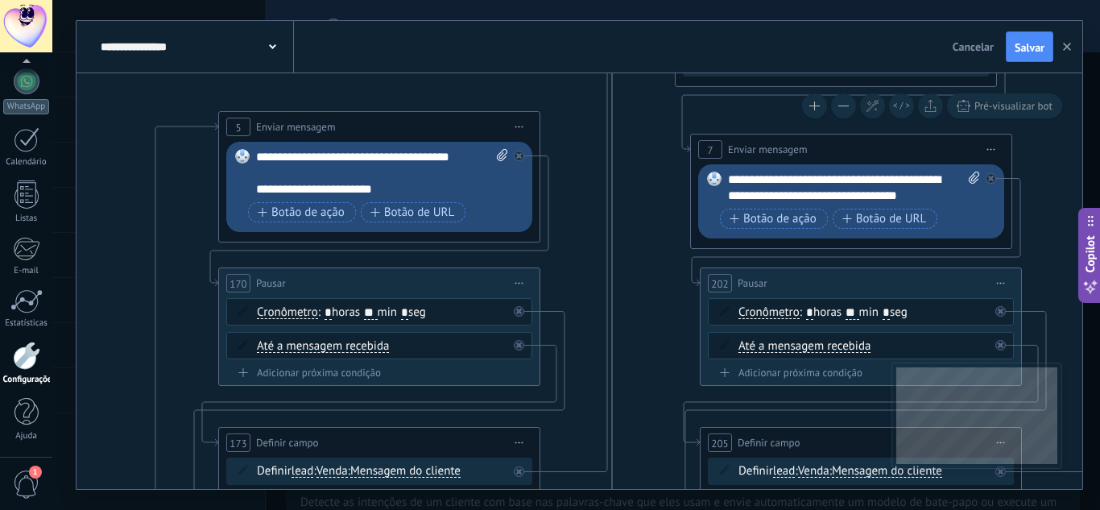
drag, startPoint x: 648, startPoint y: 407, endPoint x: 647, endPoint y: 421, distance: 13.8
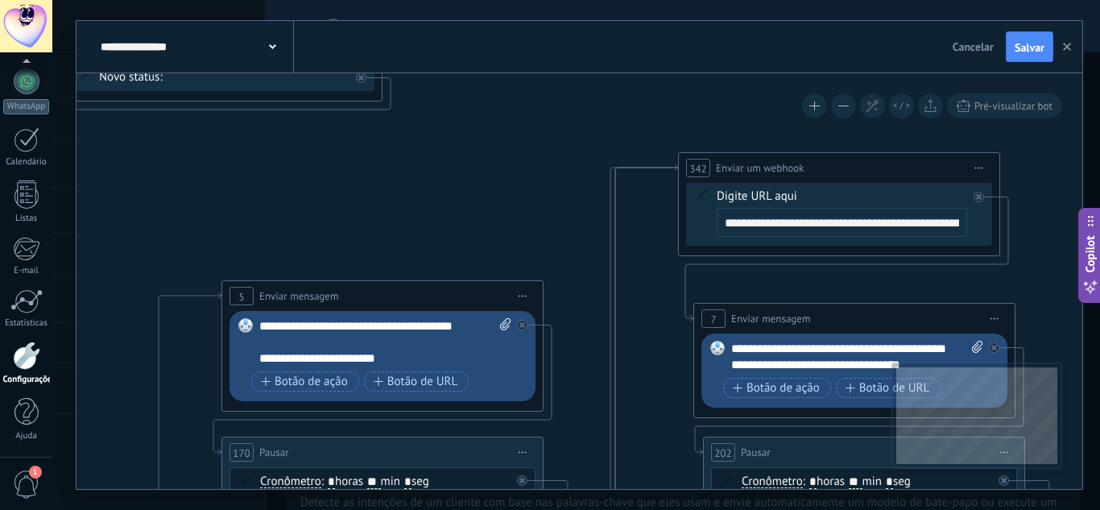
drag, startPoint x: 667, startPoint y: 448, endPoint x: 645, endPoint y: 312, distance: 137.9
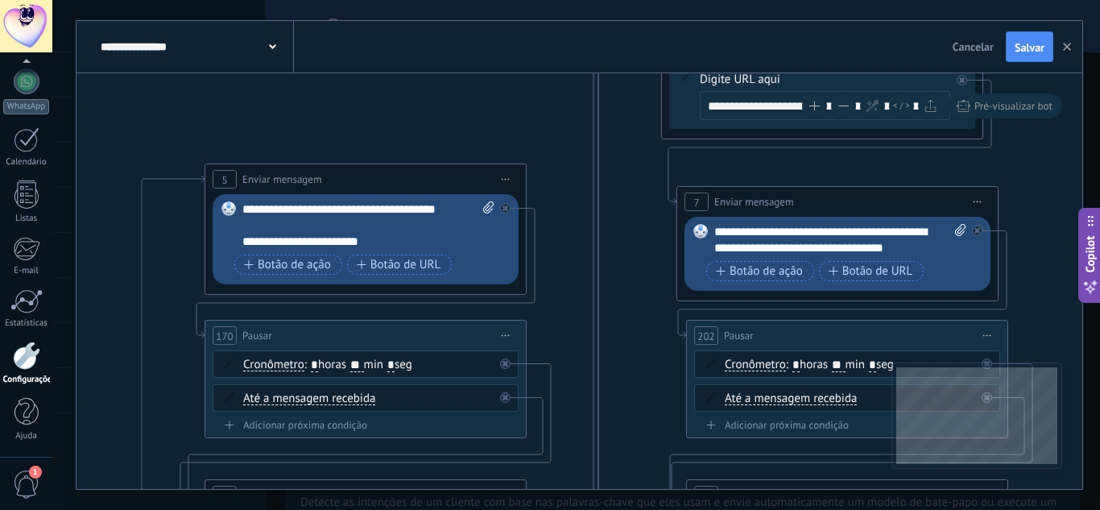
drag, startPoint x: 647, startPoint y: 306, endPoint x: 631, endPoint y: 179, distance: 128.2
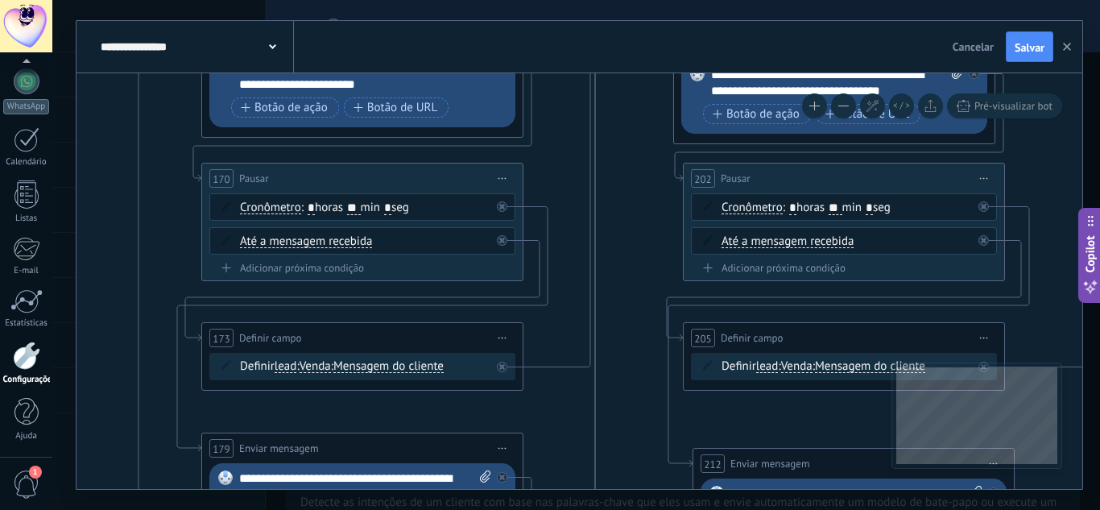
drag, startPoint x: 631, startPoint y: 105, endPoint x: 634, endPoint y: 94, distance: 11.5
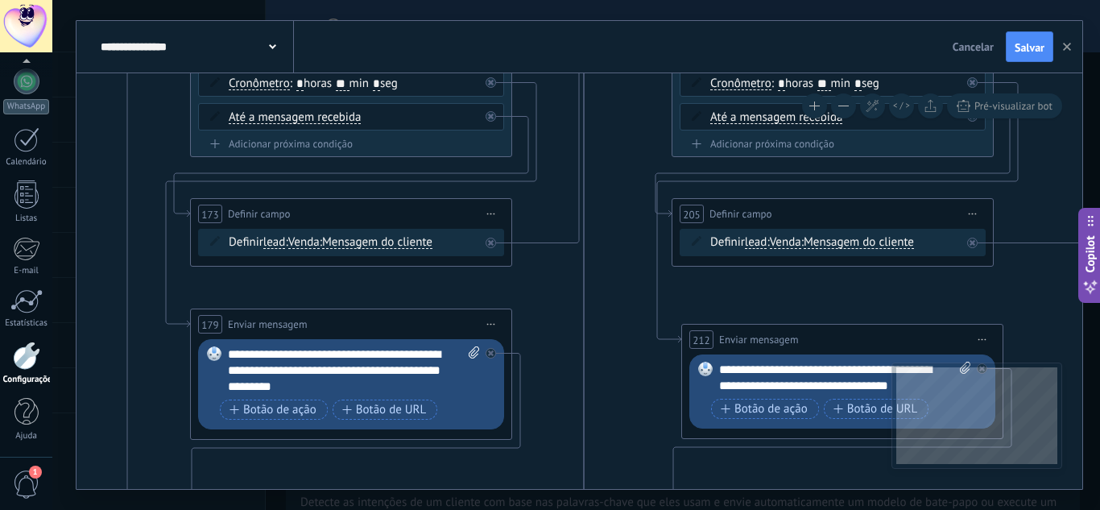
drag, startPoint x: 642, startPoint y: 226, endPoint x: 626, endPoint y: 110, distance: 116.9
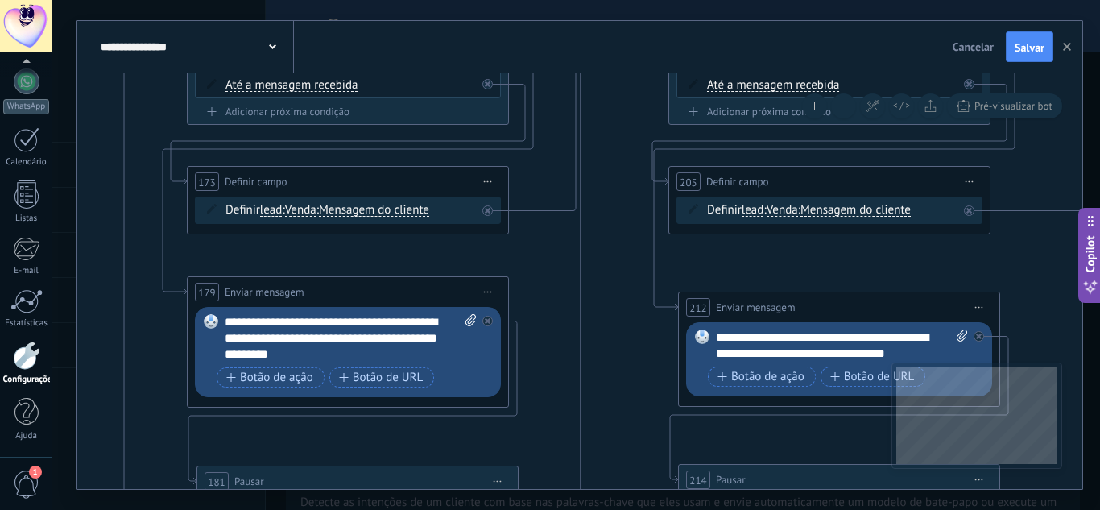
drag, startPoint x: 608, startPoint y: 295, endPoint x: 597, endPoint y: 163, distance: 133.3
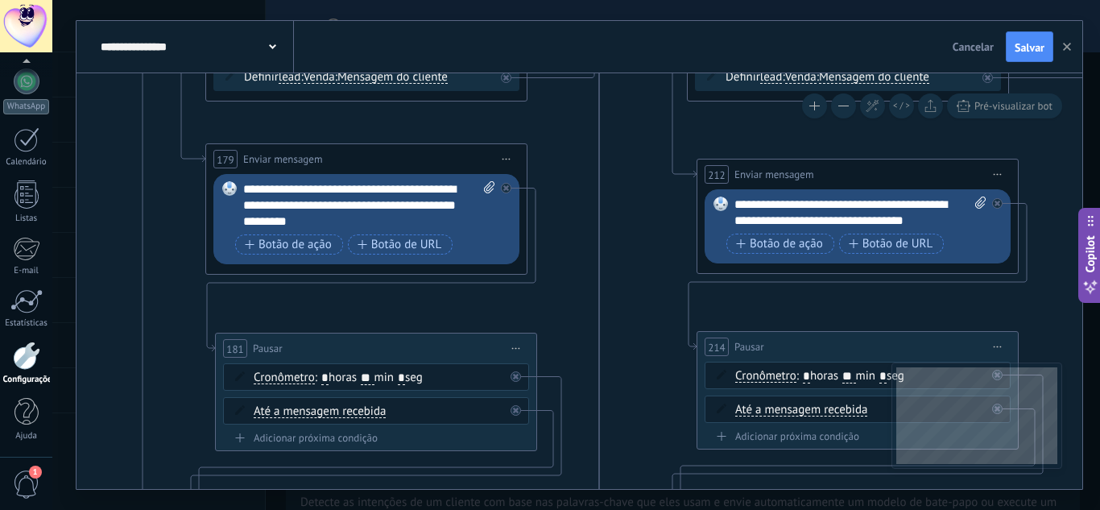
drag, startPoint x: 594, startPoint y: 215, endPoint x: 620, endPoint y: 206, distance: 27.2
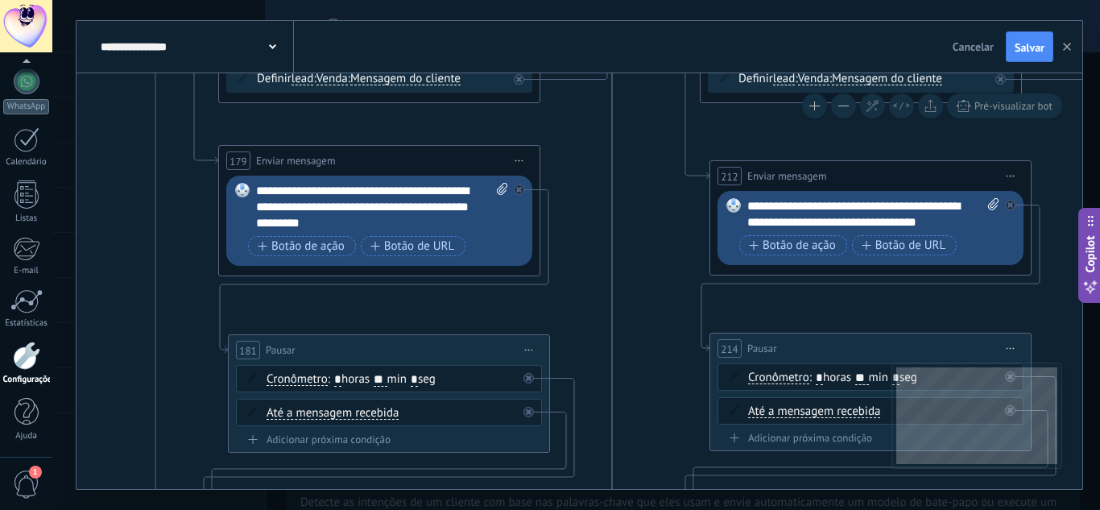
drag
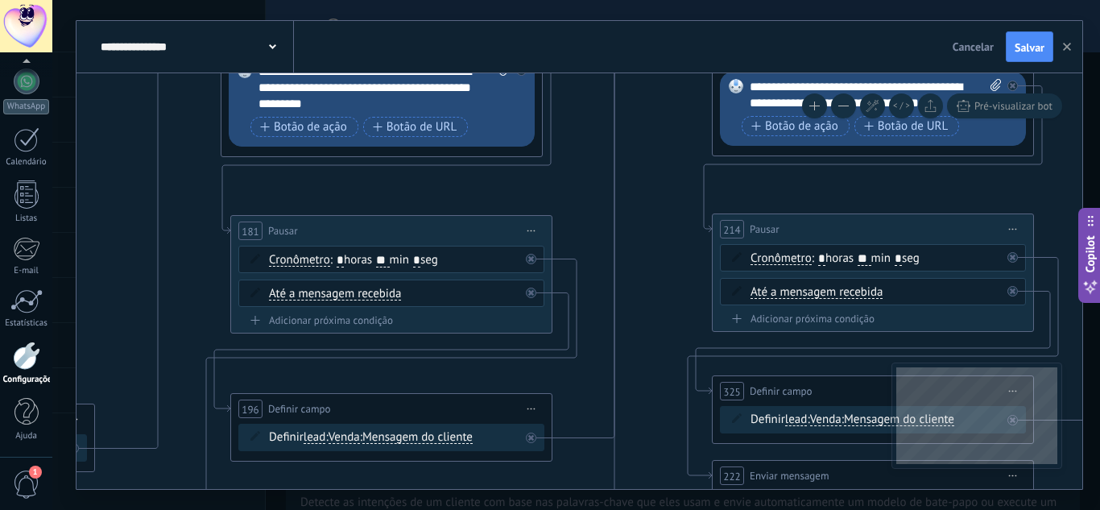
click at [613, 65] on div "**********" at bounding box center [579, 255] width 1006 height 468
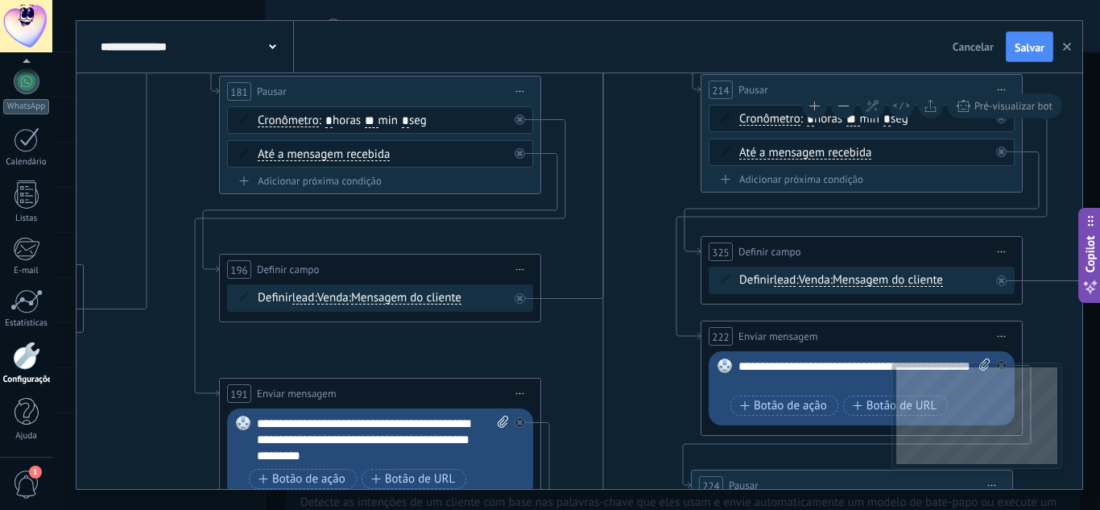
click at [614, 56] on div "**********" at bounding box center [579, 255] width 1006 height 468
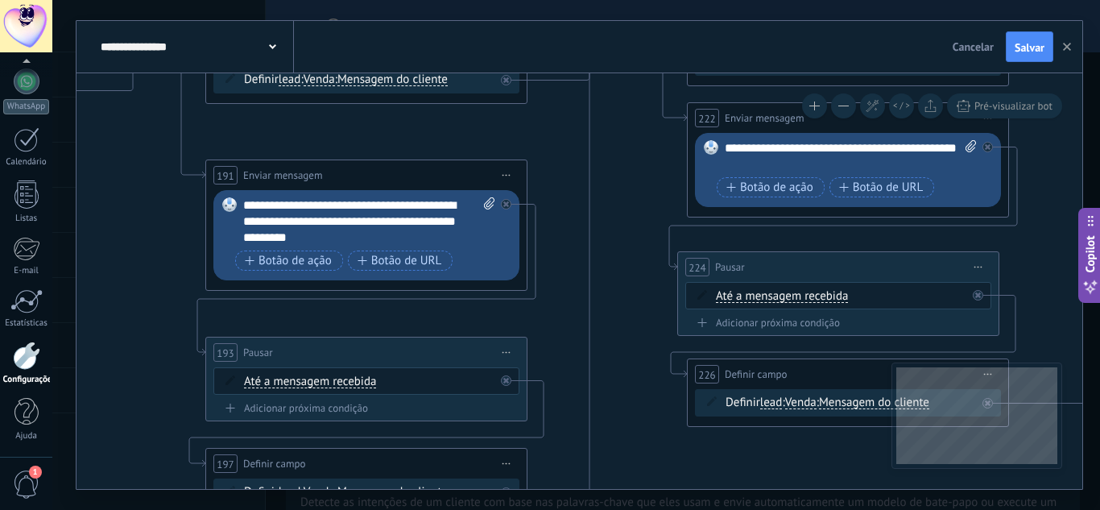
click at [614, 65] on div "**********" at bounding box center [579, 255] width 1006 height 468
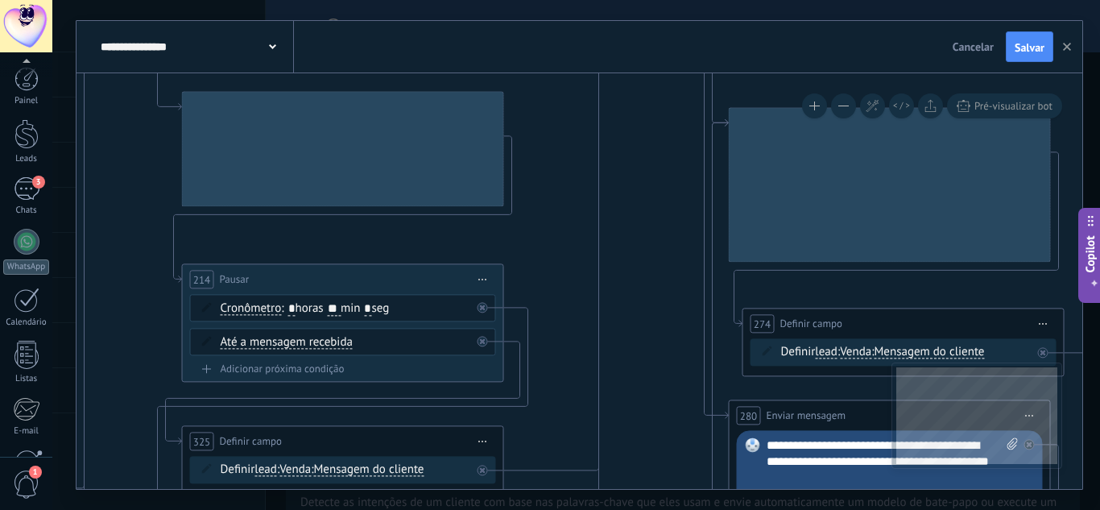
click at [646, 509] on html ".abccls-1,.abccls-2{fill-rule:evenodd}.abccls-2{fill:#fff} .abfcls-1{fill:none}…" at bounding box center [550, 255] width 1100 height 510
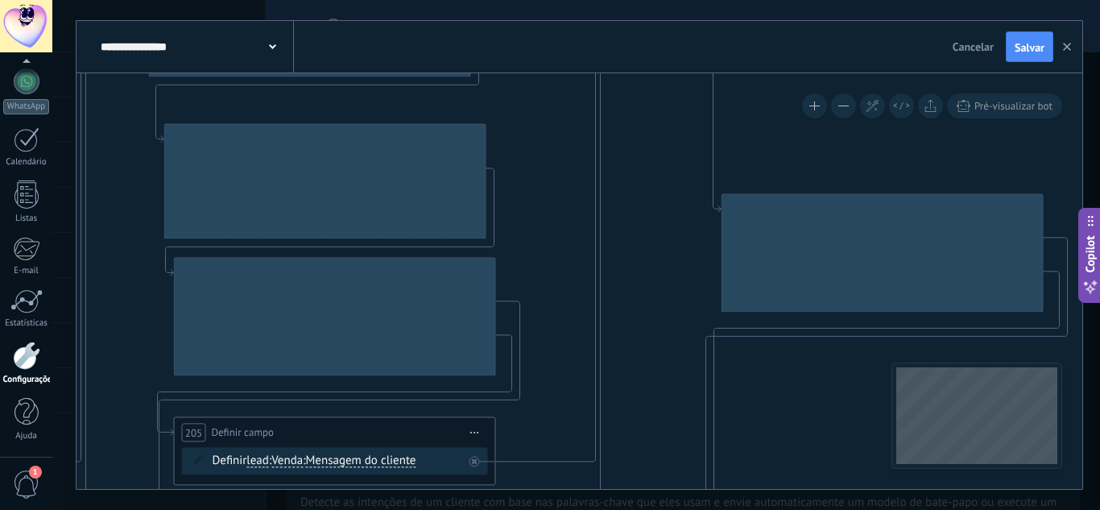
click at [640, 490] on div "**********" at bounding box center [576, 255] width 1048 height 510
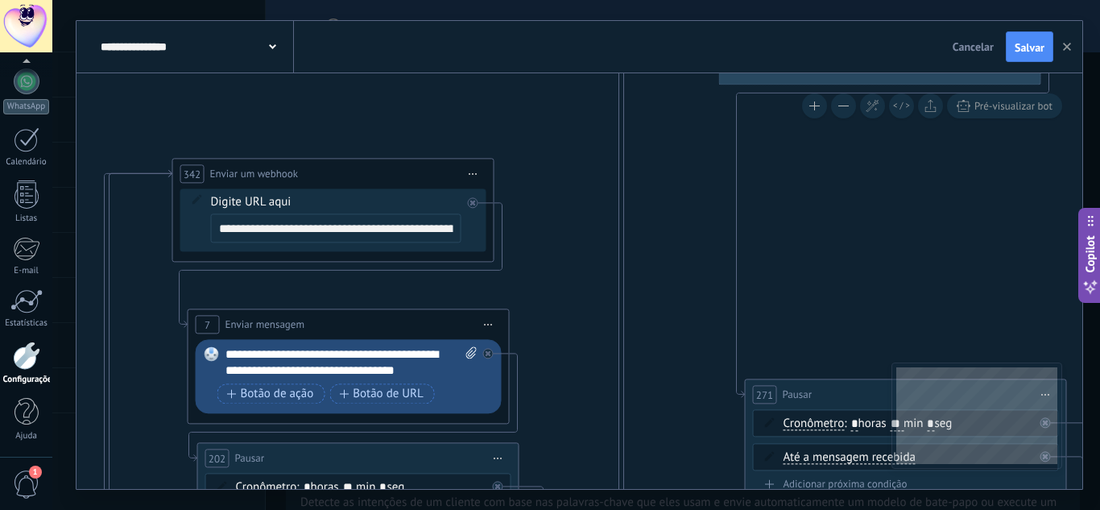
drag, startPoint x: 658, startPoint y: 502, endPoint x: 650, endPoint y: 323, distance: 178.9
click at [658, 500] on div "**********" at bounding box center [576, 255] width 1048 height 510
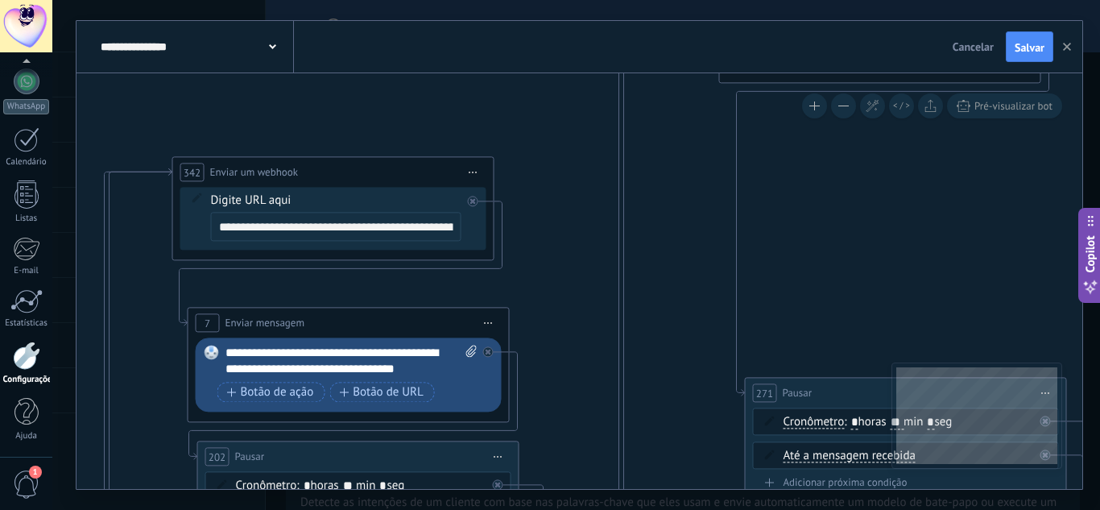
click at [638, 509] on html ".abccls-1,.abccls-2{fill-rule:evenodd}.abccls-2{fill:#fff} .abfcls-1{fill:none}…" at bounding box center [550, 255] width 1100 height 510
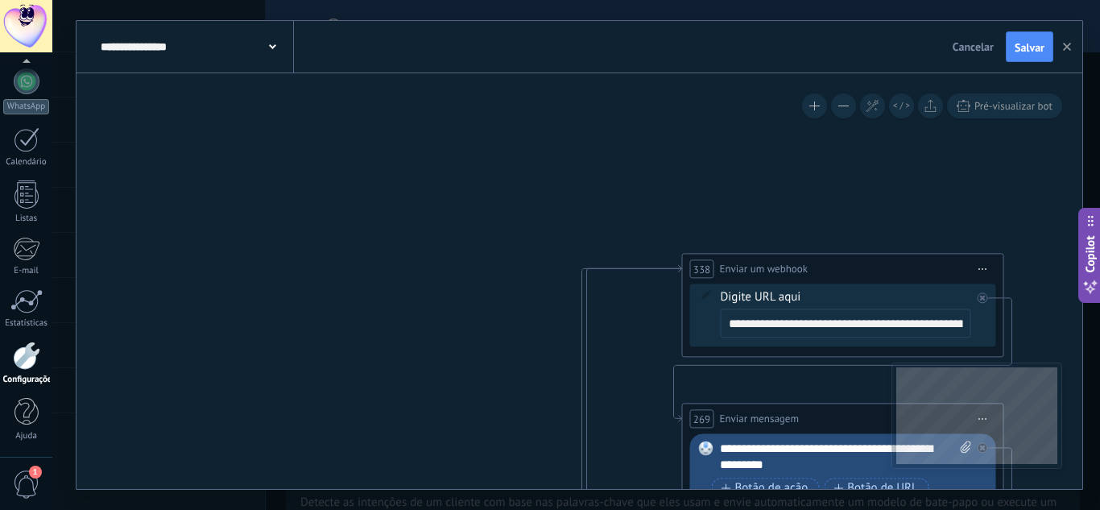
drag, startPoint x: 655, startPoint y: 422, endPoint x: 651, endPoint y: 490, distance: 68.5
click at [651, 495] on div "**********" at bounding box center [576, 255] width 1048 height 510
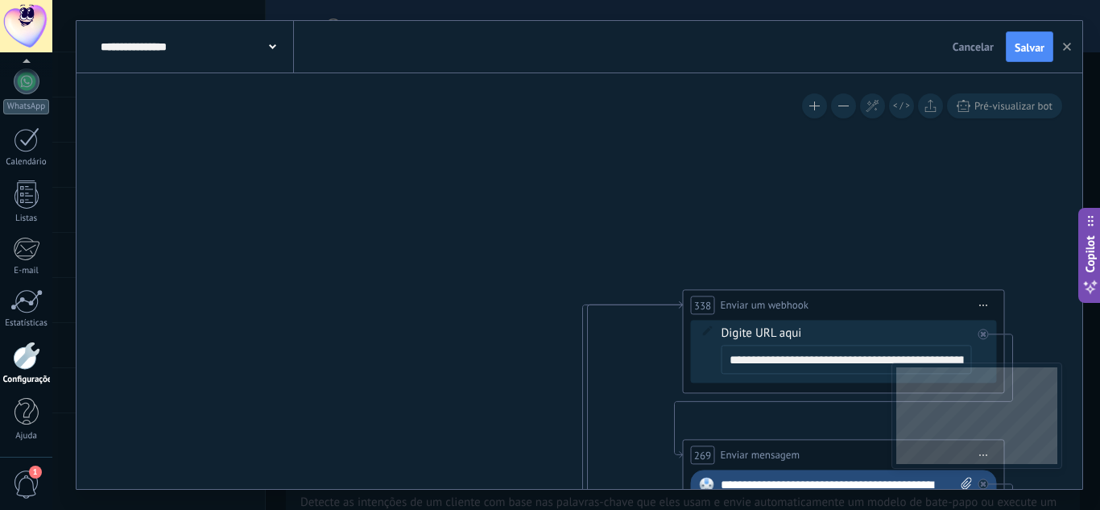
drag, startPoint x: 598, startPoint y: 208, endPoint x: 605, endPoint y: 185, distance: 23.4
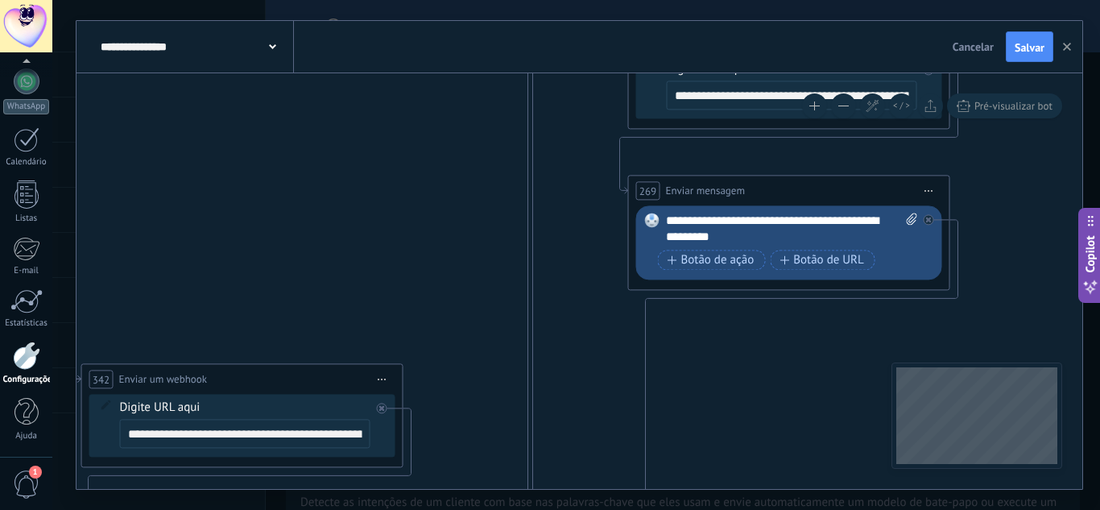
drag, startPoint x: 590, startPoint y: 300, endPoint x: 589, endPoint y: 191, distance: 108.7
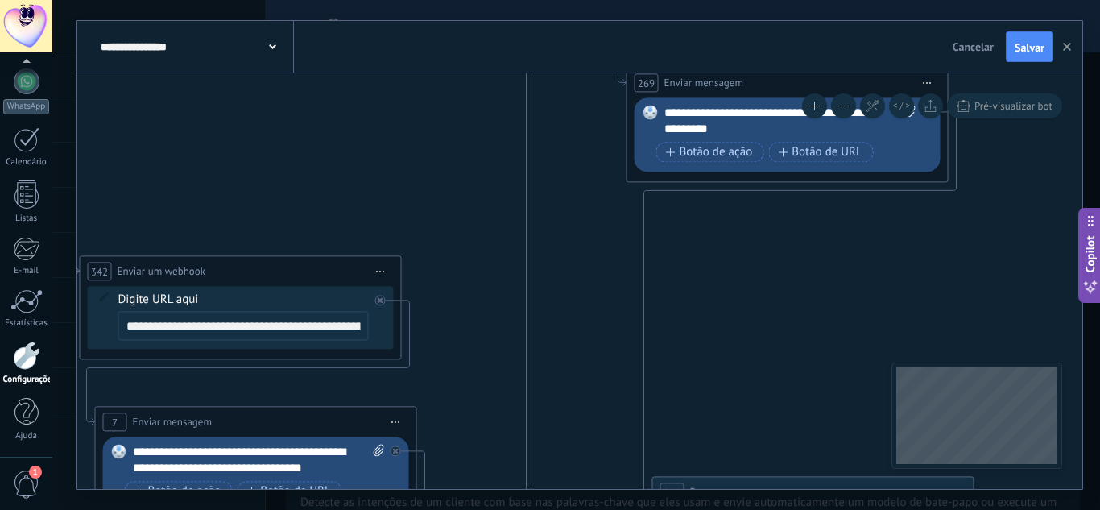
drag, startPoint x: 576, startPoint y: 338, endPoint x: 601, endPoint y: 130, distance: 210.0
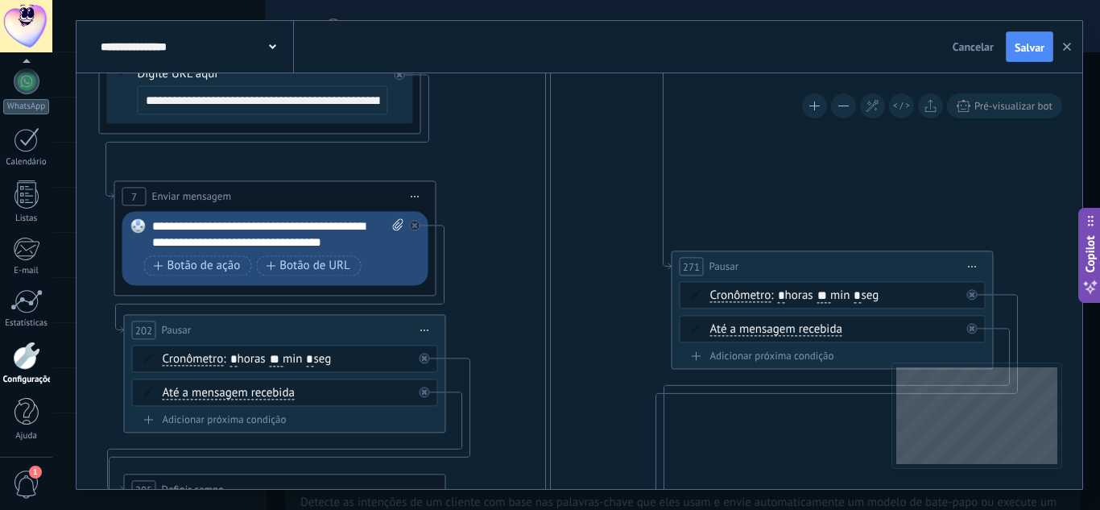
drag, startPoint x: 632, startPoint y: 304, endPoint x: 628, endPoint y: 102, distance: 201.3
click at [622, 115] on icon at bounding box center [611, 486] width 5212 height 2981
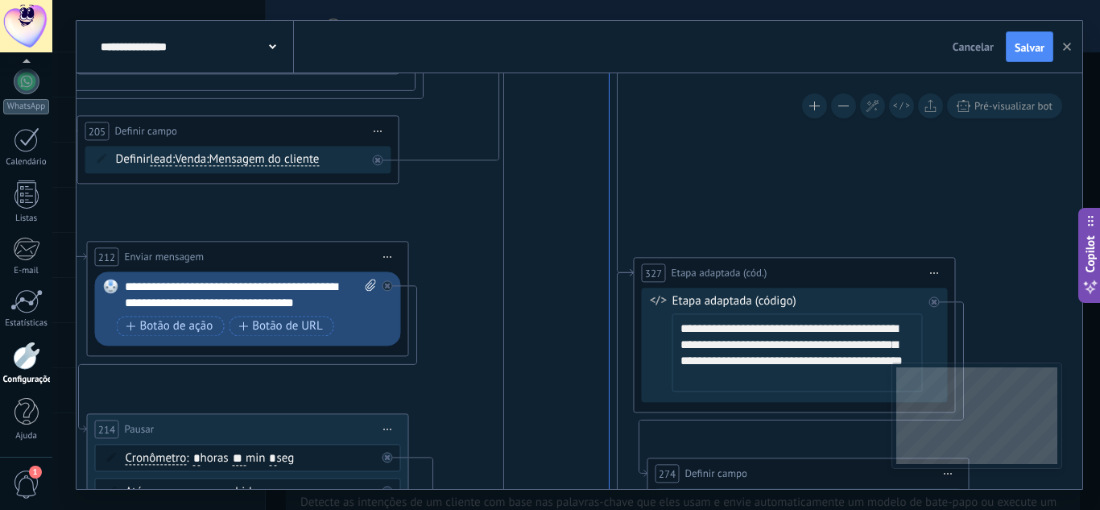
drag, startPoint x: 637, startPoint y: 287, endPoint x: 622, endPoint y: 48, distance: 240.4
click at [614, 72] on div "**********" at bounding box center [579, 255] width 1006 height 468
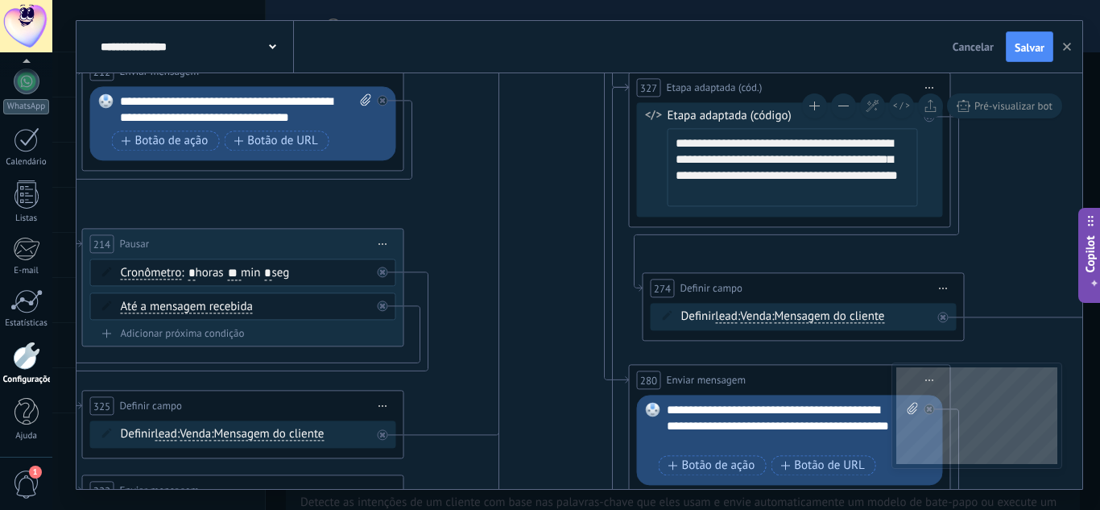
drag, startPoint x: 580, startPoint y: 289, endPoint x: 577, endPoint y: 174, distance: 115.2
drag, startPoint x: 576, startPoint y: 258, endPoint x: 554, endPoint y: 87, distance: 173.0
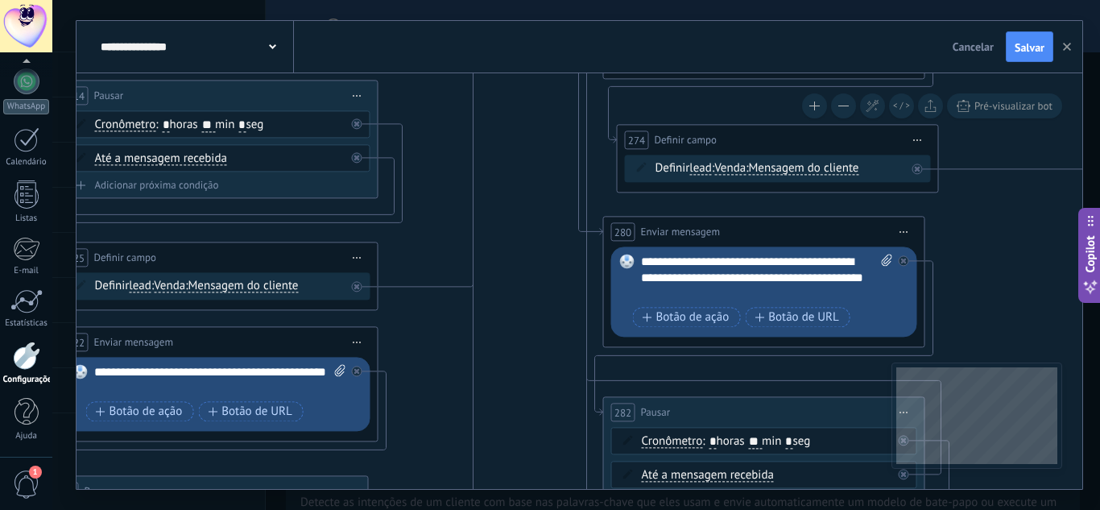
drag, startPoint x: 536, startPoint y: 221, endPoint x: 536, endPoint y: 92, distance: 129.6
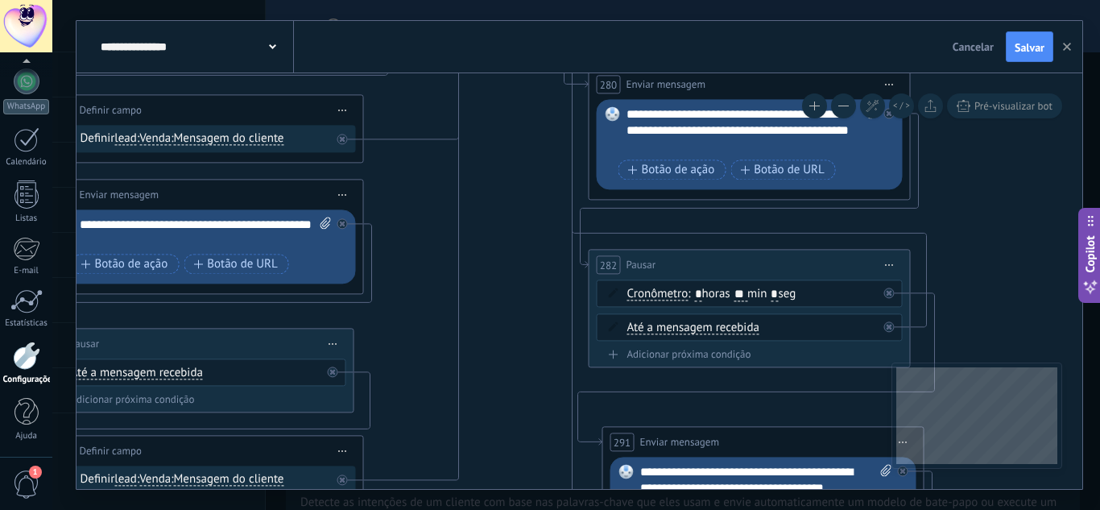
drag, startPoint x: 545, startPoint y: 270, endPoint x: 535, endPoint y: 81, distance: 189.5
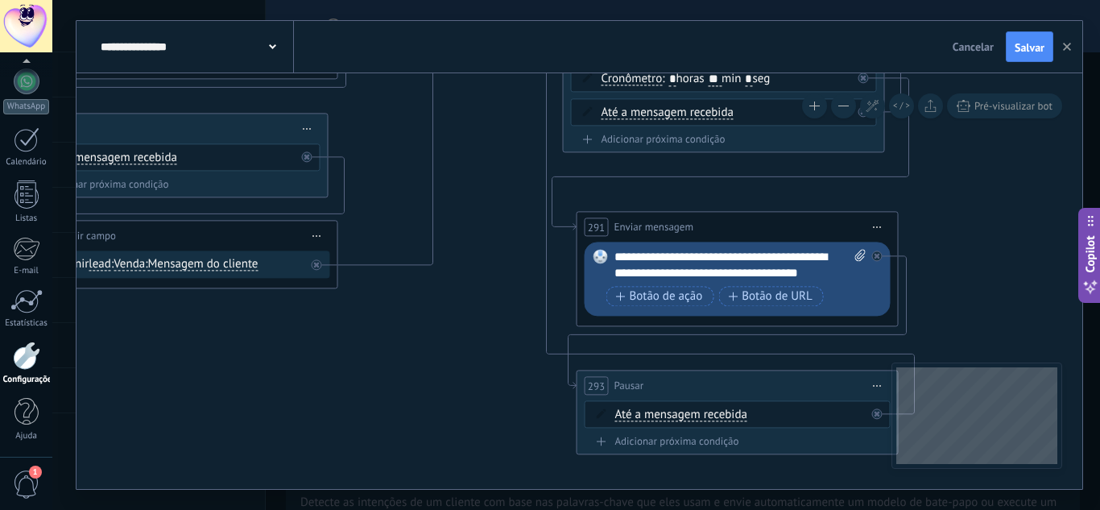
drag, startPoint x: 531, startPoint y: 326, endPoint x: 533, endPoint y: 98, distance: 227.9
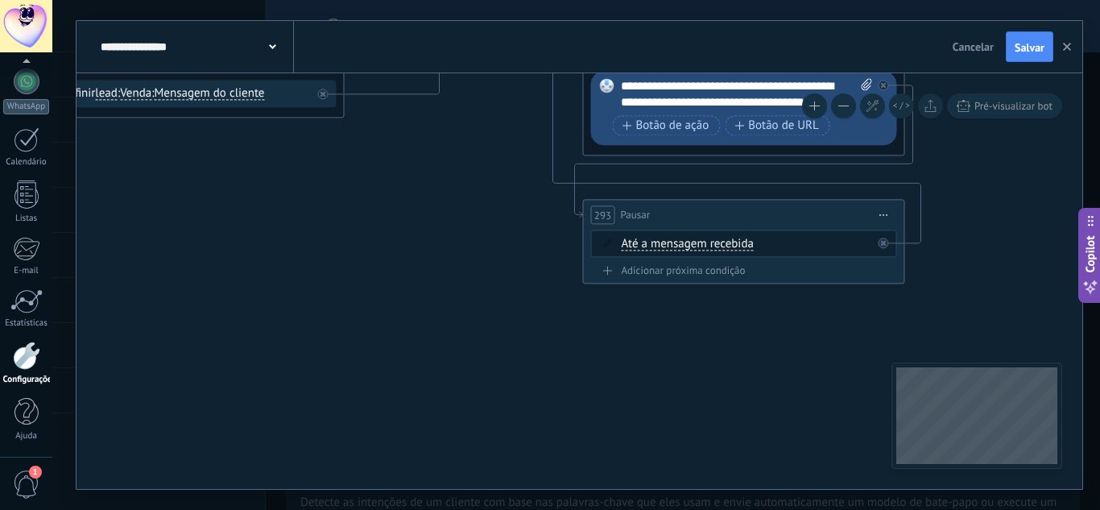
drag, startPoint x: 538, startPoint y: 286, endPoint x: 521, endPoint y: 374, distance: 90.2
